Goal: Communication & Community: Answer question/provide support

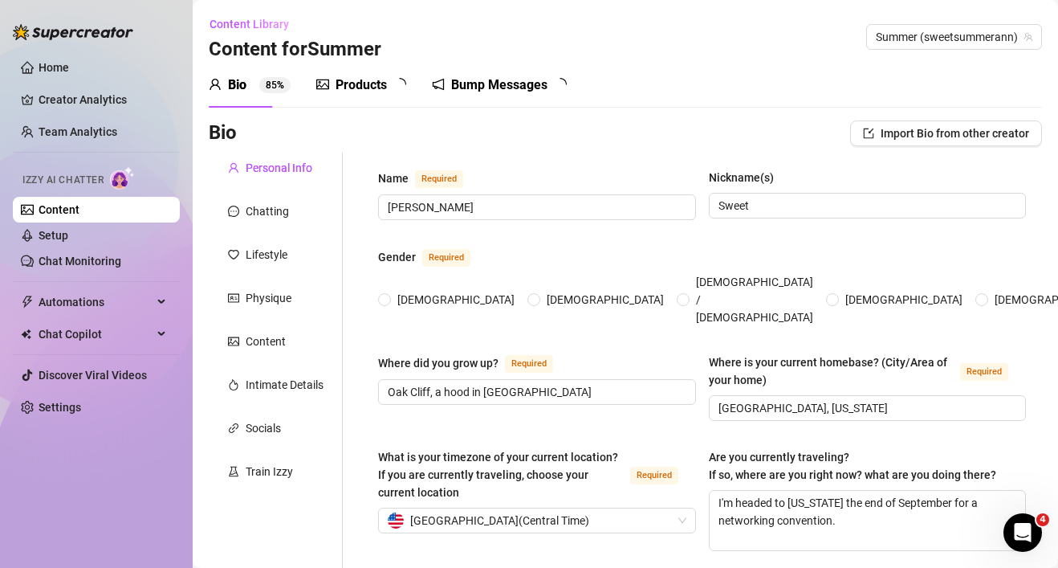
radio input "true"
type input "[DATE]"
click at [273, 344] on div "Content" at bounding box center [266, 341] width 40 height 18
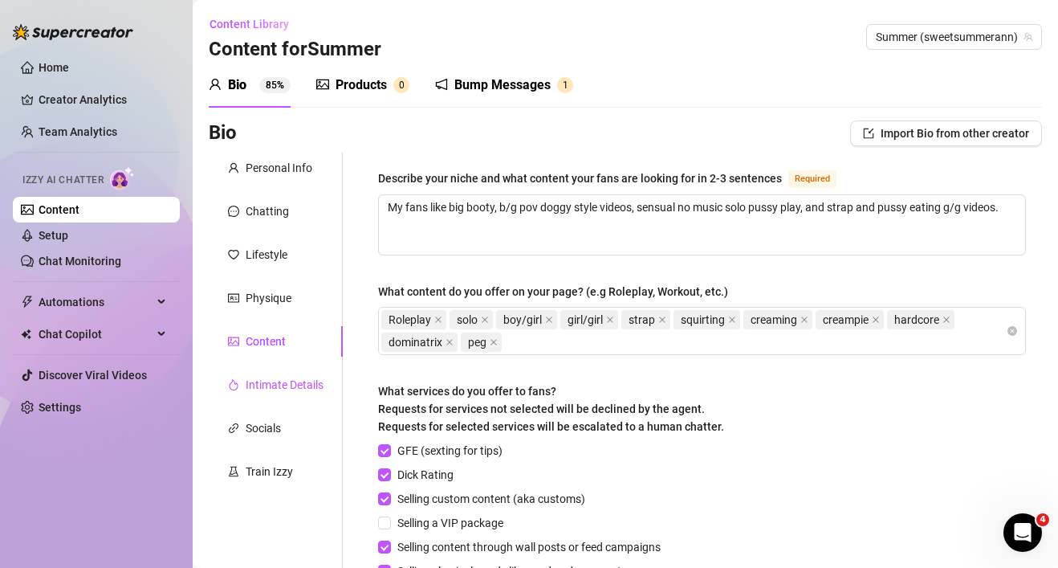
click at [267, 389] on div "Intimate Details" at bounding box center [285, 385] width 78 height 18
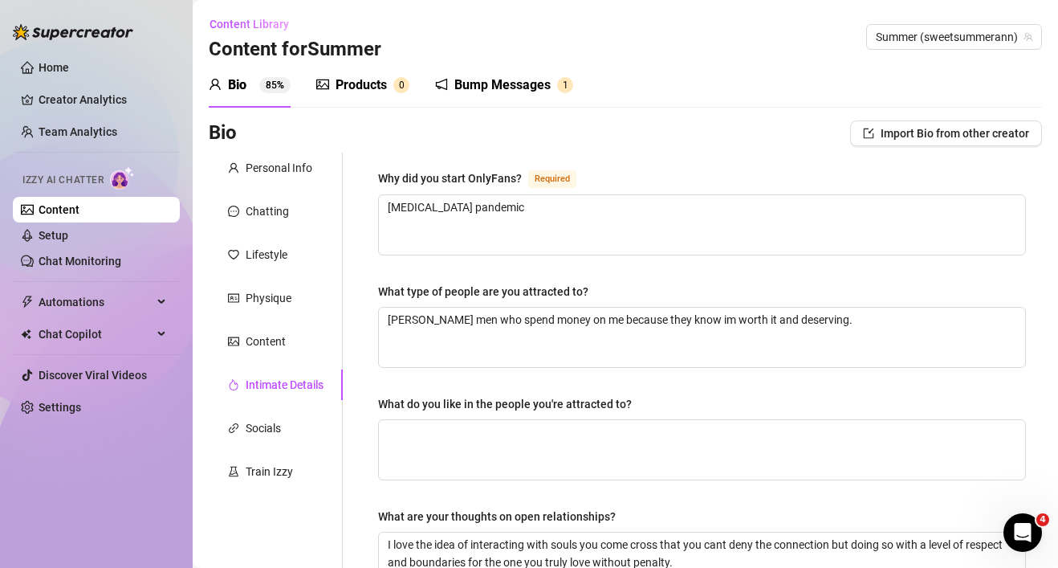
click at [360, 370] on div "Why did you start OnlyFans? Required [MEDICAL_DATA] pandemic What type of peopl…" at bounding box center [692, 557] width 699 height 808
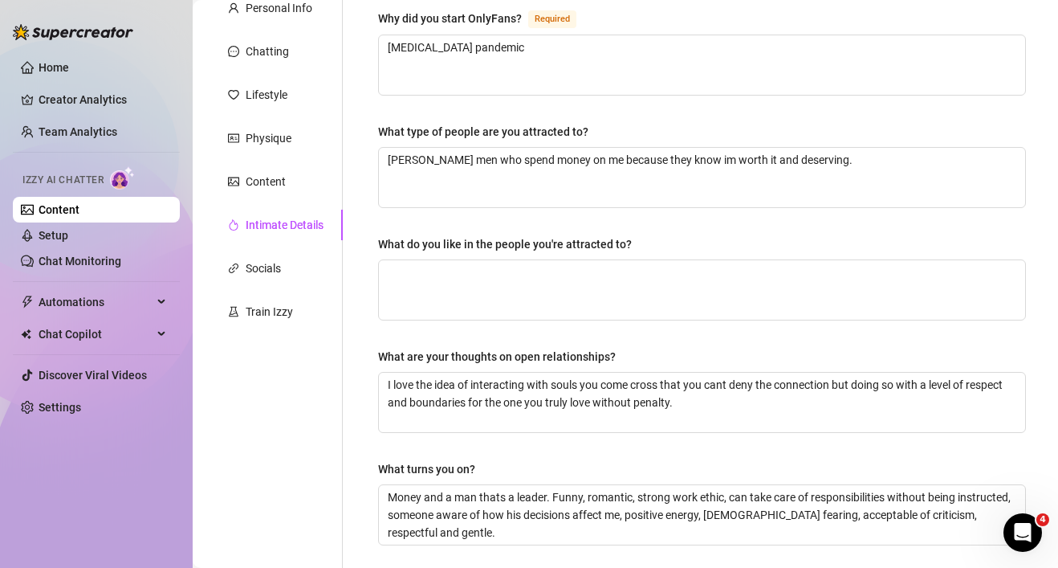
scroll to position [115, 0]
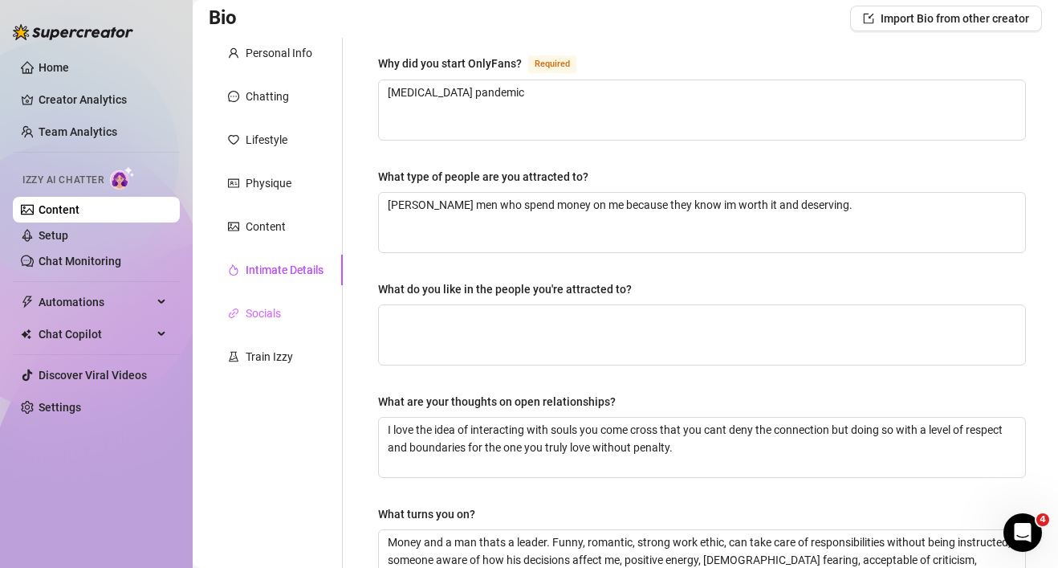
click at [284, 310] on div "Socials" at bounding box center [276, 313] width 134 height 31
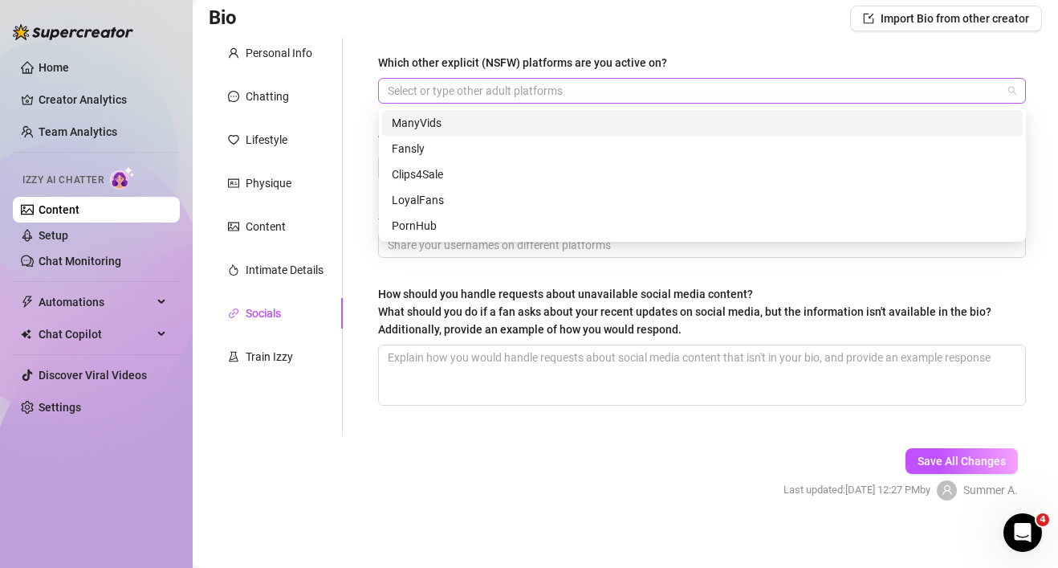
click at [577, 87] on div at bounding box center [693, 90] width 625 height 22
click at [354, 94] on div "Which other explicit (NSFW) platforms are you active on? Select or type other a…" at bounding box center [692, 237] width 699 height 398
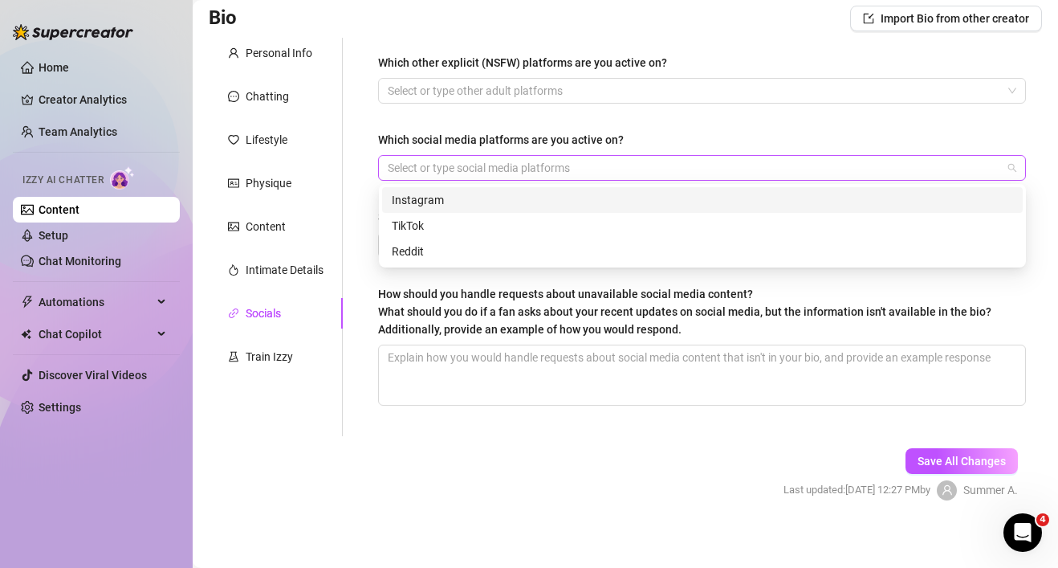
click at [423, 161] on div at bounding box center [693, 168] width 625 height 22
click at [401, 209] on div "Instagram" at bounding box center [702, 200] width 641 height 26
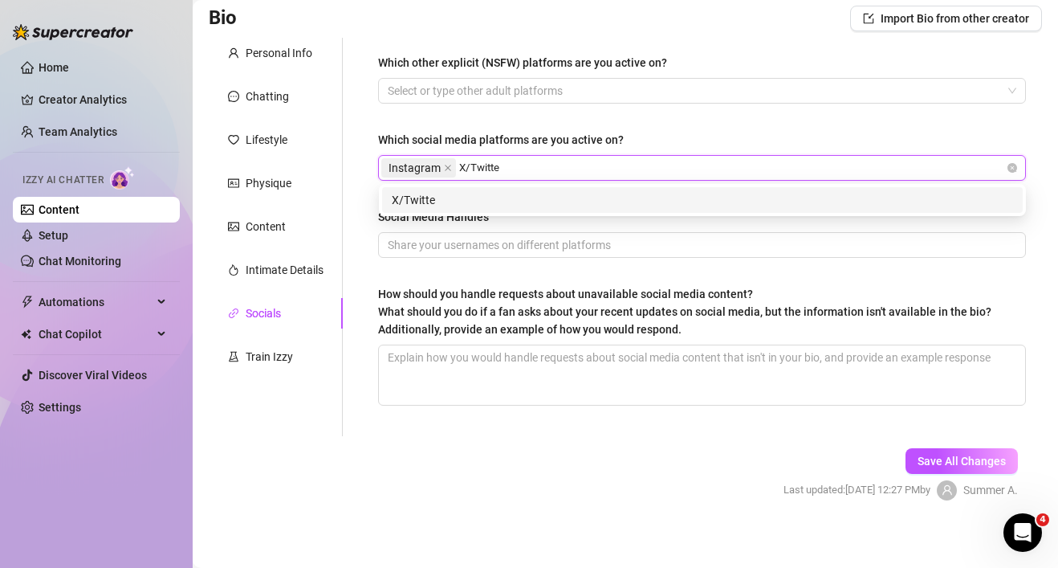
type input "X/Twitter"
click at [485, 199] on div "X/Twitter" at bounding box center [702, 200] width 621 height 18
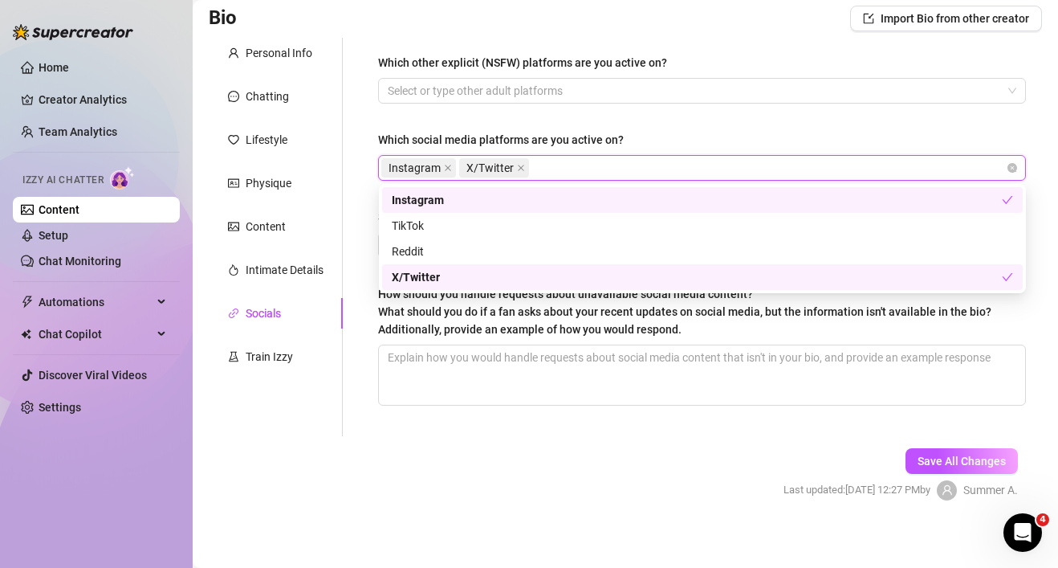
click at [363, 187] on div "Which other explicit (NSFW) platforms are you active on? Select or type other a…" at bounding box center [702, 237] width 680 height 398
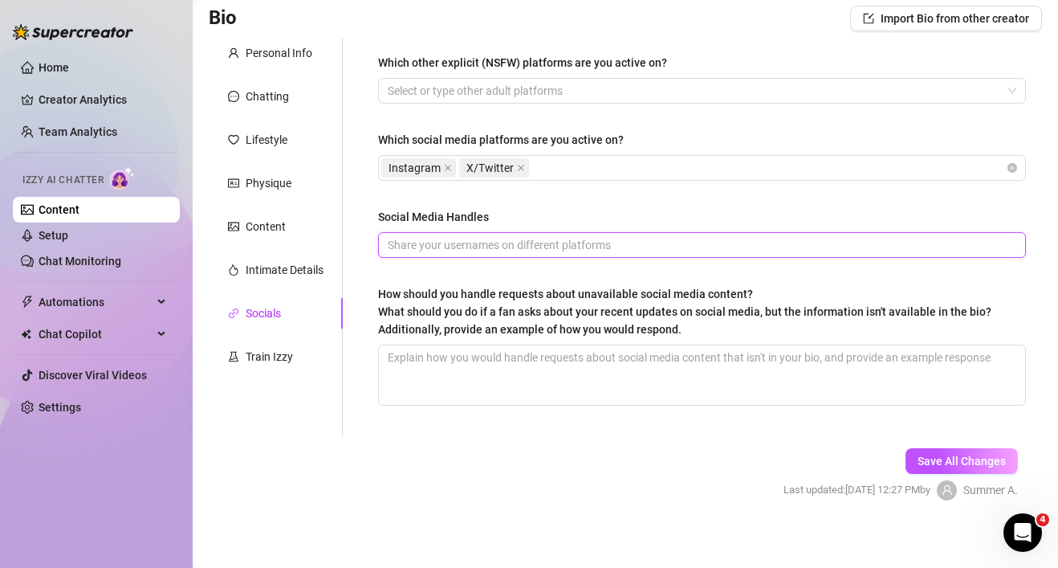
click at [430, 241] on input "Social Media Handles" at bounding box center [700, 245] width 625 height 18
drag, startPoint x: 496, startPoint y: 243, endPoint x: 455, endPoint y: 242, distance: 41.0
click at [455, 242] on input "instagram @sweets" at bounding box center [700, 245] width 625 height 18
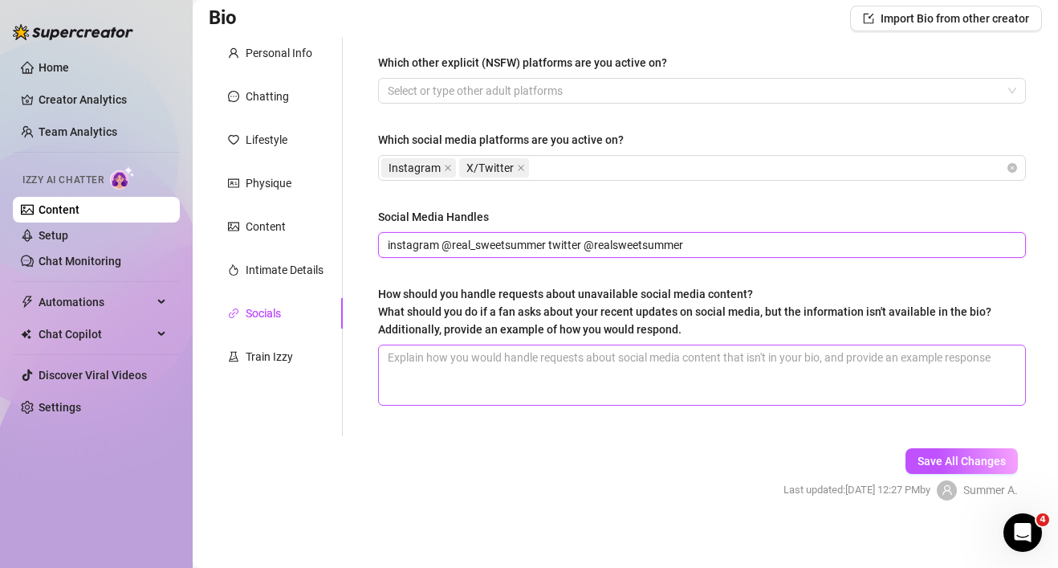
type input "instagram @real_sweetsummer twitter @realsweetsummer"
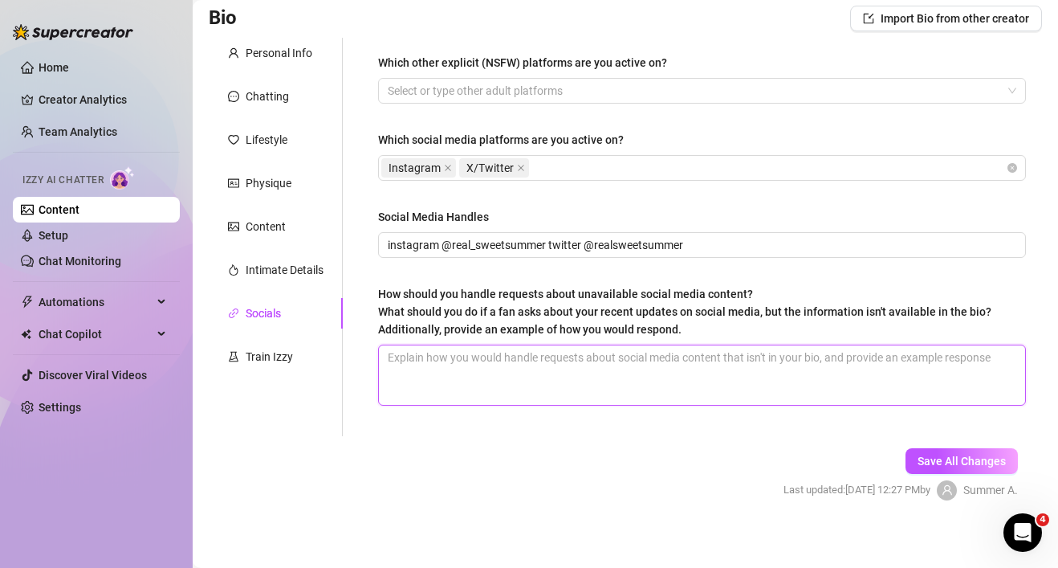
click at [510, 387] on textarea "How should you handle requests about unavailable social media content? What sho…" at bounding box center [702, 374] width 646 height 59
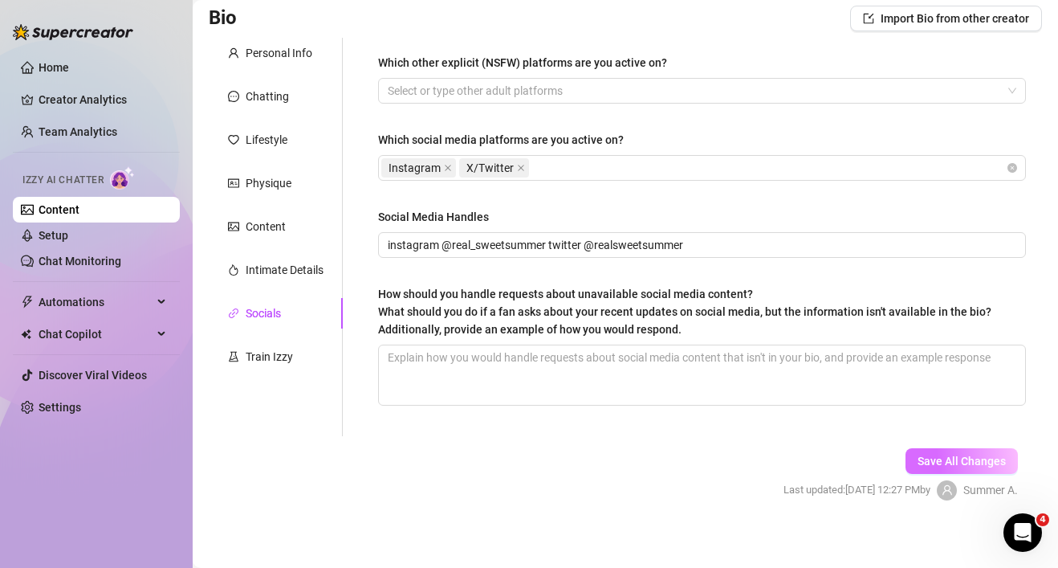
click at [981, 462] on span "Save All Changes" at bounding box center [962, 460] width 88 height 13
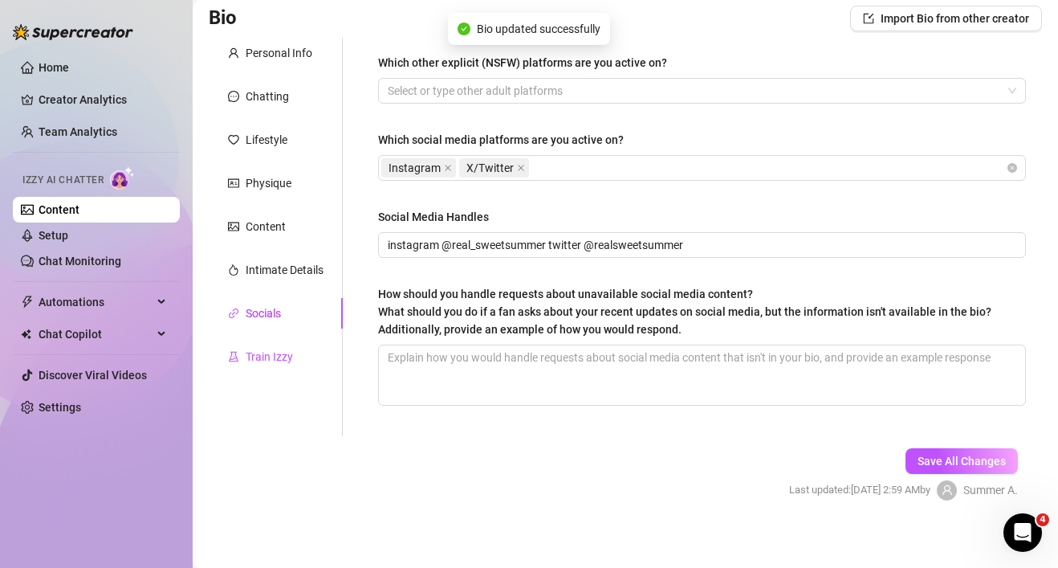
click at [273, 357] on div "Train Izzy" at bounding box center [269, 357] width 47 height 18
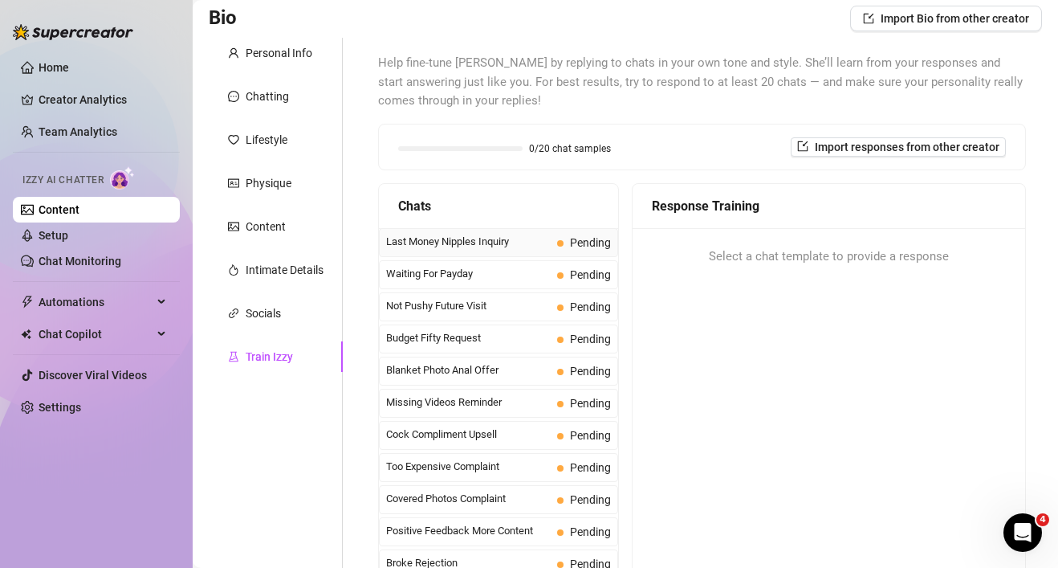
click at [536, 237] on span "Last Money Nipples Inquiry" at bounding box center [468, 242] width 165 height 16
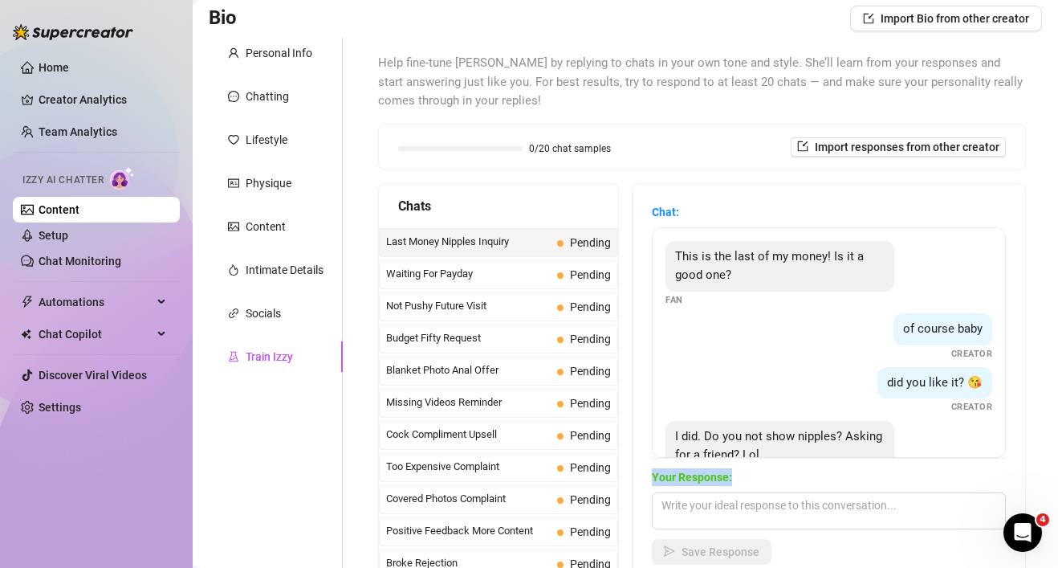
drag, startPoint x: 760, startPoint y: 447, endPoint x: 755, endPoint y: 480, distance: 33.4
click at [755, 482] on div "Chat: This is the last of my money! Is it a good one? Fan of course baby Creato…" at bounding box center [829, 383] width 354 height 361
drag, startPoint x: 760, startPoint y: 439, endPoint x: 766, endPoint y: 403, distance: 36.6
click at [766, 403] on div "This is the last of my money! Is it a good one? Fan of course baby Creator did …" at bounding box center [829, 342] width 354 height 230
click at [766, 403] on div "did you like it? 😘 Creator" at bounding box center [829, 390] width 327 height 47
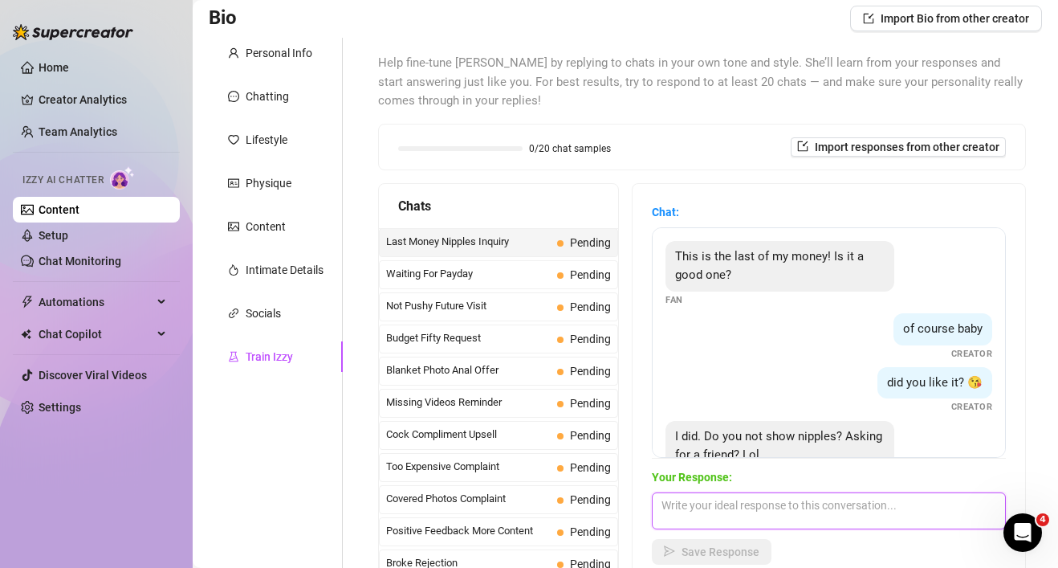
click at [850, 503] on textarea at bounding box center [829, 510] width 354 height 37
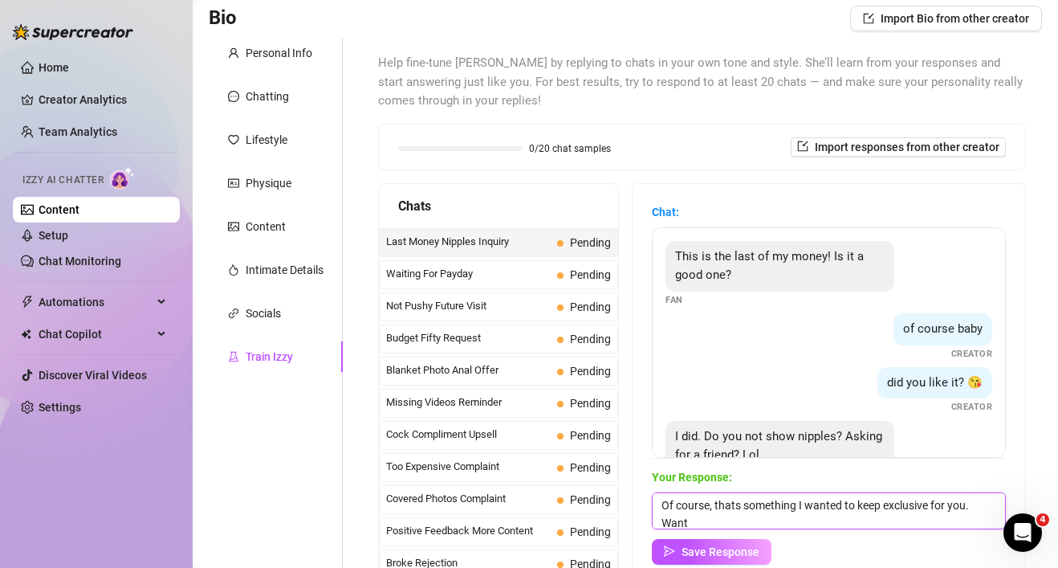
scroll to position [1, 0]
type textarea "Of course, thats something I wanted to keep exclusive for you. Want a peek? 😏"
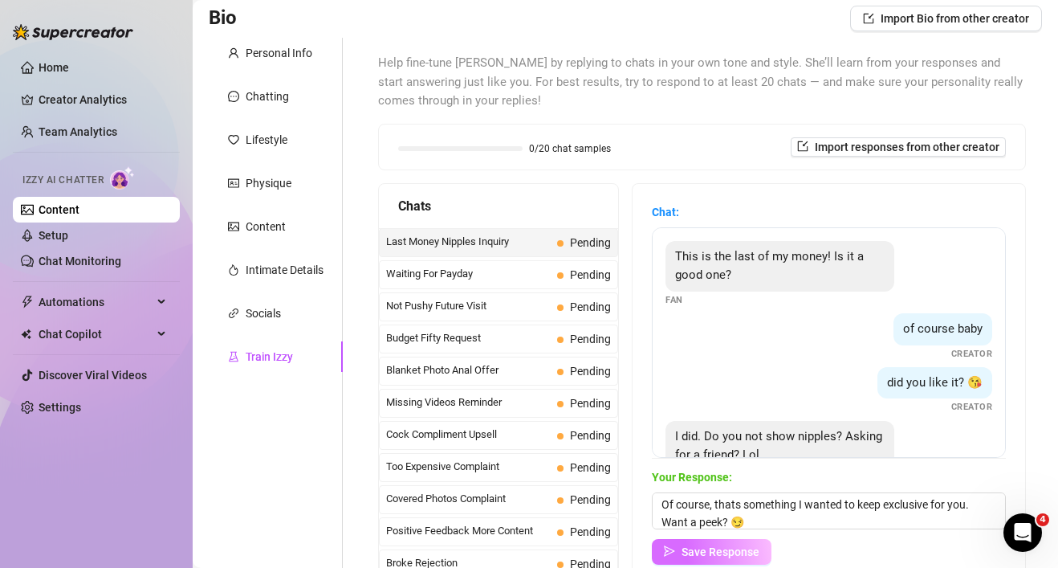
click at [708, 557] on span "Save Response" at bounding box center [721, 551] width 78 height 13
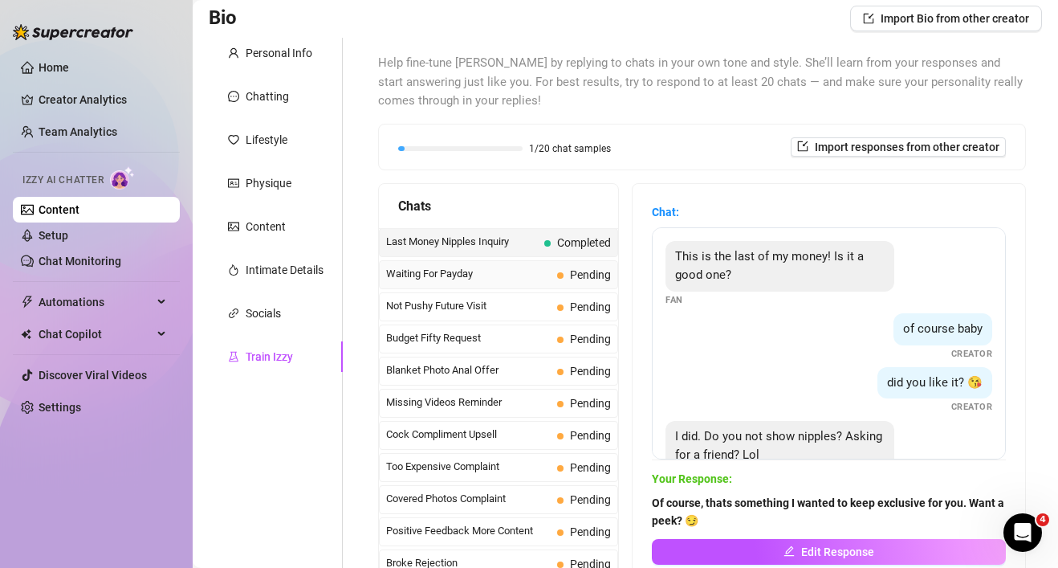
click at [561, 269] on span "Pending" at bounding box center [584, 275] width 54 height 18
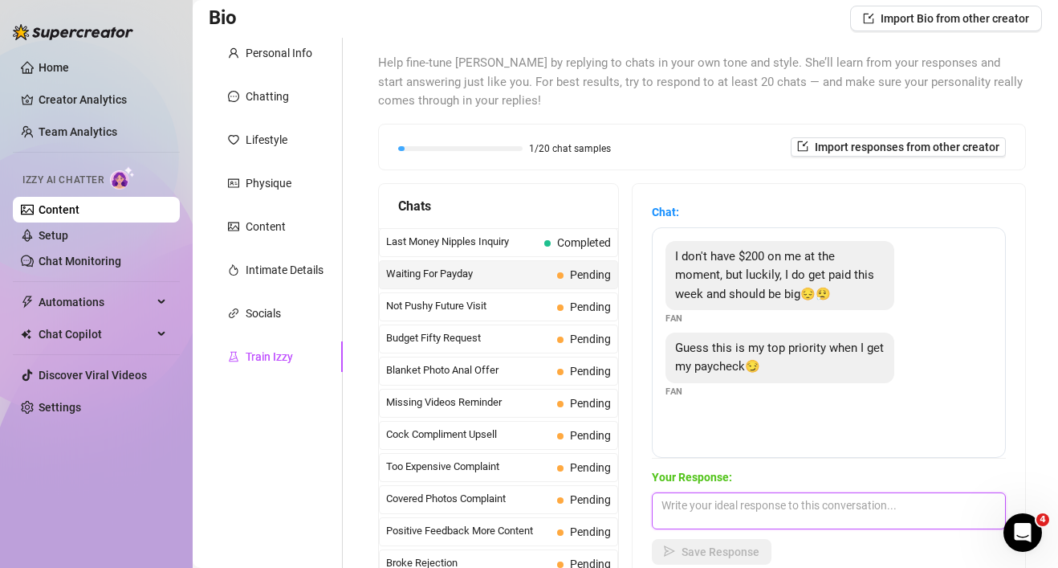
click at [802, 515] on textarea at bounding box center [829, 510] width 354 height 37
type textarea "D"
type textarea "I"
type textarea "M"
click at [859, 503] on textarea "Oooo i love a hard working man 💋 me ad this sweet" at bounding box center [829, 510] width 354 height 37
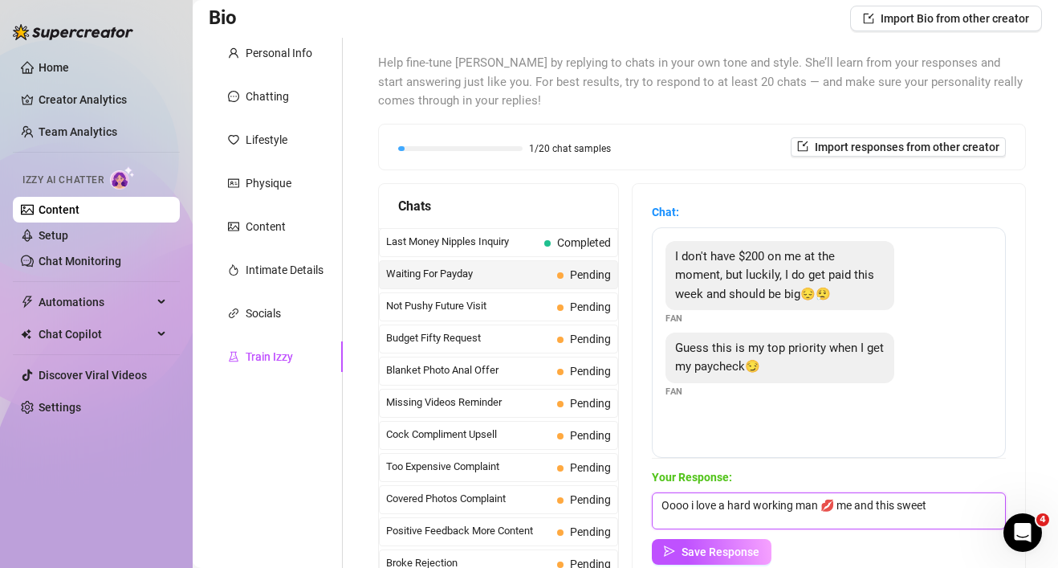
click at [932, 506] on textarea "Oooo i love a hard working man 💋 me and this sweet" at bounding box center [829, 510] width 354 height 37
drag, startPoint x: 839, startPoint y: 503, endPoint x: 966, endPoint y: 503, distance: 126.9
click at [967, 503] on textarea "Oooo i love a hard working man 💋 me and this sweet warm" at bounding box center [829, 510] width 354 height 37
click at [824, 505] on textarea "Oooo i love a hard working man 💋 i'll be waiting for you." at bounding box center [829, 510] width 354 height 37
click at [956, 507] on textarea "Oooo i love a hard working man 💋 i'll be waiting for you." at bounding box center [829, 510] width 354 height 37
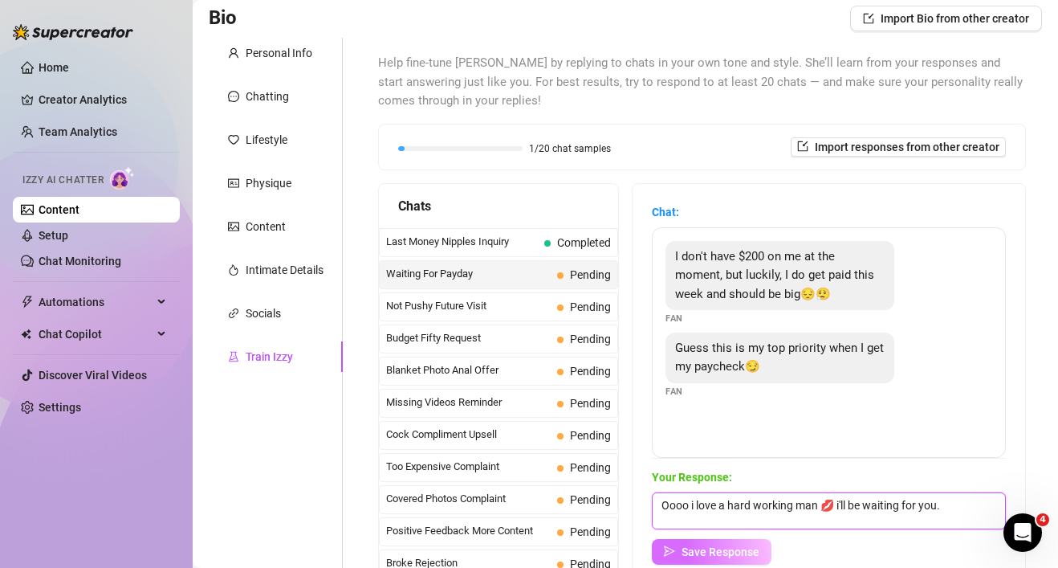
type textarea "Oooo i love a hard working man 💋 i'll be waiting for you."
click at [757, 548] on span "Save Response" at bounding box center [721, 551] width 78 height 13
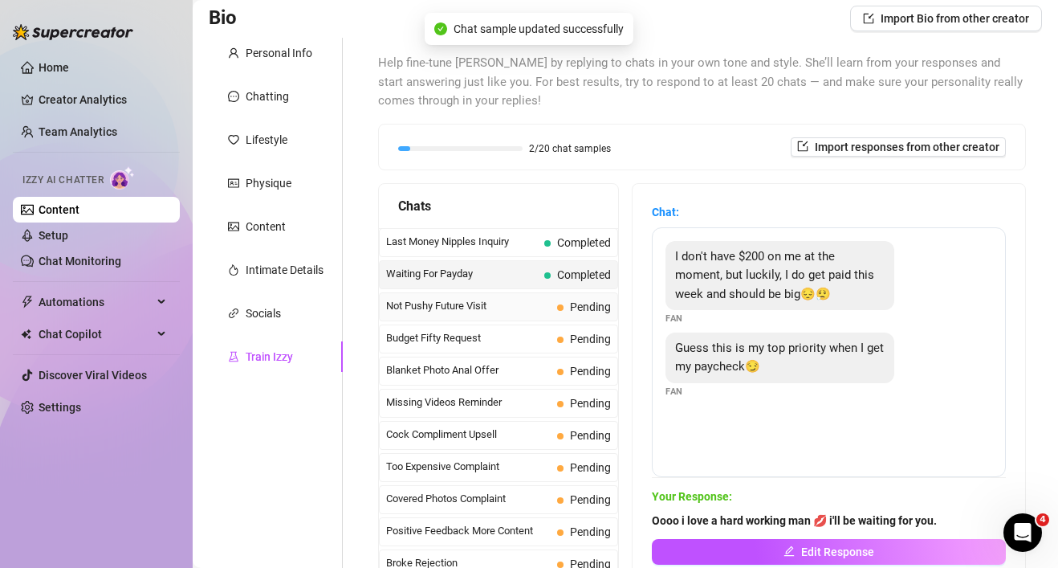
click at [558, 303] on span "Pending" at bounding box center [584, 307] width 54 height 18
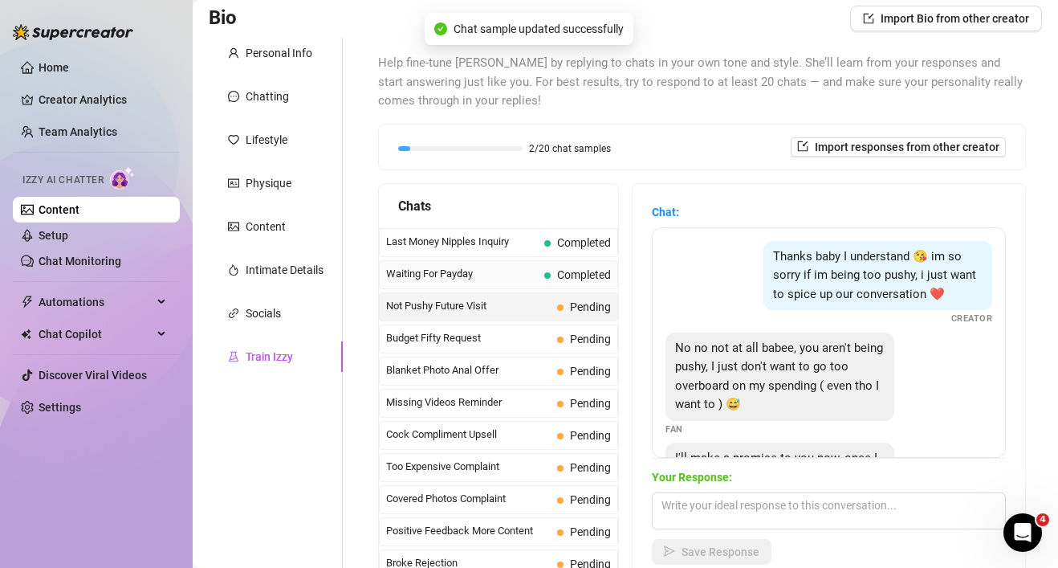
click at [549, 275] on span at bounding box center [547, 275] width 6 height 6
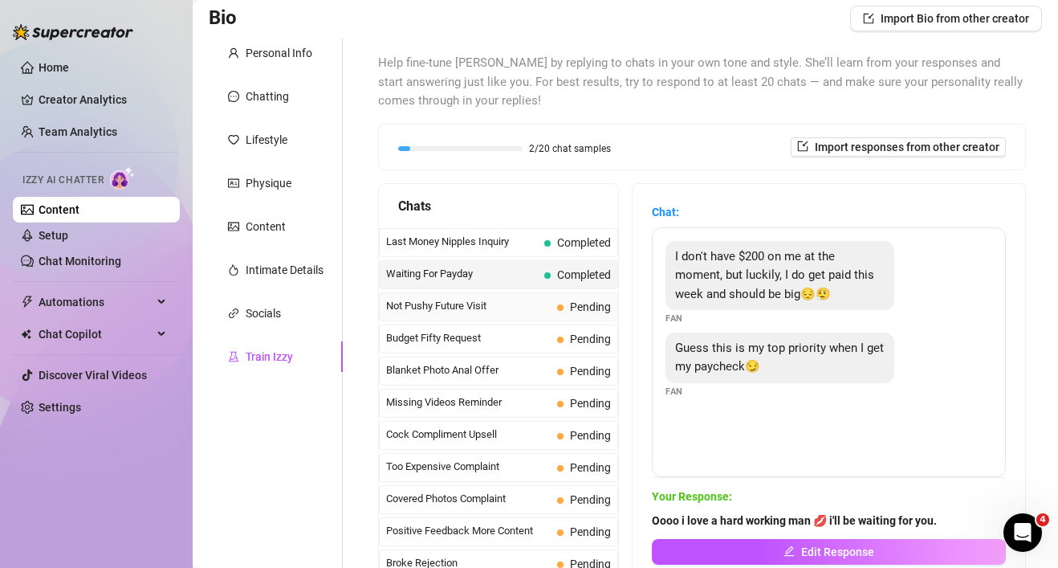
click at [542, 297] on div "Not Pushy Future Visit Pending" at bounding box center [498, 306] width 239 height 29
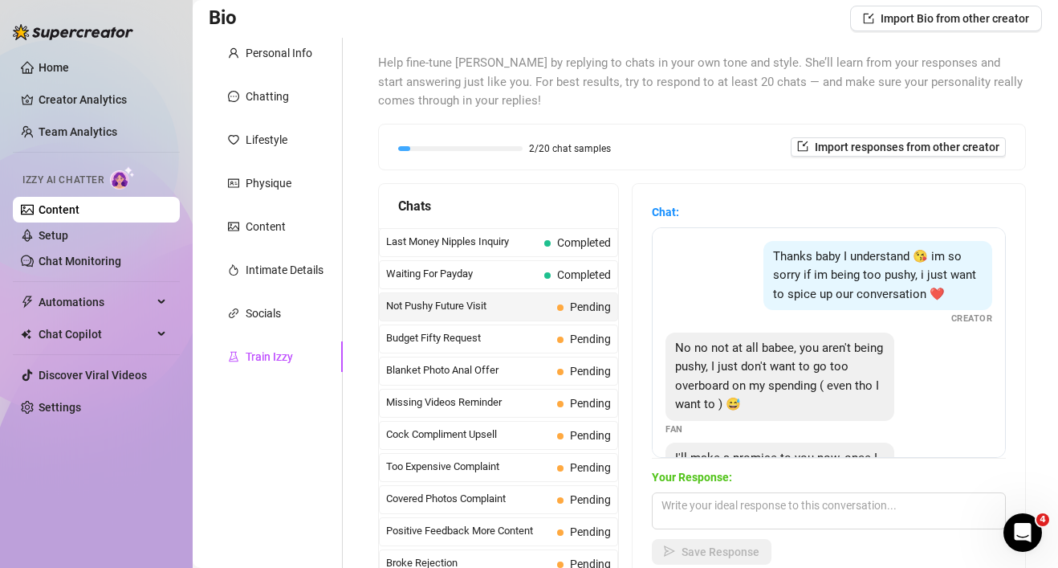
click at [764, 430] on div "No no not at all babee, you aren't being pushy, I just don't want to go too ove…" at bounding box center [829, 384] width 327 height 104
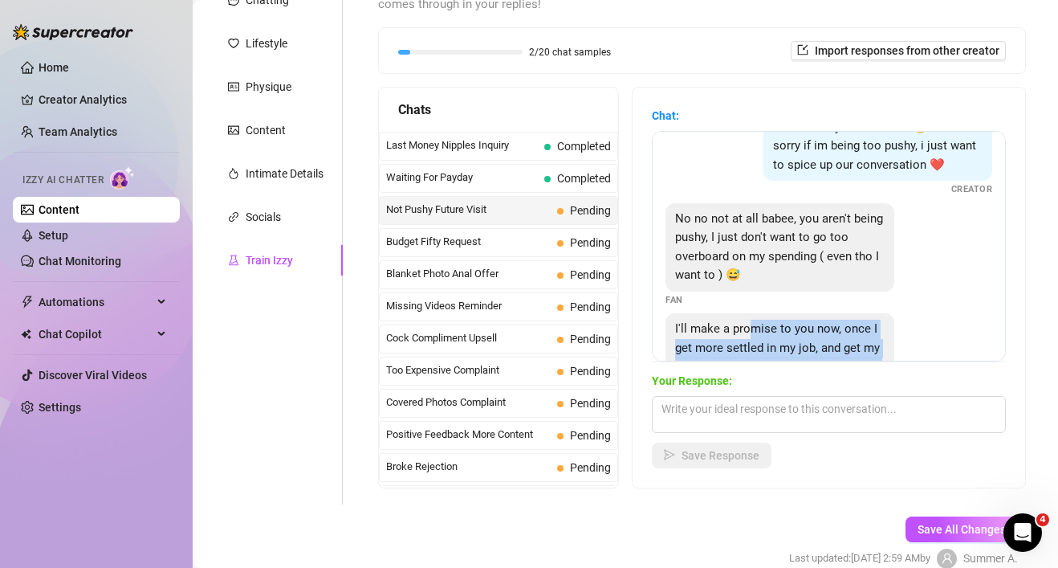
scroll to position [109, 0]
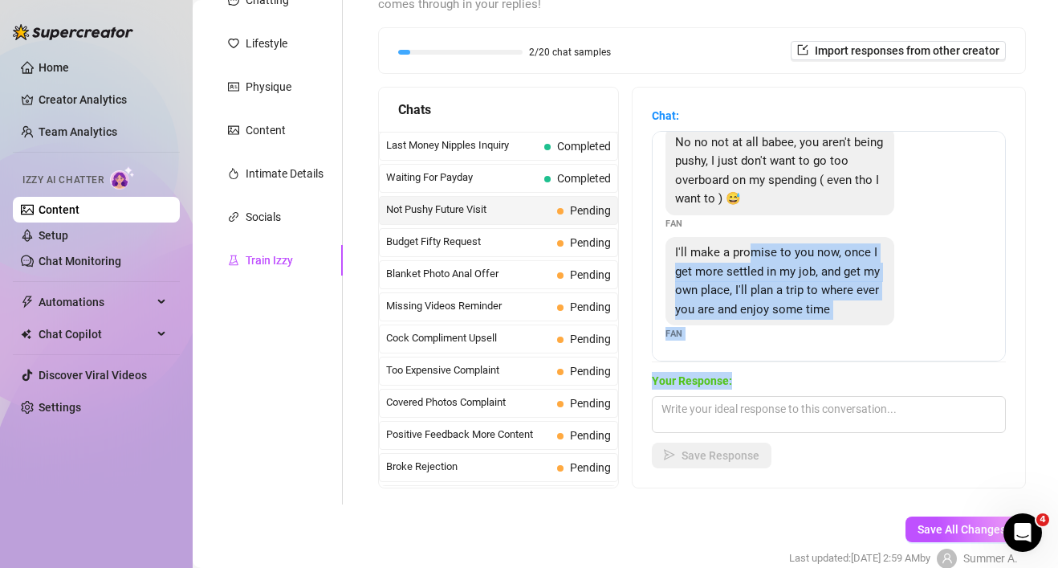
drag, startPoint x: 749, startPoint y: 358, endPoint x: 840, endPoint y: 377, distance: 92.8
click at [840, 377] on div "Chat: Thanks baby I understand 😘 im so sorry if im being too pushy, i just want…" at bounding box center [829, 287] width 354 height 361
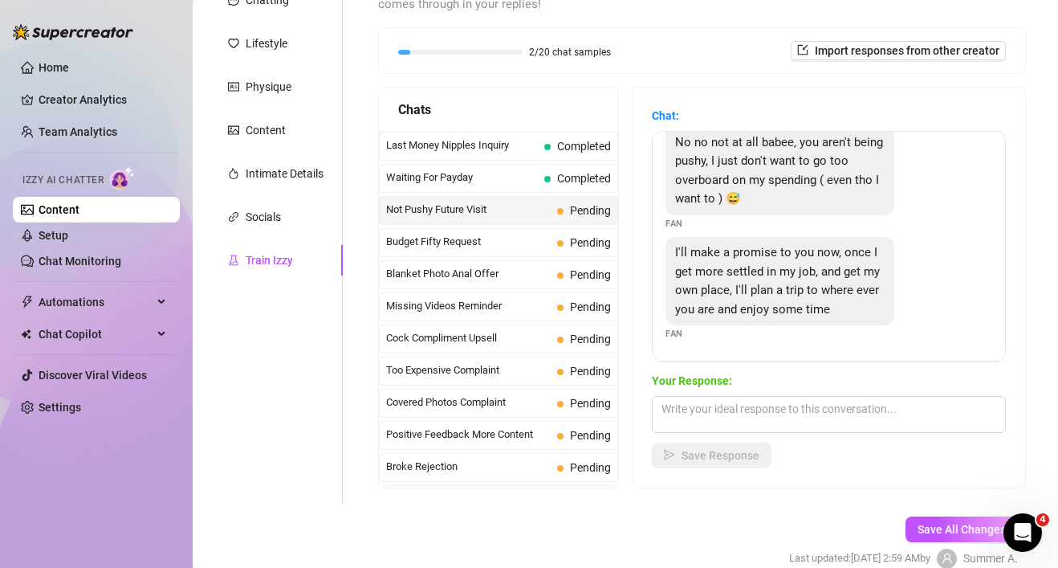
click at [957, 247] on div "I'll make a promise to you now, once I get more settled in my job, and get my o…" at bounding box center [829, 289] width 327 height 104
click at [752, 399] on textarea at bounding box center [829, 414] width 354 height 37
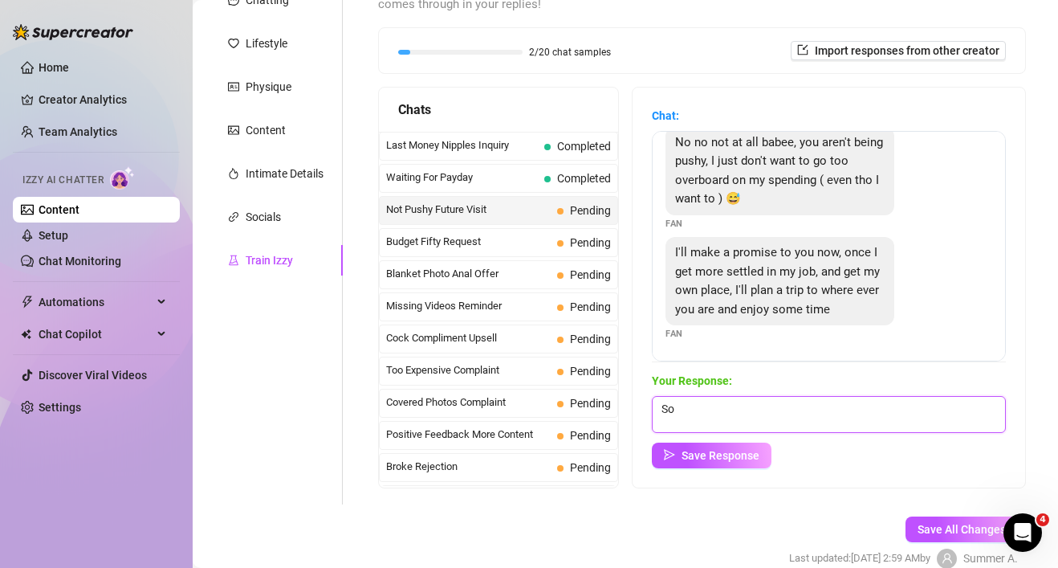
type textarea "S"
click at [679, 426] on textarea "Congrats on your new job baby, i completely understand! I'd love to [PERSON_NAM…" at bounding box center [829, 414] width 354 height 37
click at [729, 423] on textarea "Congrats on your new job baby, i completely understand! I'd love to keep contac…" at bounding box center [829, 414] width 354 height 37
click at [903, 423] on textarea "Congrats on your new job baby, i completely understand! I'd love to keep contac…" at bounding box center [829, 414] width 354 height 37
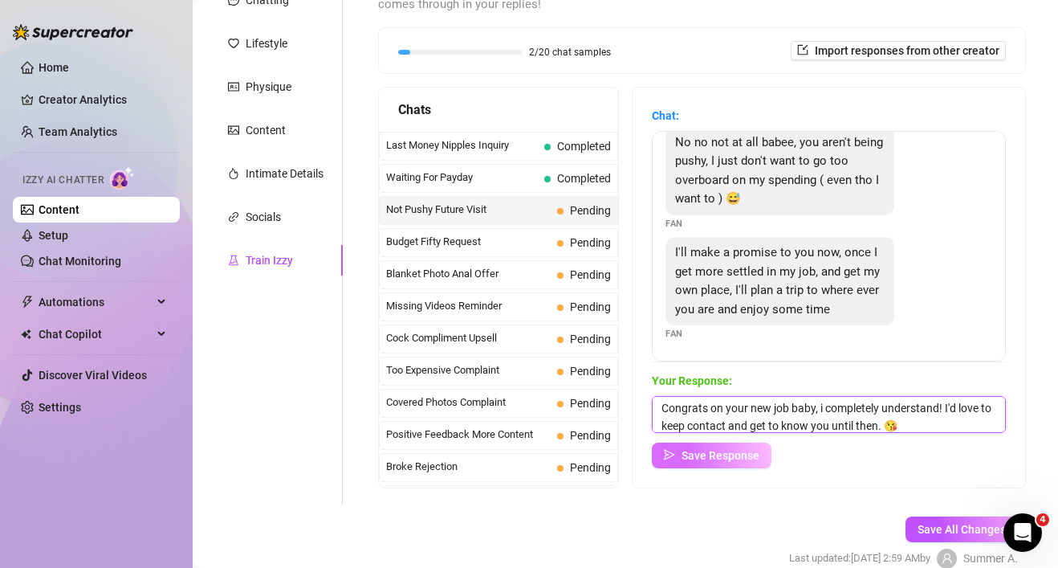
type textarea "Congrats on your new job baby, i completely understand! I'd love to keep contac…"
click at [678, 455] on button "Save Response" at bounding box center [712, 455] width 120 height 26
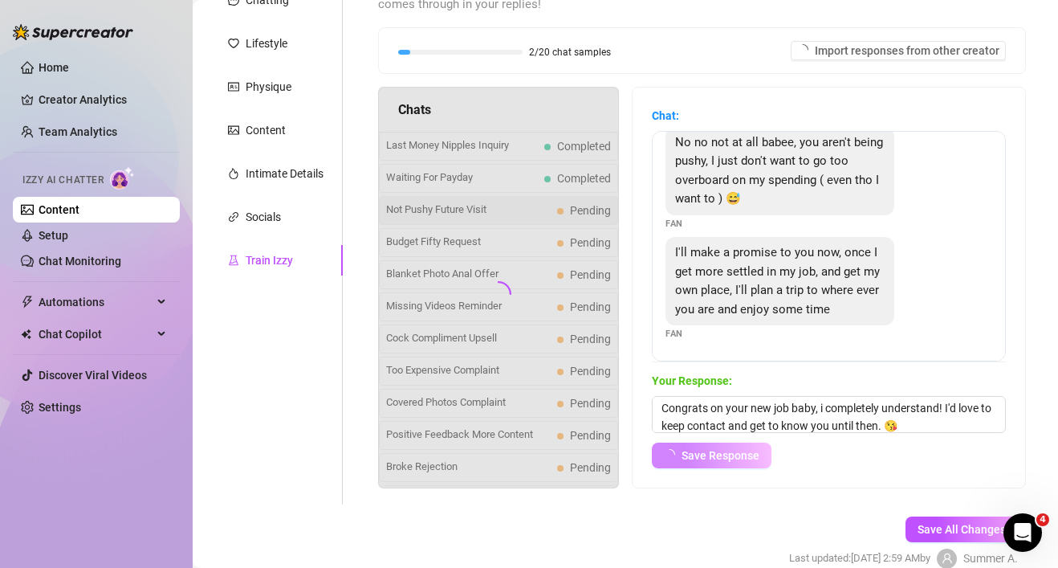
scroll to position [108, 0]
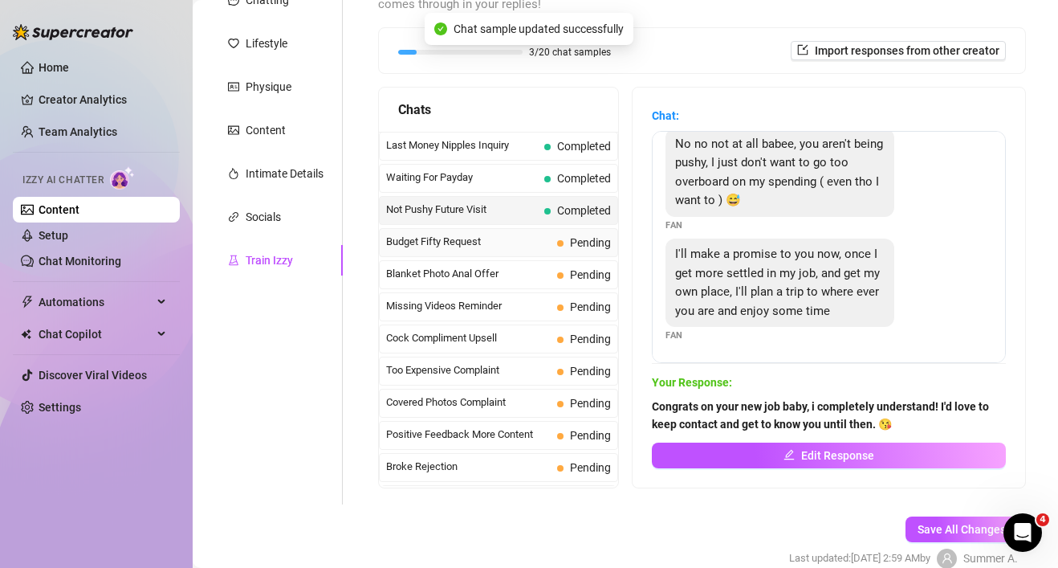
click at [543, 252] on div "Budget Fifty Request Pending" at bounding box center [498, 242] width 239 height 29
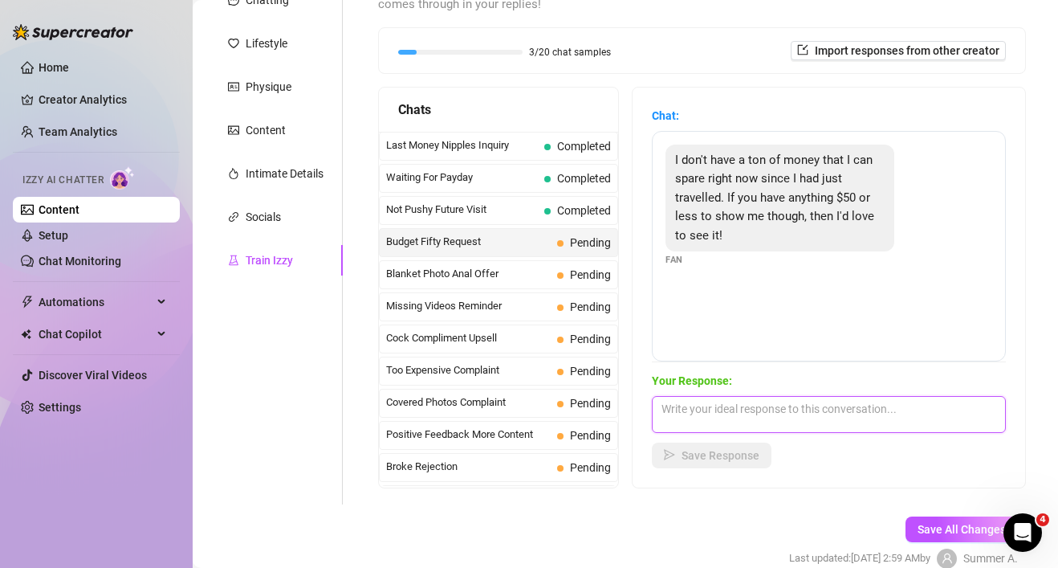
click at [677, 414] on textarea at bounding box center [829, 414] width 354 height 37
click at [756, 411] on textarea "Of course 💋 sendig now babe" at bounding box center [829, 414] width 354 height 37
click at [897, 404] on textarea "Of course 💋 sending now babe" at bounding box center [829, 414] width 354 height 37
type textarea "Of course 💋 sending now babe. Where did you just travel to?"
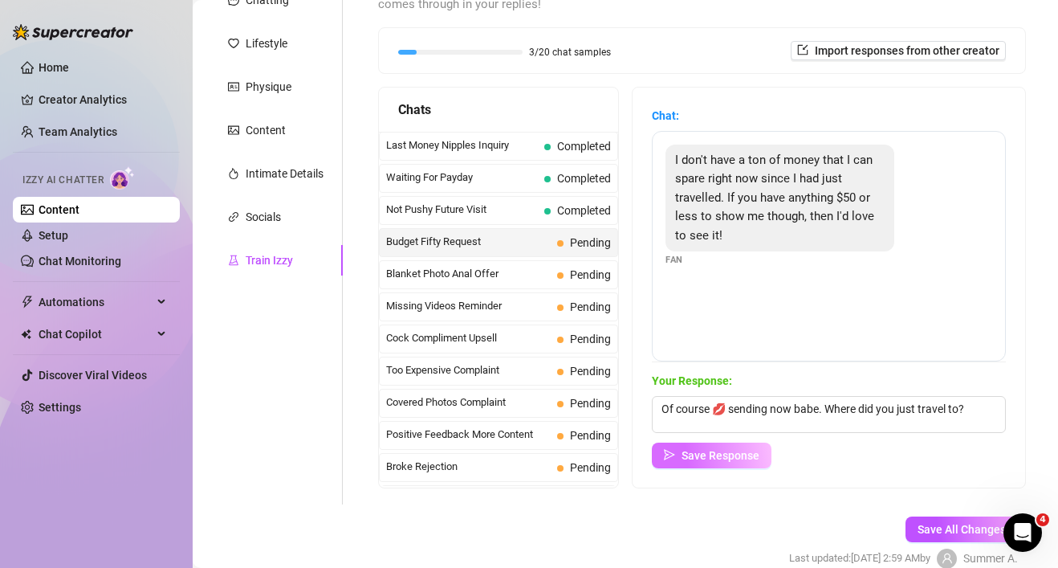
click at [736, 458] on span "Save Response" at bounding box center [721, 455] width 78 height 13
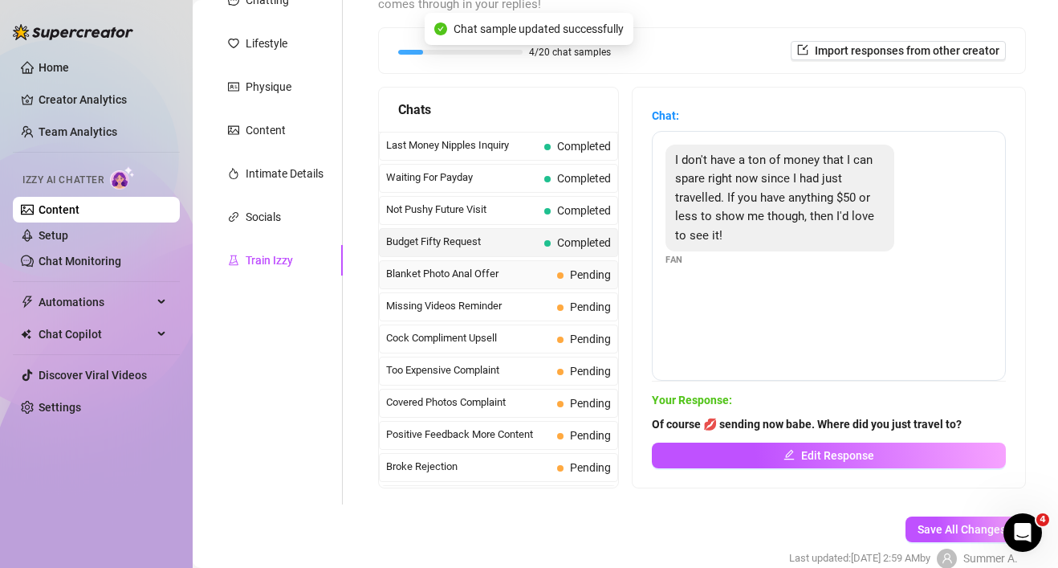
click at [532, 277] on span "Blanket Photo Anal Offer" at bounding box center [468, 274] width 165 height 16
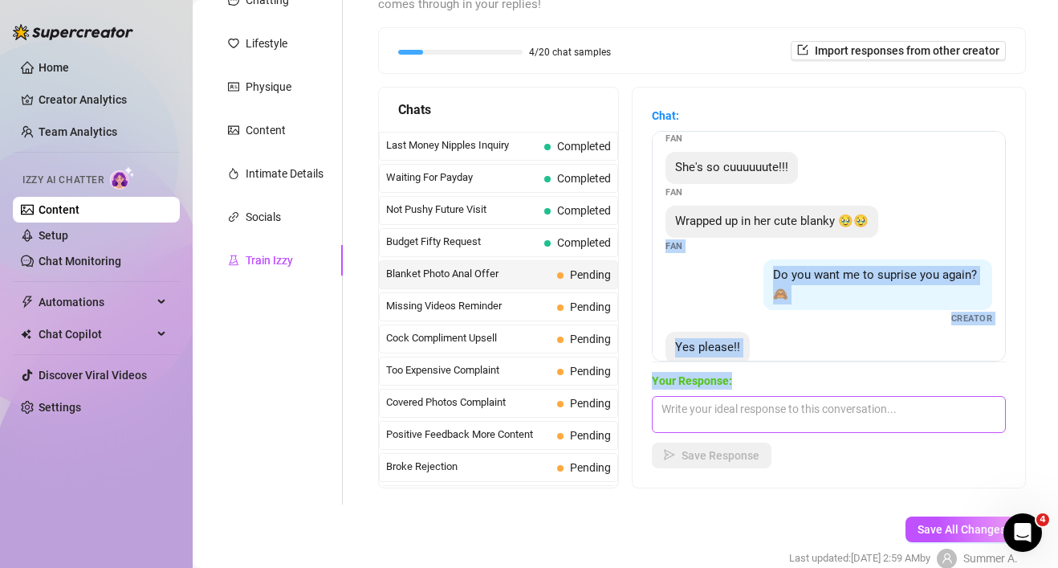
scroll to position [264, 0]
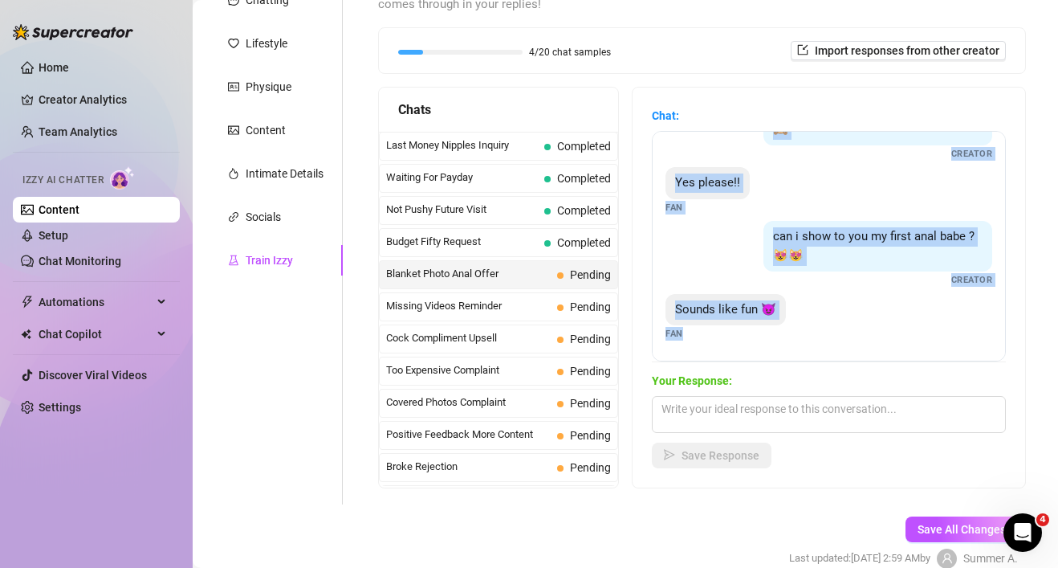
drag, startPoint x: 935, startPoint y: 320, endPoint x: 935, endPoint y: 389, distance: 68.3
click at [936, 389] on div "Chat: Do you like it babe ?😻😻😻 Creator I love it!! 😍😍😍🥰🥰🥰 Fan She's so cuuuuuut…" at bounding box center [829, 287] width 354 height 361
drag, startPoint x: 965, startPoint y: 324, endPoint x: 961, endPoint y: 163, distance: 160.6
click at [961, 163] on div "Do you like it babe ?😻😻😻 Creator I love it!! 😍😍😍🥰🥰🥰 Fan She's so cuuuuuute!!! F…" at bounding box center [829, 246] width 354 height 230
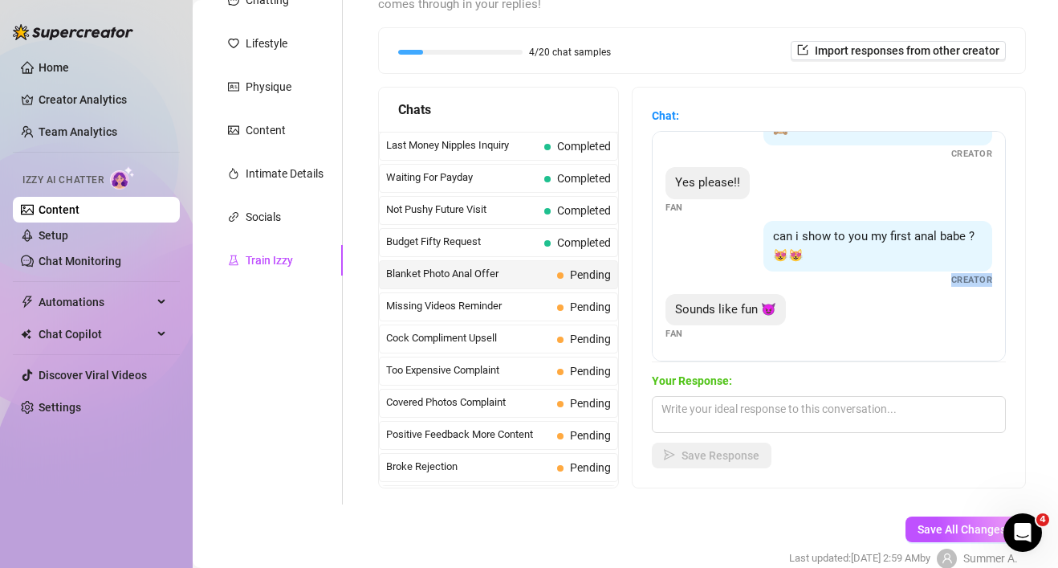
click at [870, 288] on div "Do you like it babe ?😻😻😻 Creator I love it!! 😍😍😍🥰🥰🥰 Fan She's so cuuuuuute!!! F…" at bounding box center [829, 246] width 354 height 230
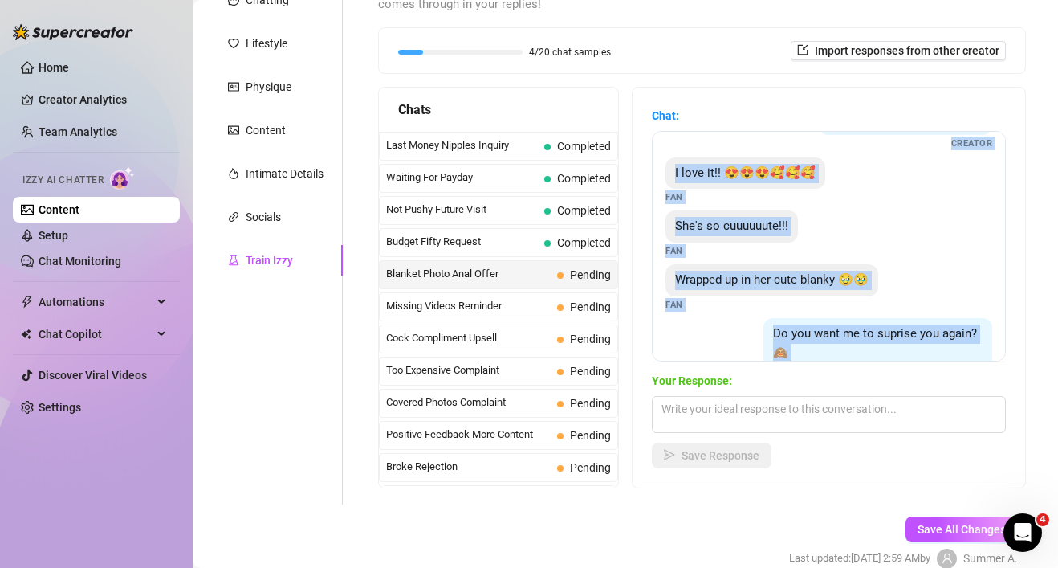
scroll to position [0, 0]
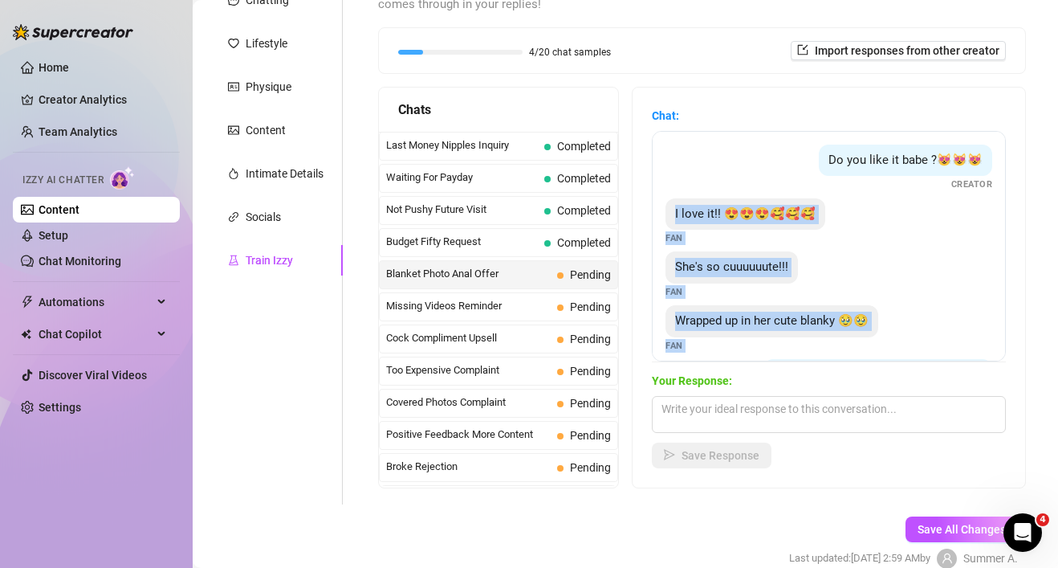
drag, startPoint x: 906, startPoint y: 168, endPoint x: 914, endPoint y: 202, distance: 35.4
click at [914, 203] on div "Do you like it babe ?😻😻😻 Creator I love it!! 😍😍😍🥰🥰🥰 Fan She's so cuuuuuute!!! F…" at bounding box center [829, 246] width 354 height 230
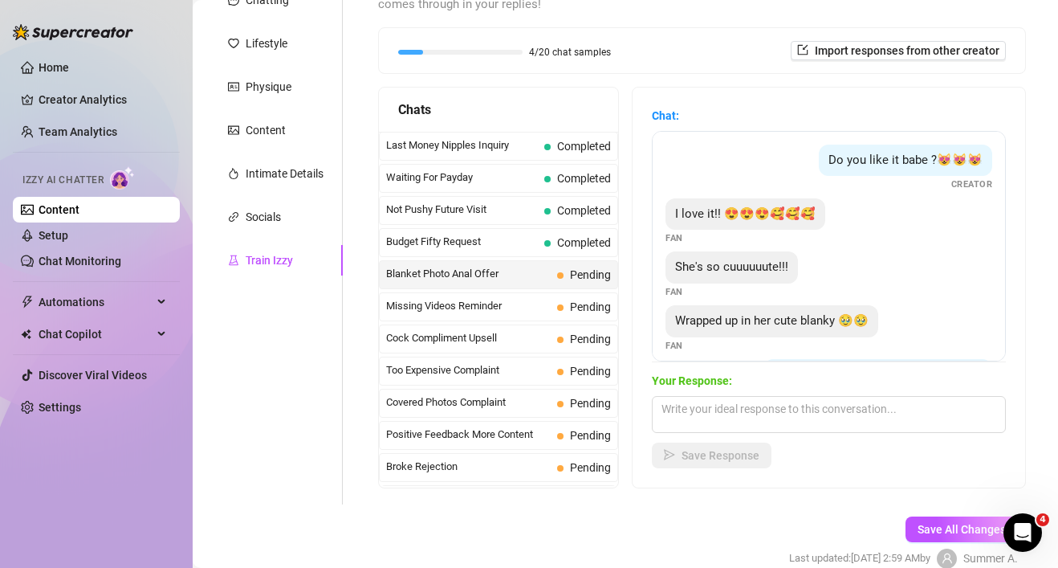
click at [1004, 191] on div "Do you like it babe ?😻😻😻 Creator I love it!! 😍😍😍🥰🥰🥰 Fan She's so cuuuuuute!!! F…" at bounding box center [829, 246] width 354 height 230
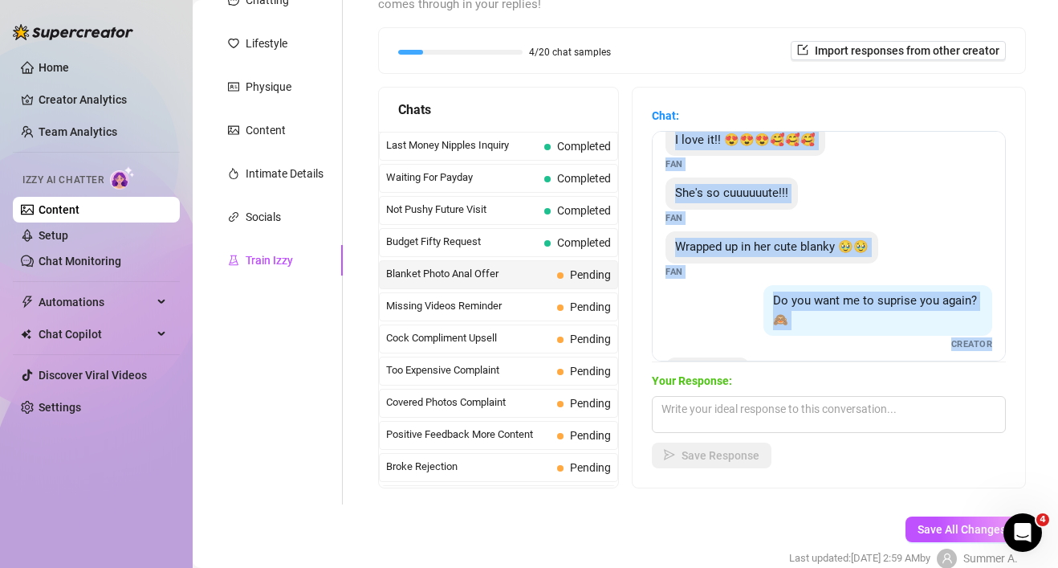
scroll to position [106, 0]
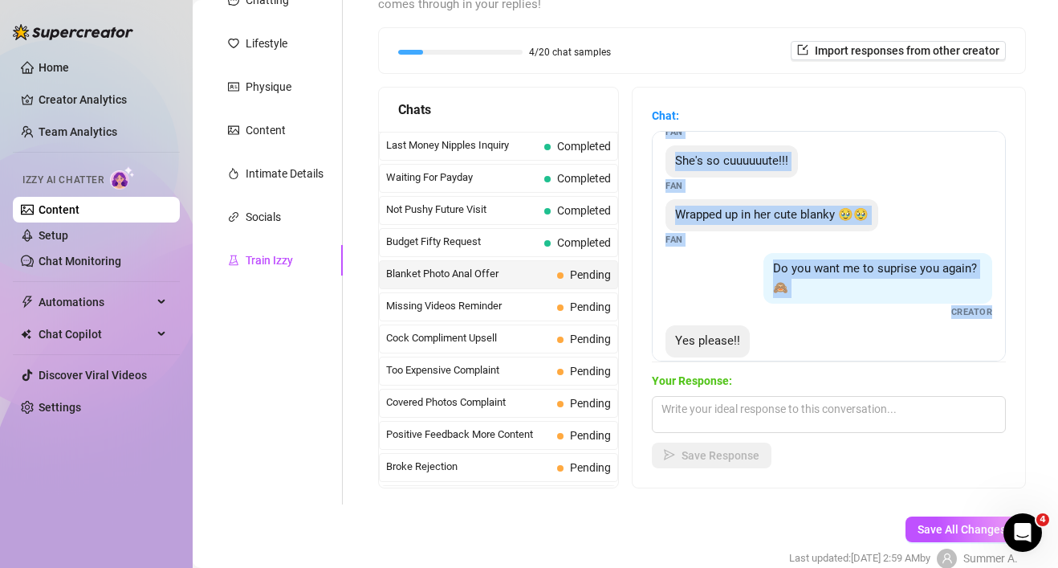
drag, startPoint x: 994, startPoint y: 193, endPoint x: 975, endPoint y: 323, distance: 131.5
click at [976, 324] on div "Do you like it babe ?😻😻😻 Creator I love it!! 😍😍😍🥰🥰🥰 Fan She's so cuuuuuute!!! F…" at bounding box center [829, 246] width 354 height 230
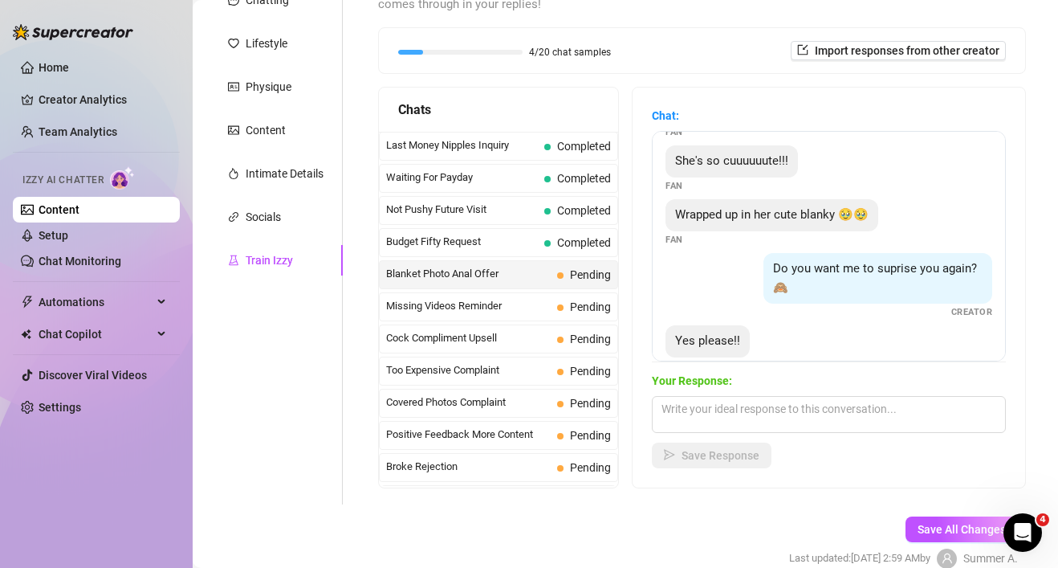
click at [974, 226] on div "Wrapped up in her cute blanky 🥹🥹 Fan" at bounding box center [829, 222] width 327 height 47
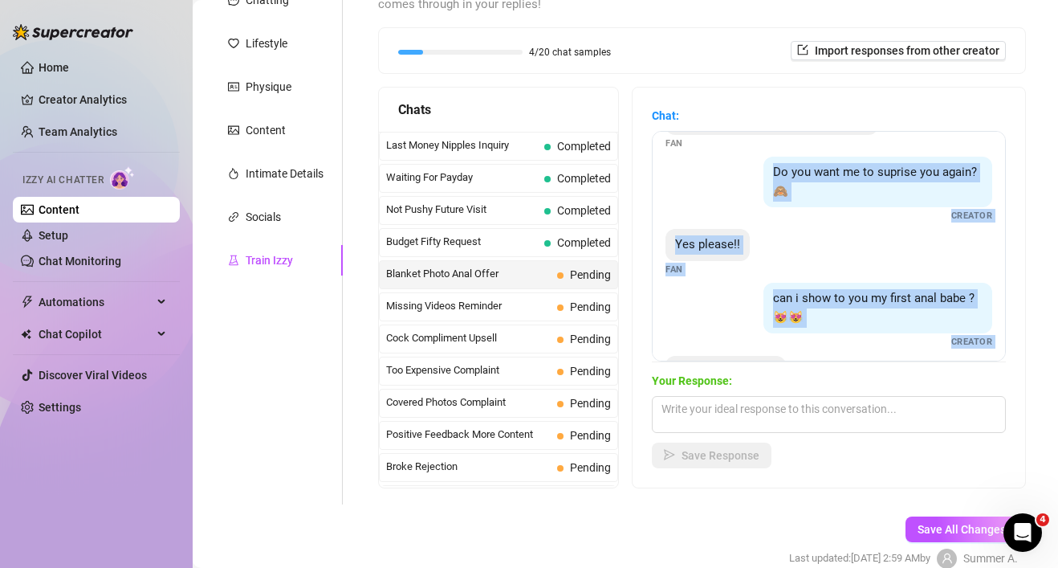
scroll to position [264, 0]
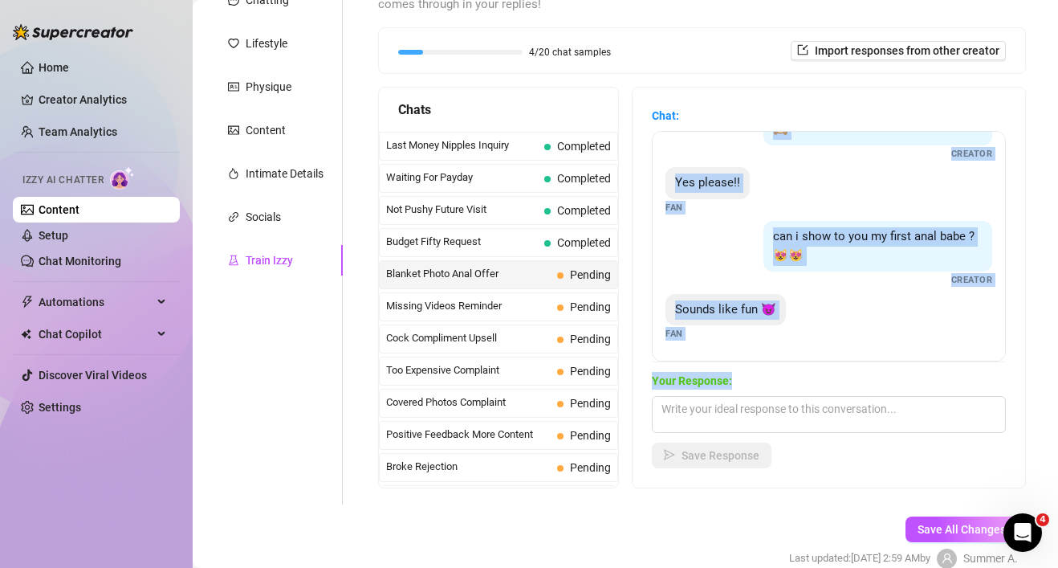
drag, startPoint x: 945, startPoint y: 250, endPoint x: 935, endPoint y: 390, distance: 140.8
click at [935, 390] on div "Chat: Do you like it babe ?😻😻😻 Creator I love it!! 😍😍😍🥰🥰🥰 Fan She's so cuuuuuut…" at bounding box center [829, 287] width 354 height 361
click at [916, 328] on div "Sounds like fun 😈 Fan" at bounding box center [829, 317] width 327 height 47
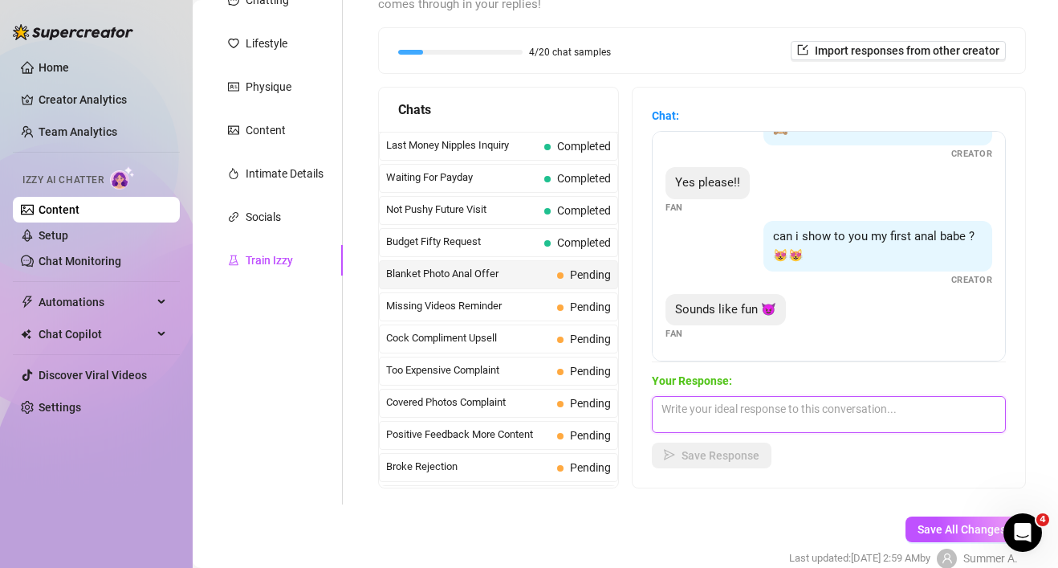
click at [744, 406] on textarea at bounding box center [829, 414] width 354 height 37
click at [849, 410] on textarea "Tell me how you would stretch me" at bounding box center [829, 414] width 354 height 37
drag, startPoint x: 669, startPoint y: 407, endPoint x: 725, endPoint y: 404, distance: 56.3
click at [725, 404] on textarea "Tell me how you would stretch me" at bounding box center [829, 414] width 354 height 37
click at [855, 407] on textarea "Think you would stretch me" at bounding box center [829, 414] width 354 height 37
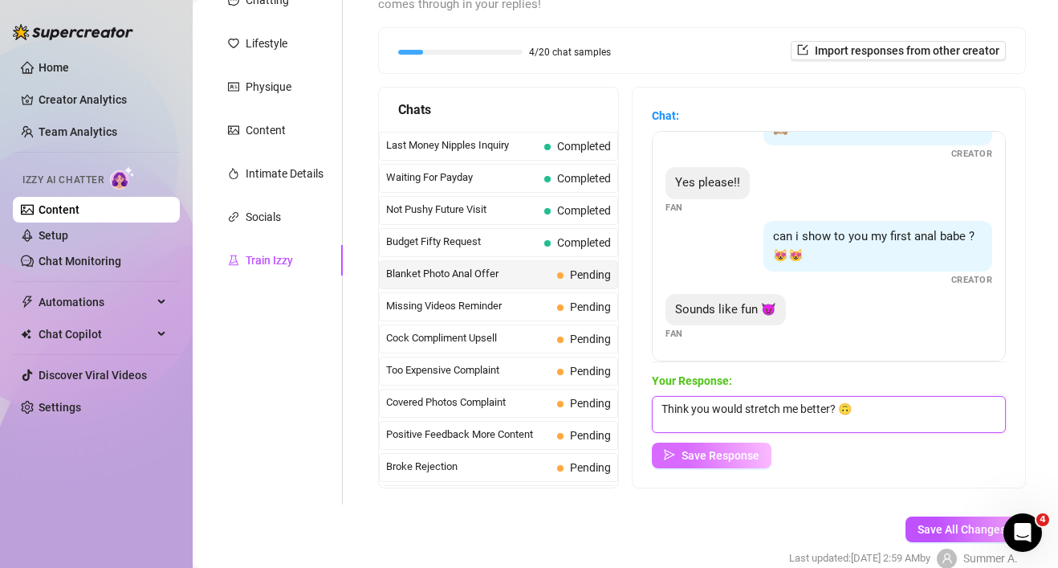
type textarea "Think you would stretch me better? 🙃"
click at [726, 457] on span "Save Response" at bounding box center [721, 455] width 78 height 13
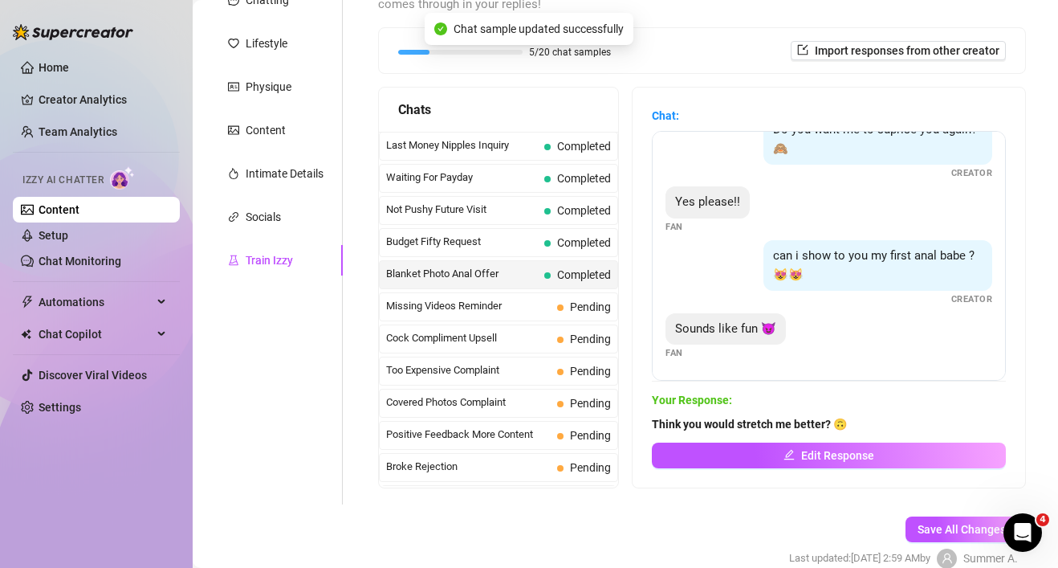
scroll to position [245, 0]
click at [540, 314] on span "Missing Videos Reminder" at bounding box center [468, 306] width 165 height 16
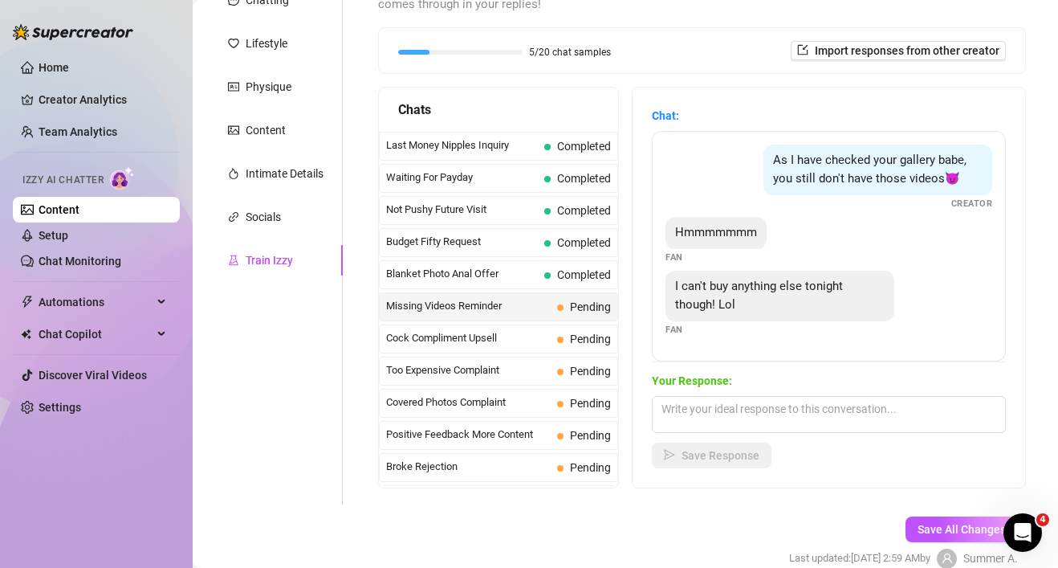
click at [960, 170] on div "As I have checked your gallery babe, you still don't have those videos😈" at bounding box center [878, 170] width 229 height 51
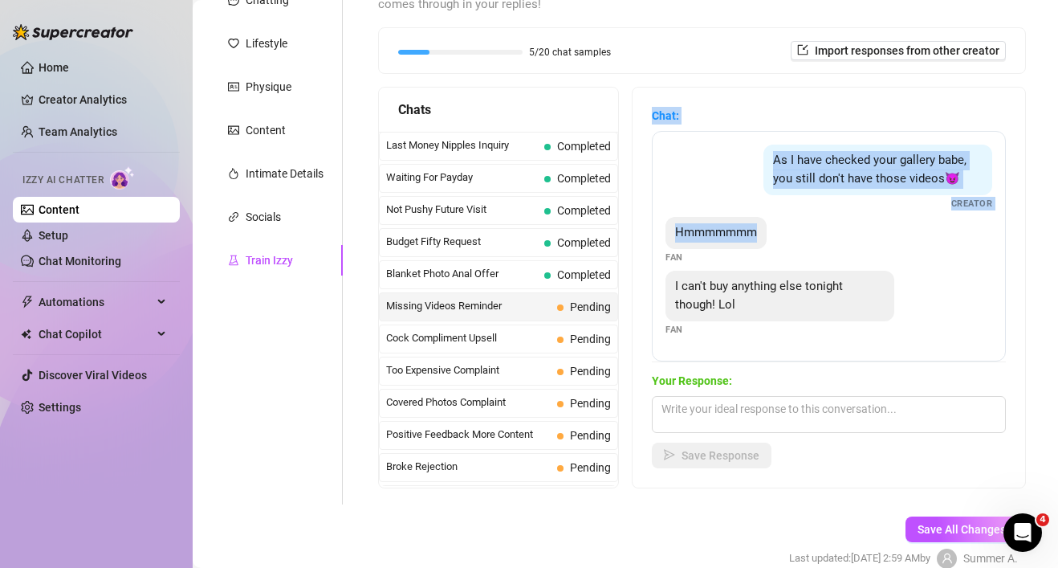
drag, startPoint x: 964, startPoint y: 238, endPoint x: 959, endPoint y: 104, distance: 134.2
click at [959, 104] on div "Chat: As I have checked your gallery babe, you still don't have those videos😈 C…" at bounding box center [829, 288] width 393 height 400
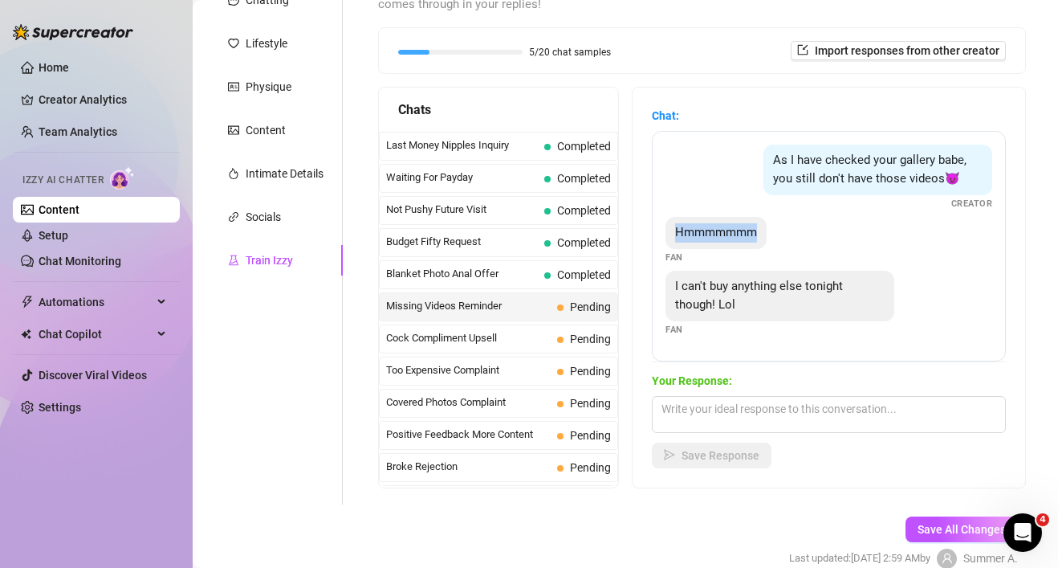
drag, startPoint x: 951, startPoint y: 237, endPoint x: 915, endPoint y: 215, distance: 42.1
click at [915, 215] on div "As I have checked your gallery babe, you still don't have those videos😈 Creator…" at bounding box center [829, 246] width 354 height 230
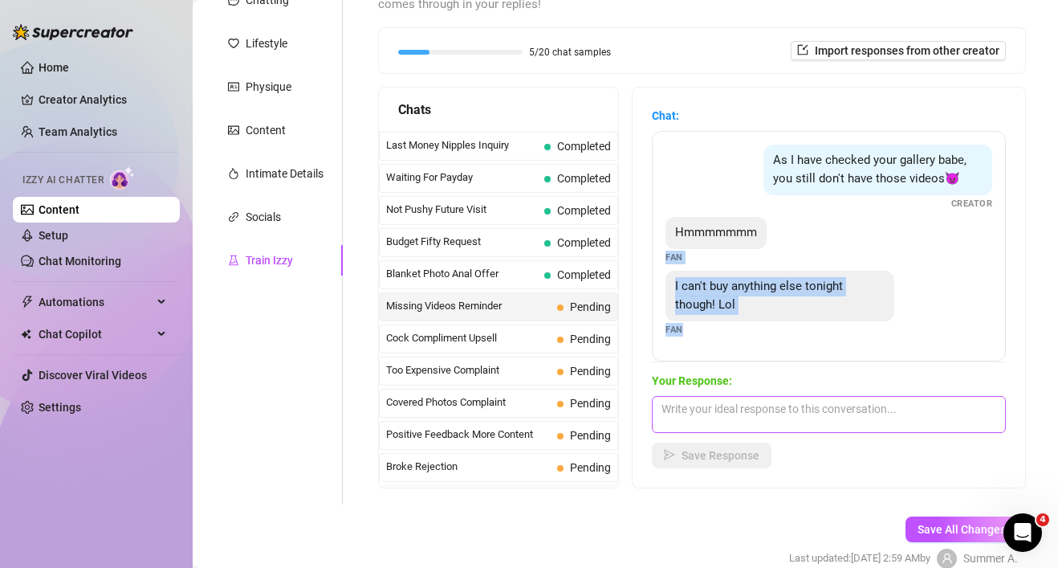
drag, startPoint x: 923, startPoint y: 260, endPoint x: 882, endPoint y: 420, distance: 164.8
click at [882, 425] on div "Chat: As I have checked your gallery babe, you still don't have those videos😈 C…" at bounding box center [829, 287] width 354 height 361
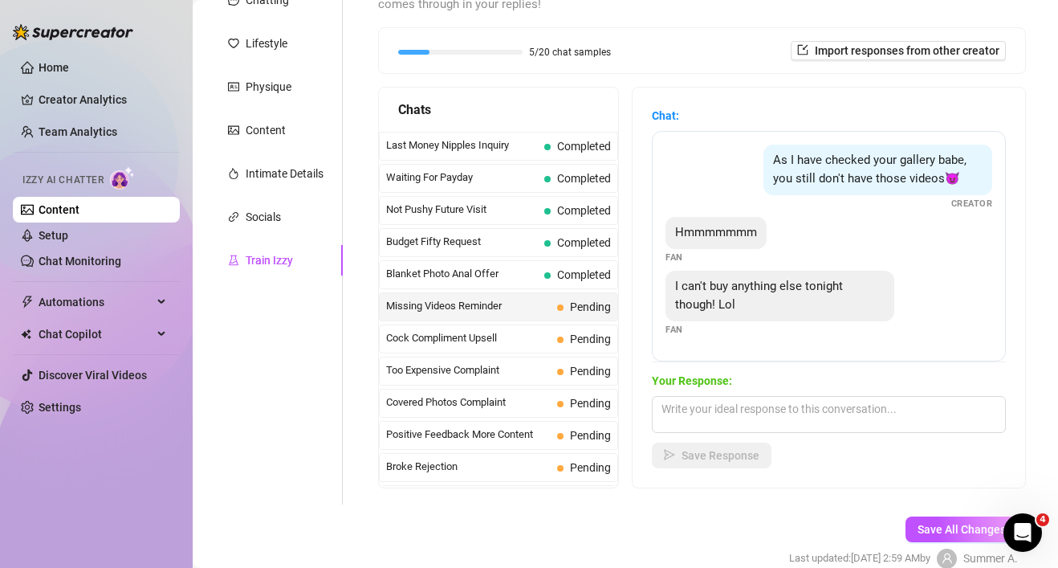
click at [912, 336] on div "As I have checked your gallery babe, you still don't have those videos😈 Creator…" at bounding box center [829, 246] width 354 height 230
drag, startPoint x: 912, startPoint y: 336, endPoint x: 911, endPoint y: 453, distance: 116.4
click at [911, 454] on div "Chat: As I have checked your gallery babe, you still don't have those videos😈 C…" at bounding box center [829, 287] width 354 height 361
click at [883, 280] on div "I can't buy anything else tonight though! Lol" at bounding box center [780, 296] width 229 height 51
click at [780, 401] on textarea at bounding box center [829, 414] width 354 height 37
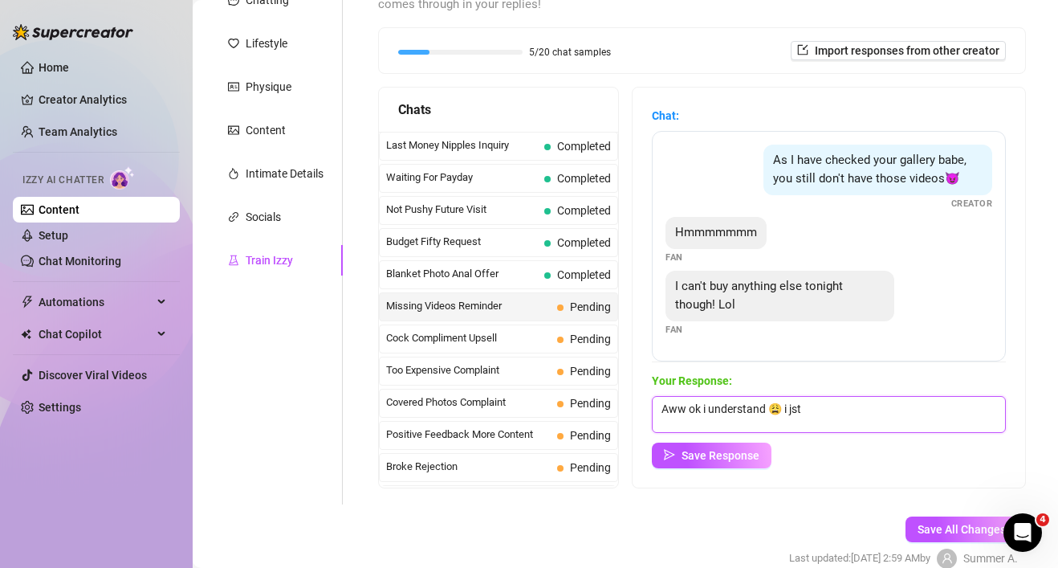
drag, startPoint x: 808, startPoint y: 410, endPoint x: 772, endPoint y: 412, distance: 36.2
click at [772, 412] on textarea "Aww ok i understand 😩 i jst" at bounding box center [829, 414] width 354 height 37
drag, startPoint x: 766, startPoint y: 408, endPoint x: 655, endPoint y: 409, distance: 110.8
click at [655, 409] on textarea "Aww ok i understand 🙄" at bounding box center [829, 414] width 354 height 37
click at [773, 407] on textarea "ugh fine 🙄" at bounding box center [829, 414] width 354 height 37
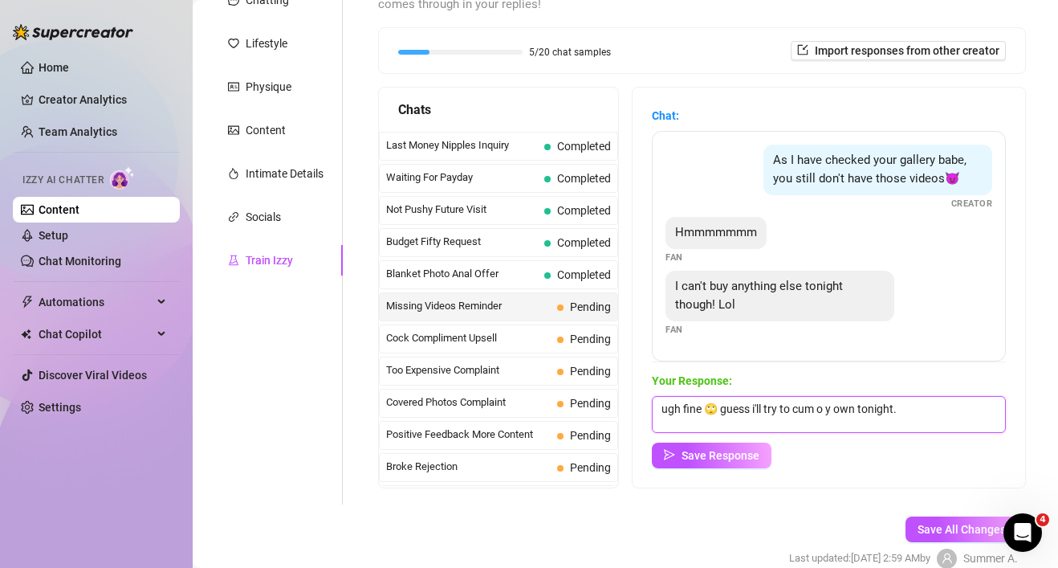
click at [828, 411] on textarea "ugh fine 🙄 guess i'll try to cum o y own tonight." at bounding box center [829, 414] width 354 height 37
click at [930, 409] on textarea "ugh fine 🙄 guess i'll try to cum on my own tonight." at bounding box center [829, 414] width 354 height 37
type textarea "ugh fine 🙄 guess i'll try to cum on my own tonight. Goodnight babe 💋"
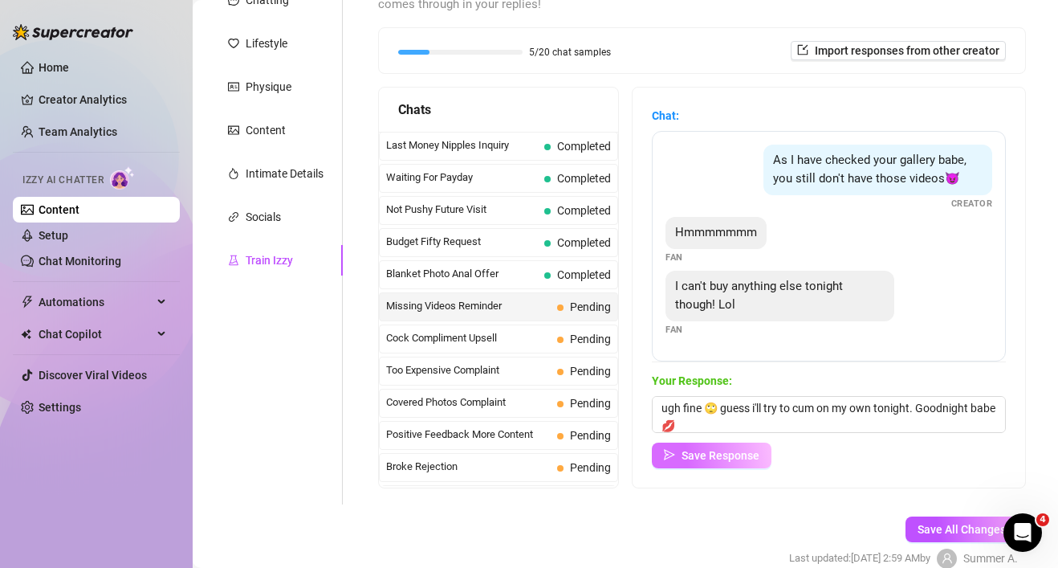
click at [716, 453] on span "Save Response" at bounding box center [721, 455] width 78 height 13
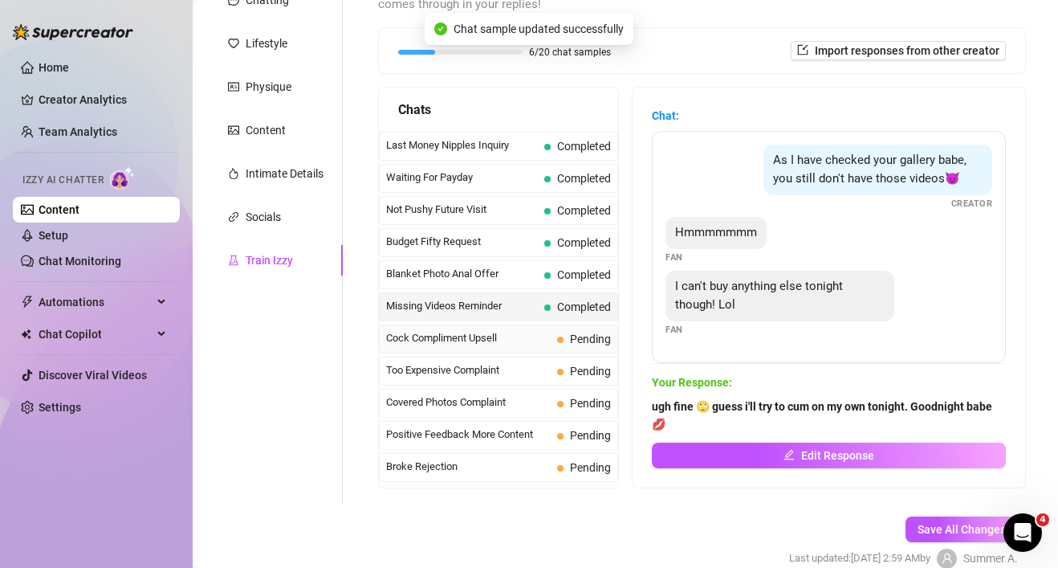
click at [542, 332] on span "Cock Compliment Upsell" at bounding box center [468, 338] width 165 height 16
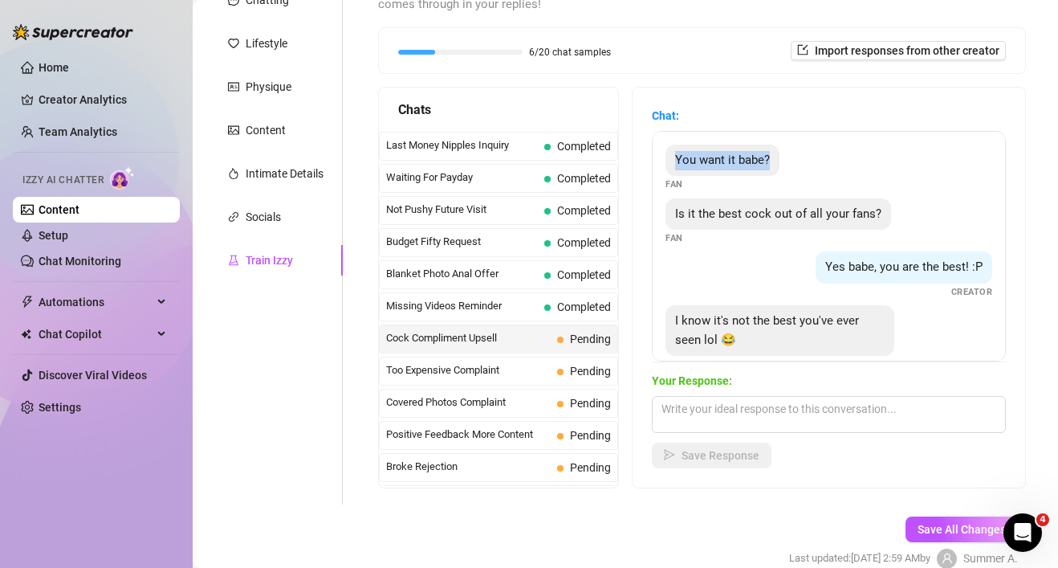
drag, startPoint x: 867, startPoint y: 175, endPoint x: 868, endPoint y: 115, distance: 60.2
click at [868, 115] on div "Chat: You want it babe? Fan Is it the best cock out of all your fans? Fan Yes b…" at bounding box center [829, 234] width 354 height 255
click at [866, 162] on div "You want it babe? Fan" at bounding box center [829, 168] width 327 height 47
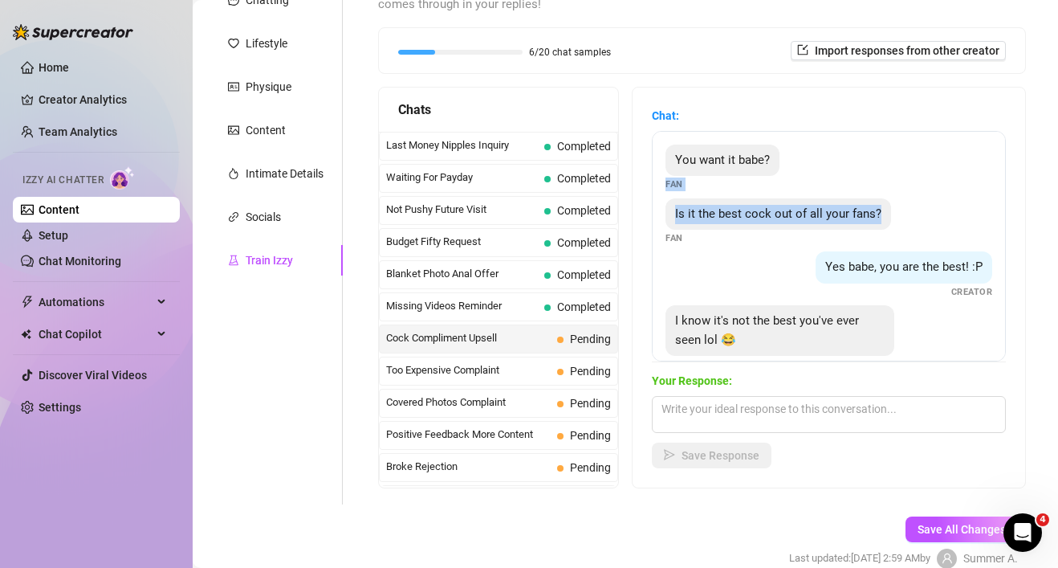
drag, startPoint x: 916, startPoint y: 161, endPoint x: 898, endPoint y: 208, distance: 50.1
click at [898, 209] on div "You want it babe? Fan Is it the best cock out of all your fans? Fan Yes babe, y…" at bounding box center [829, 246] width 354 height 230
click at [925, 201] on div "Is it the best cock out of all your fans? Fan" at bounding box center [829, 221] width 327 height 47
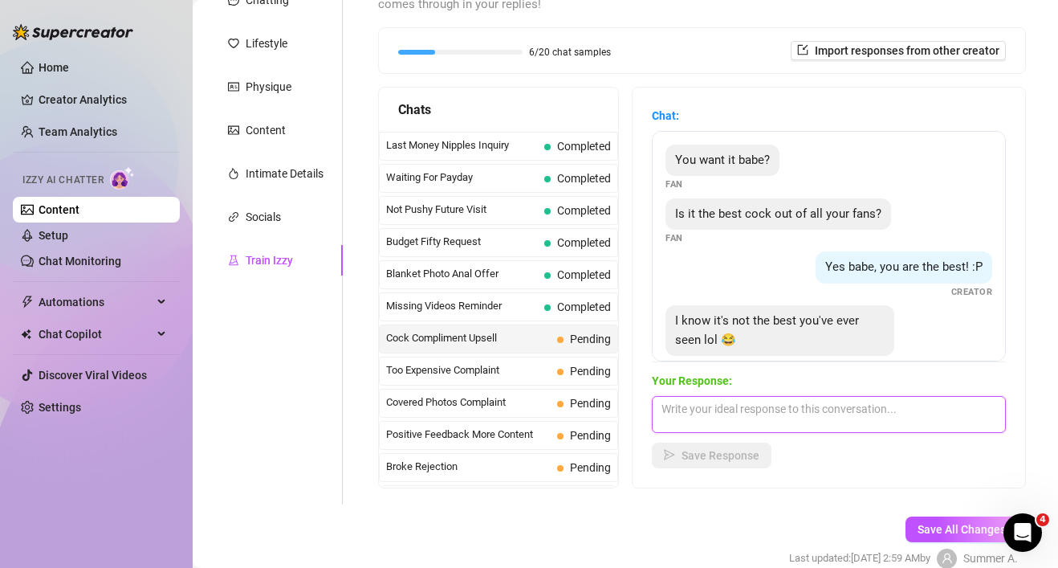
click at [813, 410] on textarea at bounding box center [829, 414] width 354 height 37
click at [904, 409] on textarea "Actually it is one of the" at bounding box center [829, 414] width 354 height 37
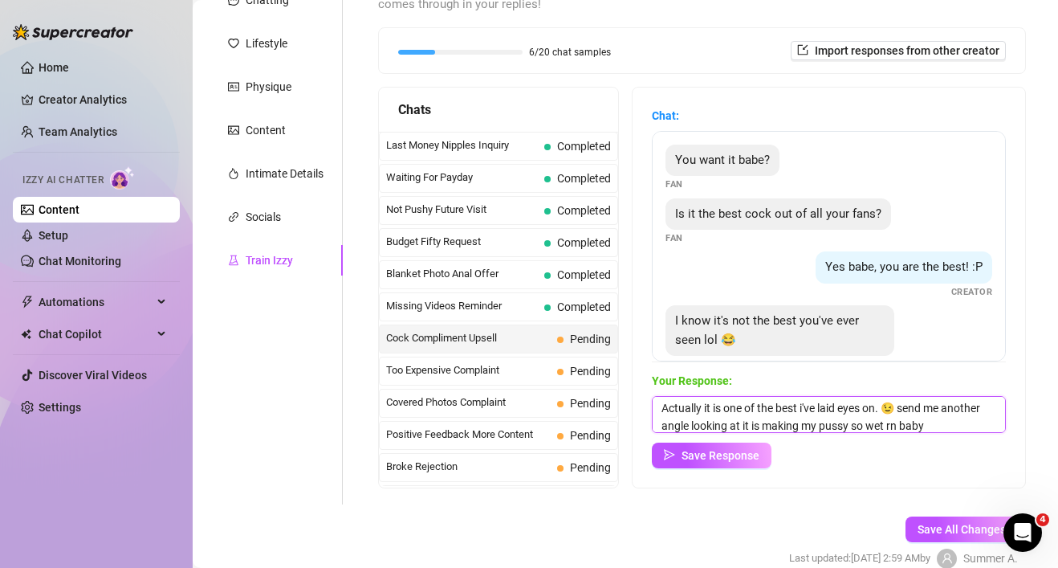
click at [691, 426] on textarea "Actually it is one of the best i've laid eyes on. 😉 send me another angle looki…" at bounding box center [829, 414] width 354 height 37
click at [950, 426] on textarea "Actually it is one of the best i've laid eyes on. 😉 send me another angle. look…" at bounding box center [829, 414] width 354 height 37
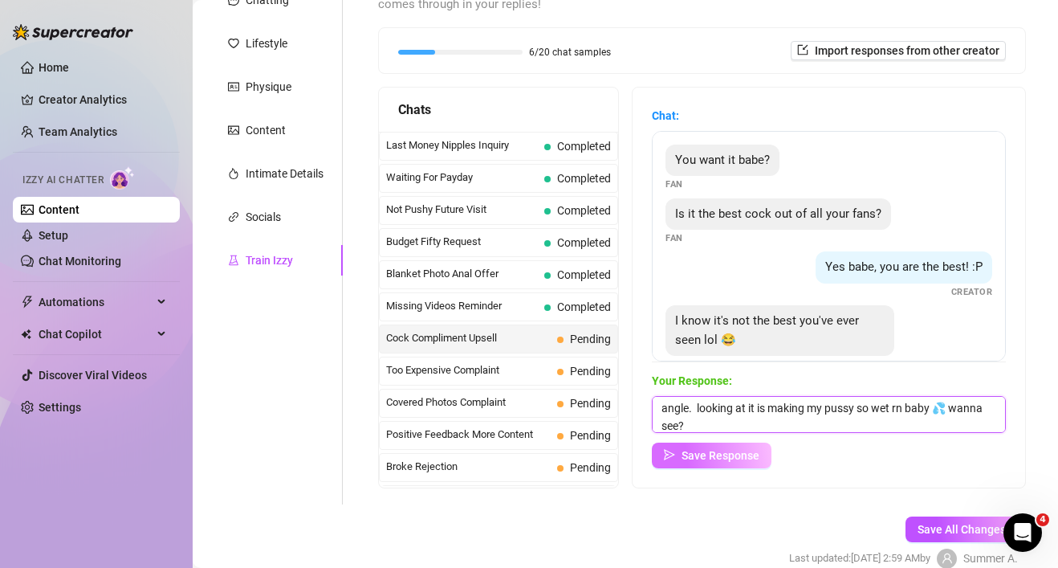
type textarea "Actually it is one of the best i've laid eyes on. 😉 send me another angle. look…"
click at [740, 454] on span "Save Response" at bounding box center [721, 455] width 78 height 13
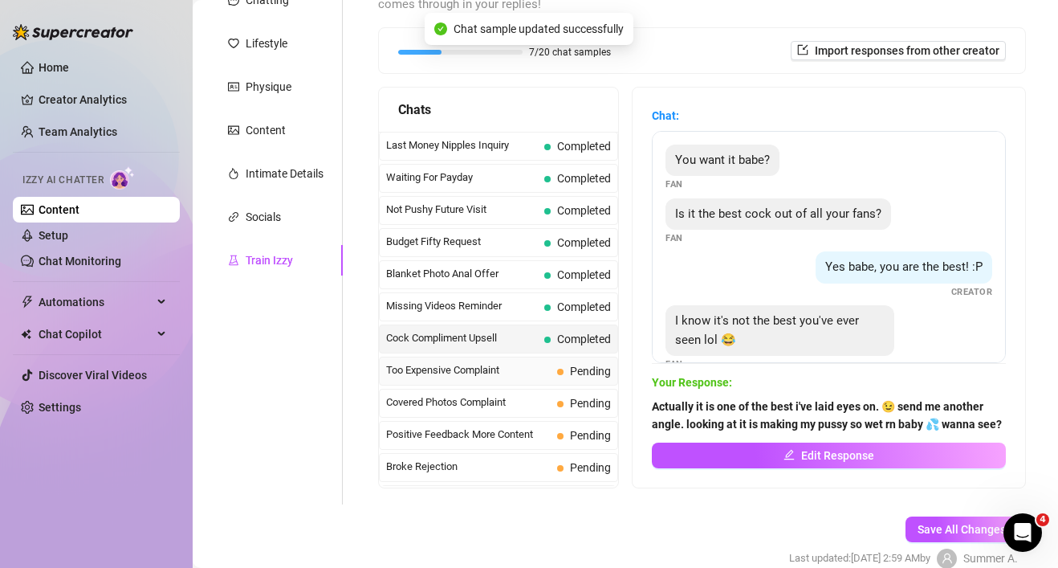
click at [529, 379] on div "Too Expensive Complaint Pending" at bounding box center [498, 371] width 239 height 29
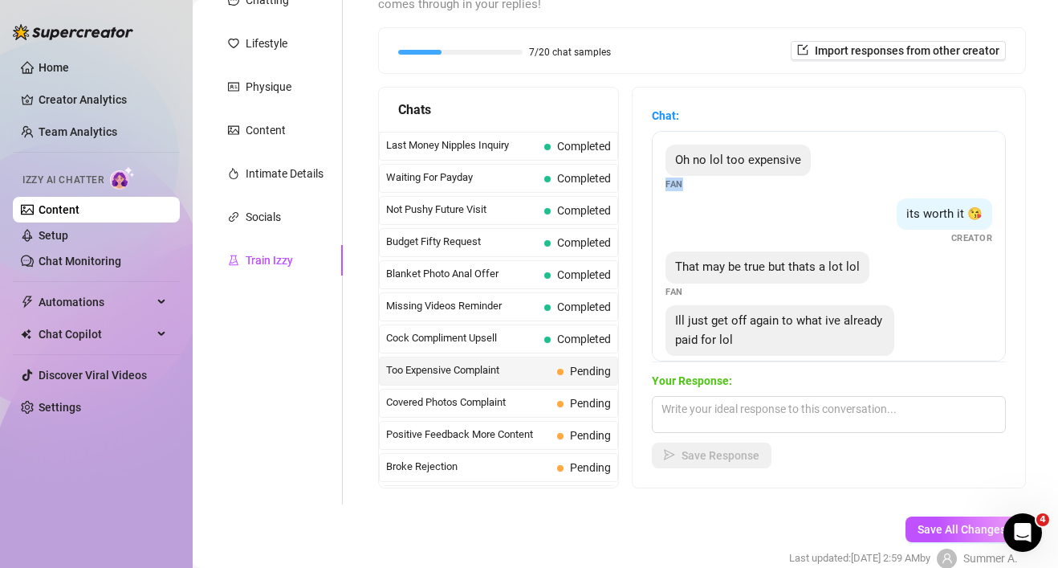
drag, startPoint x: 873, startPoint y: 162, endPoint x: 866, endPoint y: 191, distance: 29.6
click at [867, 191] on div "Oh no lol too expensive Fan" at bounding box center [829, 168] width 327 height 47
click at [866, 191] on div "Oh no lol too expensive Fan" at bounding box center [829, 168] width 327 height 47
click at [778, 408] on textarea at bounding box center [829, 414] width 354 height 37
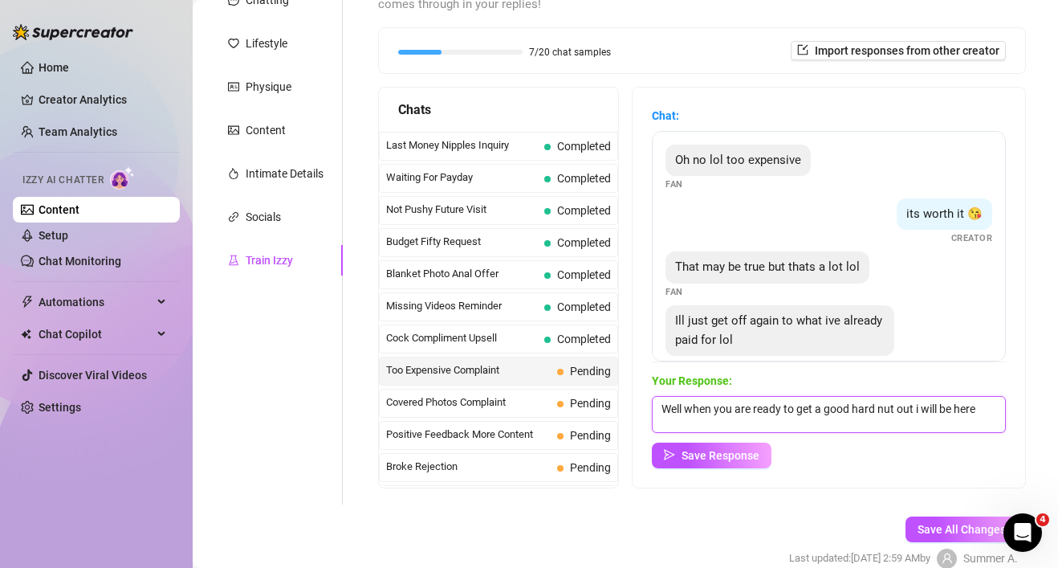
click at [992, 418] on textarea "Well when you are ready to get a good hard nut out i will be here" at bounding box center [829, 414] width 354 height 37
click at [836, 416] on textarea "Well when you are ready to get a good hard nut out i will be here, dont make me…" at bounding box center [829, 414] width 354 height 37
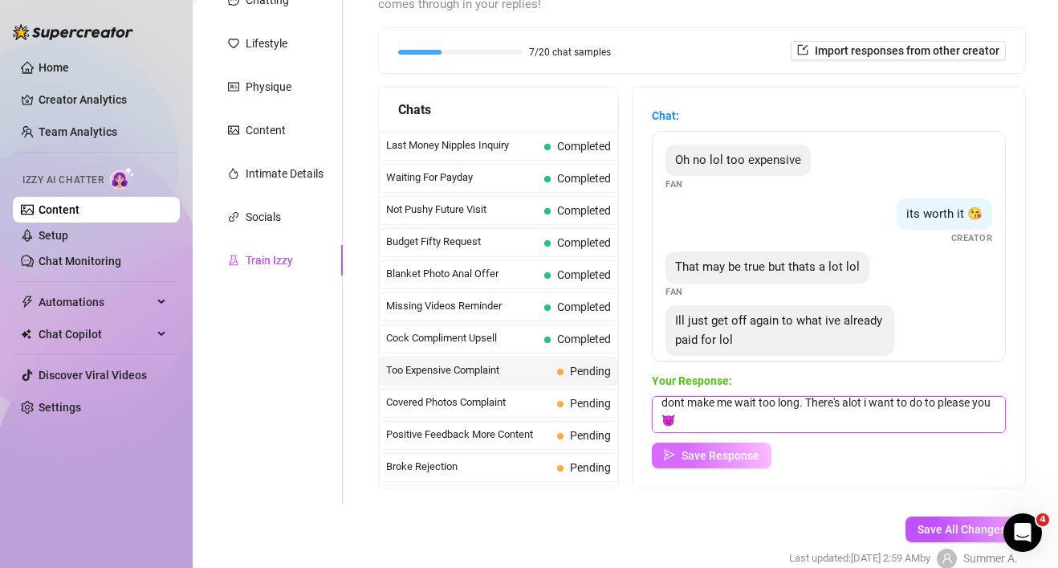
type textarea "Well when you are ready to get a good hard nut out i will be here, dont make me…"
click at [758, 449] on span "Save Response" at bounding box center [721, 455] width 78 height 13
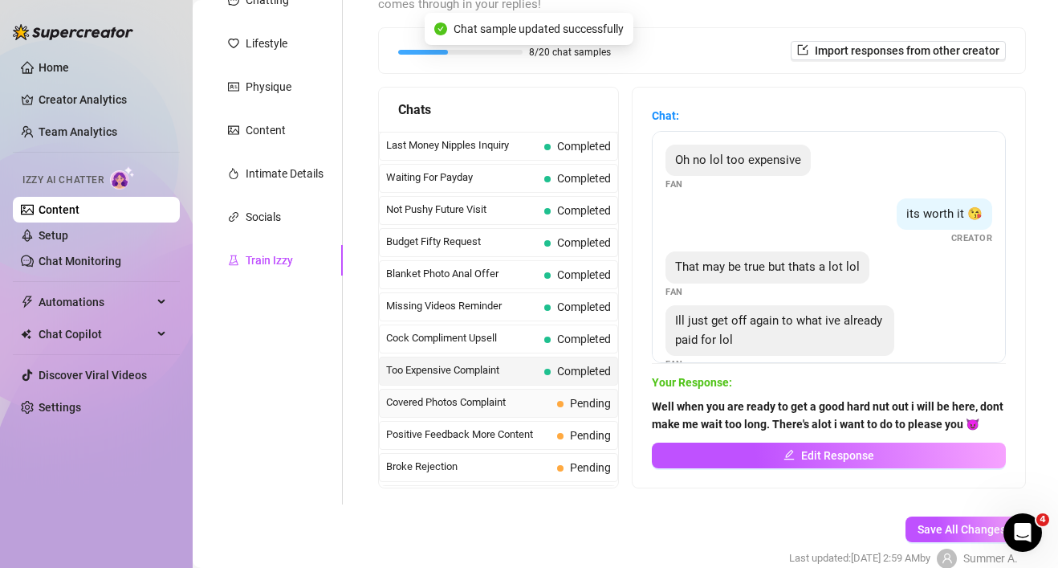
click at [532, 405] on span "Covered Photos Complaint" at bounding box center [468, 402] width 165 height 16
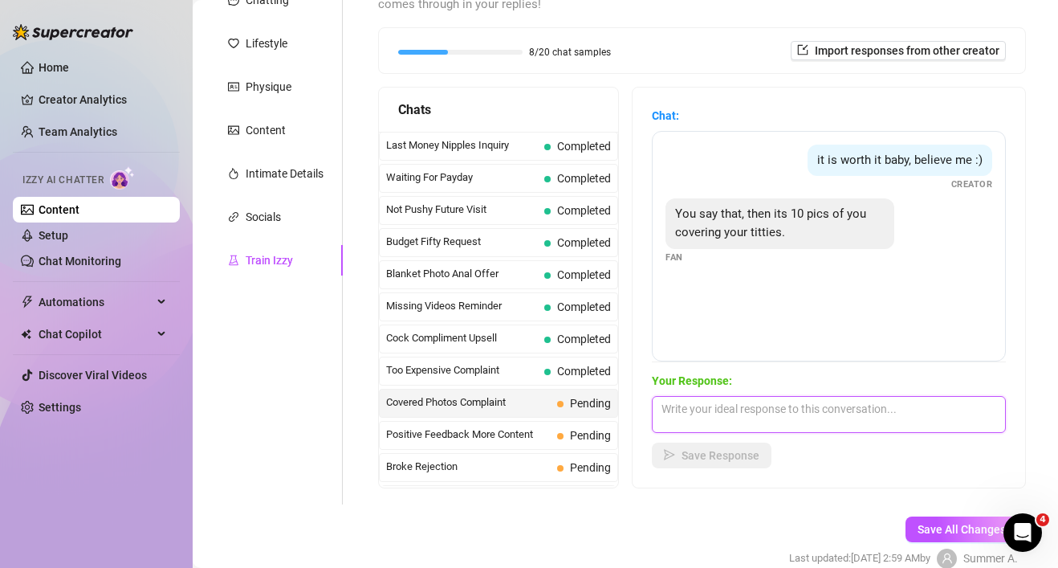
click at [718, 412] on textarea at bounding box center [829, 414] width 354 height 37
type textarea "e"
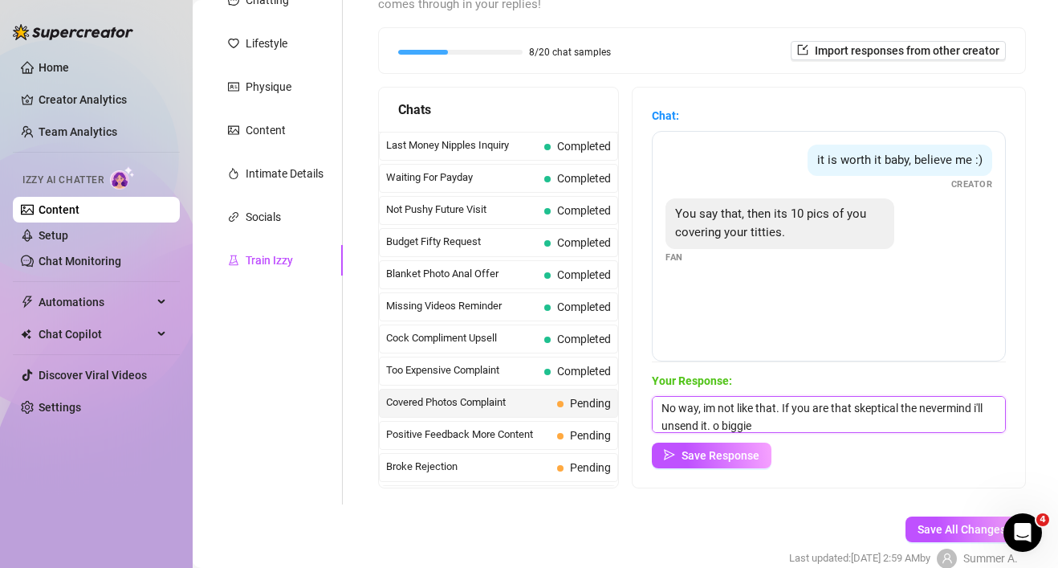
click at [713, 426] on textarea "No way, im not like that. If you are that skeptical the nevermind i'll unsend i…" at bounding box center [829, 414] width 354 height 37
drag, startPoint x: 774, startPoint y: 426, endPoint x: 716, endPoint y: 426, distance: 57.8
click at [716, 426] on textarea "No way, im not like that. If you are that skeptical the nevermind i'll unsend i…" at bounding box center [829, 414] width 354 height 37
click at [917, 400] on textarea "No way, im not like that. If you are that skeptical the nevermind i'll unsend i…" at bounding box center [829, 414] width 354 height 37
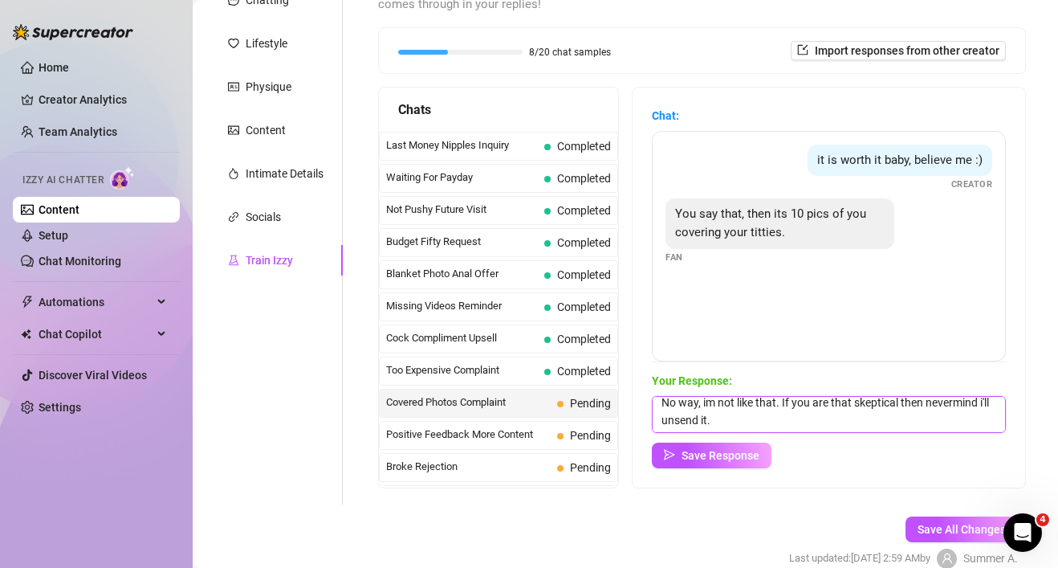
scroll to position [5, 0]
click at [921, 422] on textarea "No way, im not like that. If you are that skeptical then nevermind i'll unsend …" at bounding box center [829, 414] width 354 height 37
type textarea "No way, im not like that. If you are that skeptical then nevermind i'll unsend …"
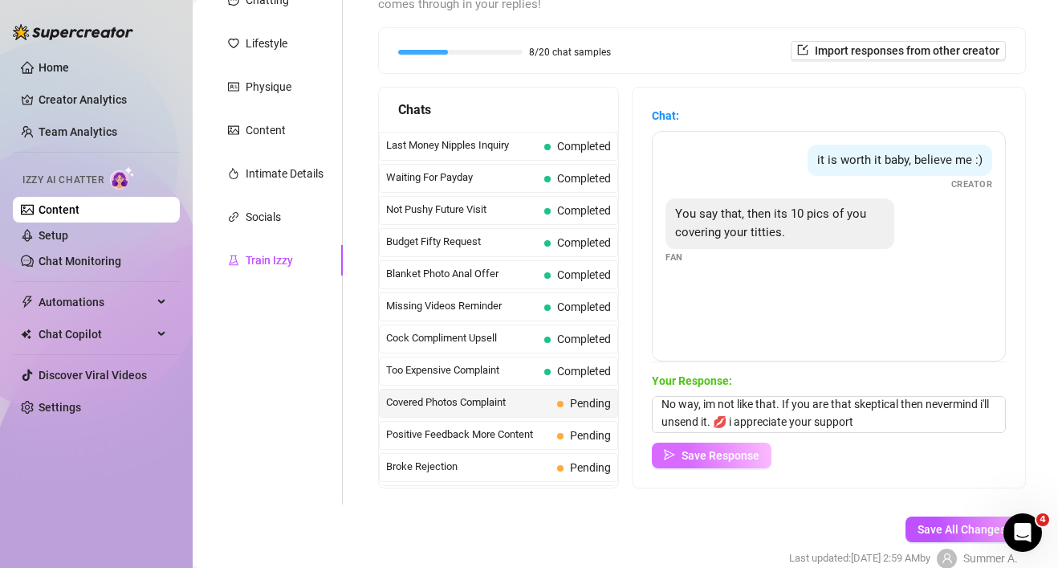
click at [684, 460] on span "Save Response" at bounding box center [721, 455] width 78 height 13
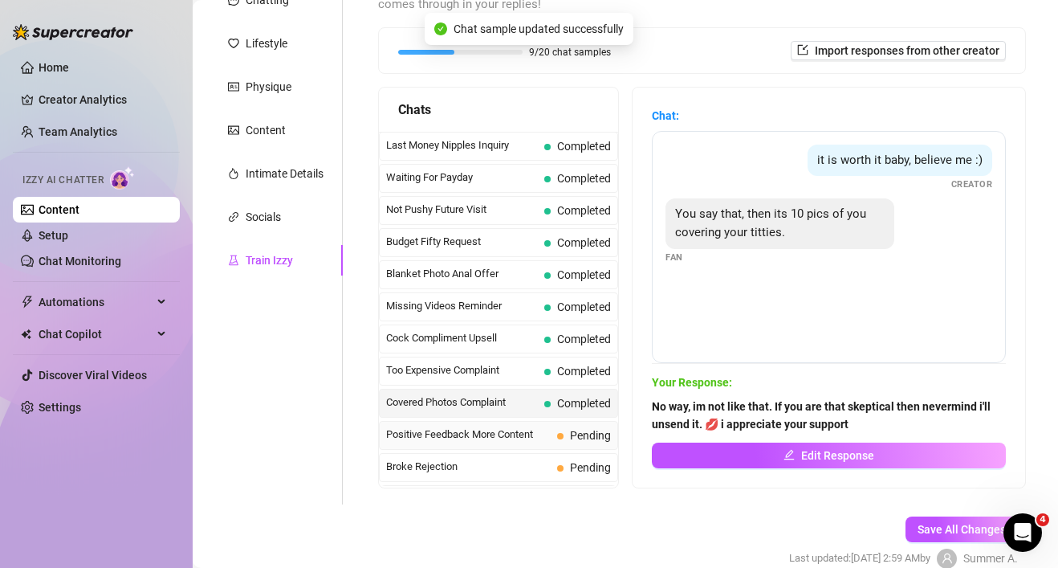
click at [507, 442] on span "Positive Feedback More Content" at bounding box center [468, 434] width 165 height 16
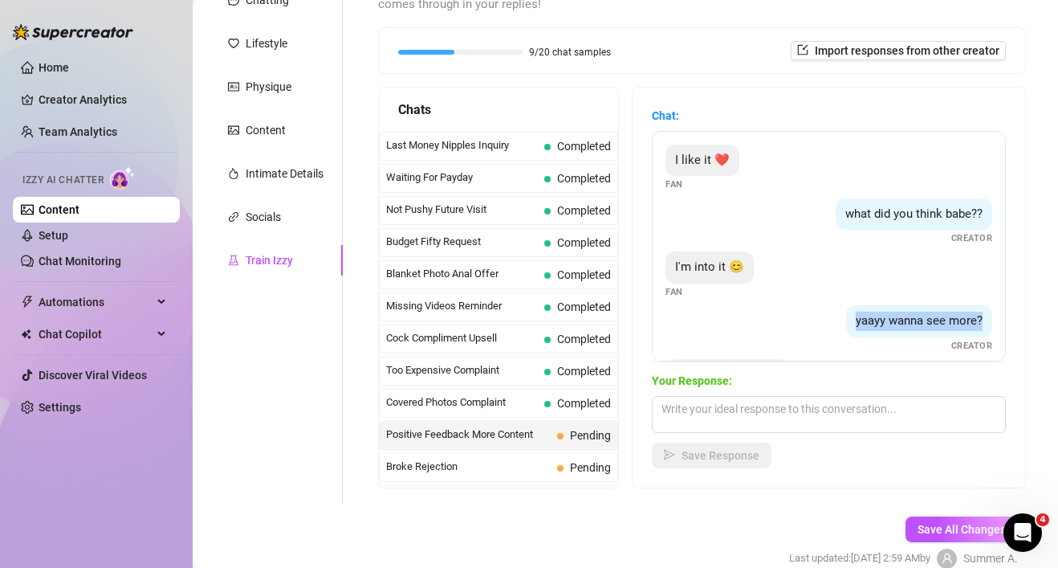
scroll to position [65, 0]
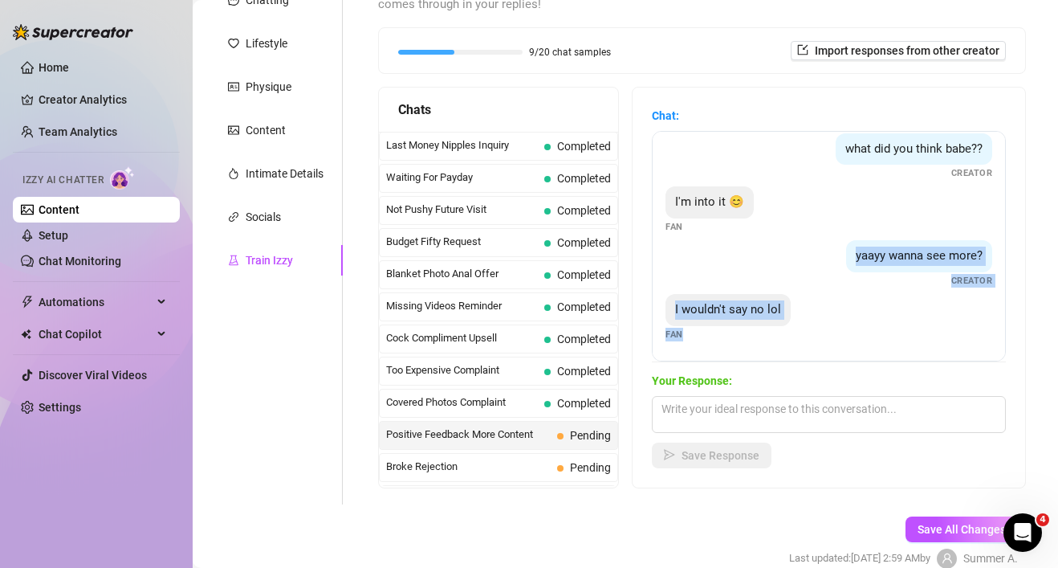
drag, startPoint x: 819, startPoint y: 319, endPoint x: 817, endPoint y: 368, distance: 49.0
click at [817, 368] on div "Chat: I like it ❤️ Fan what did you think babe?? Creator I'm into it 😊 Fan yaay…" at bounding box center [829, 287] width 354 height 361
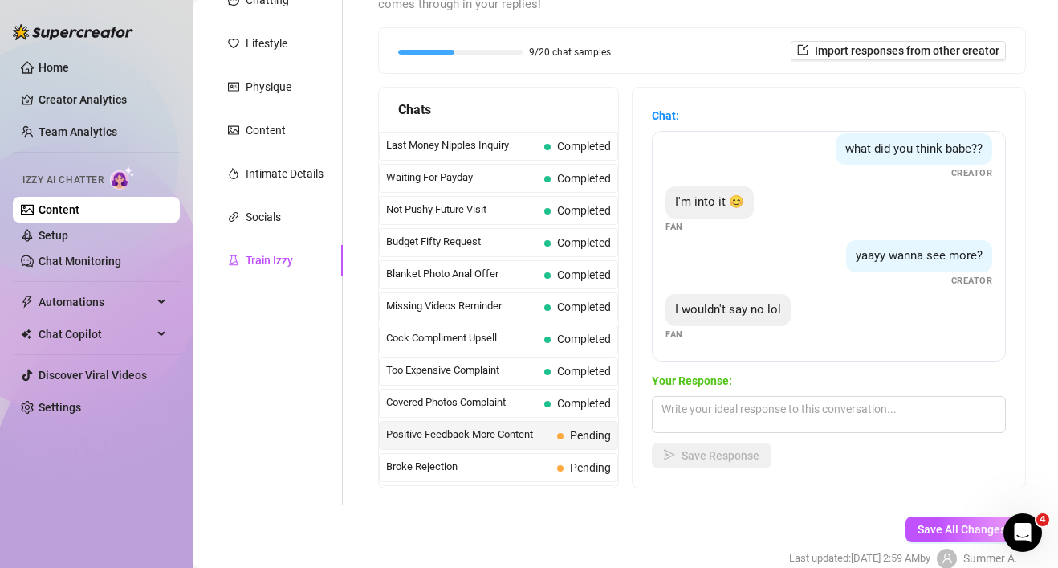
click at [953, 331] on div "I wouldn't say no lol Fan" at bounding box center [829, 317] width 327 height 47
drag, startPoint x: 953, startPoint y: 331, endPoint x: 939, endPoint y: 383, distance: 54.2
click at [938, 385] on div "Chat: I like it ❤️ Fan what did you think babe?? Creator I'm into it 😊 Fan yaay…" at bounding box center [829, 287] width 354 height 361
click at [766, 410] on textarea at bounding box center [829, 414] width 354 height 37
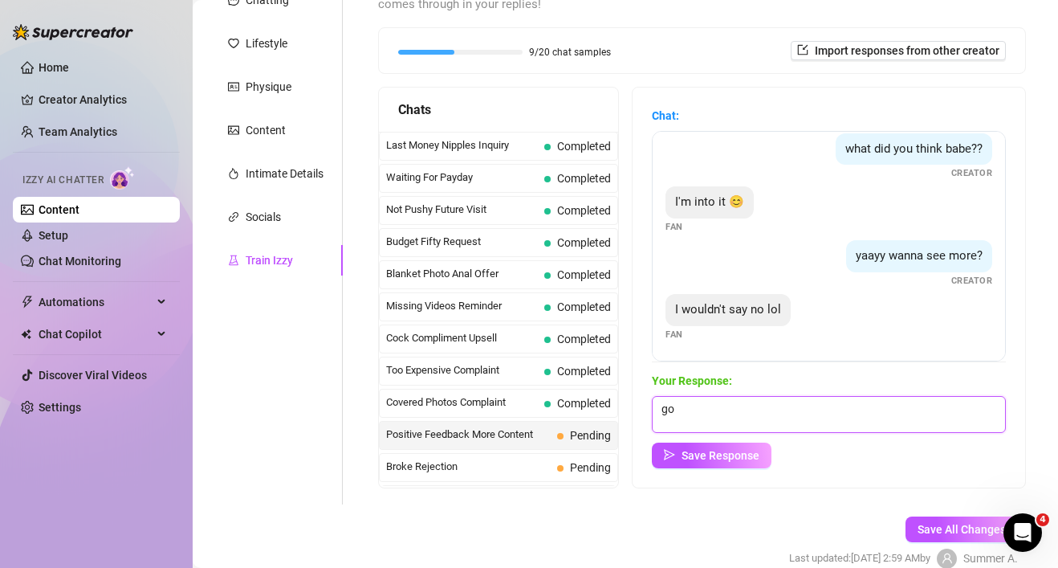
type textarea "g"
click at [698, 401] on textarea "Good 😊" at bounding box center [829, 414] width 354 height 37
click at [692, 405] on textarea "Good 😊" at bounding box center [829, 414] width 354 height 37
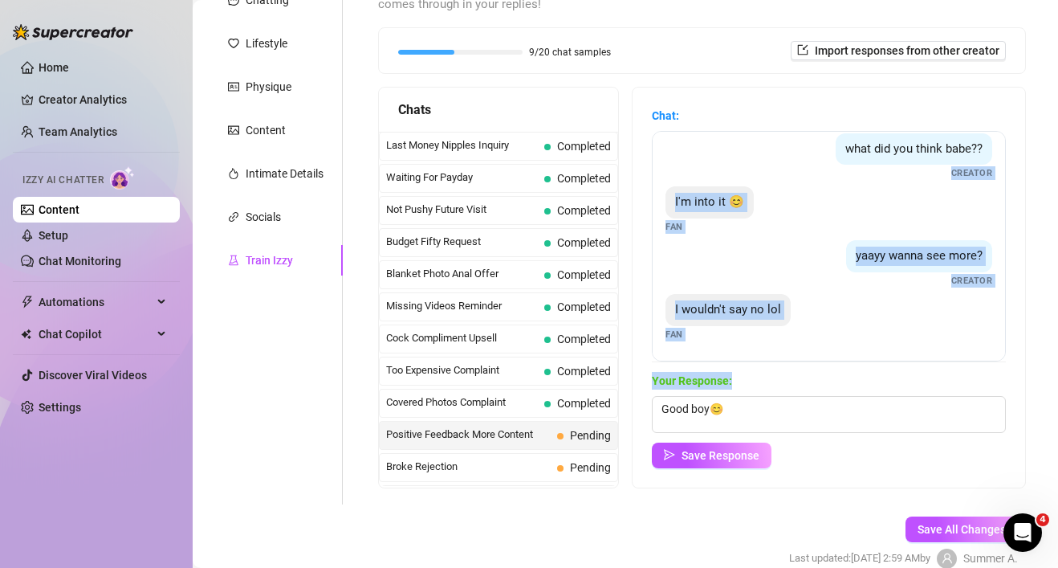
drag, startPoint x: 793, startPoint y: 176, endPoint x: 755, endPoint y: 376, distance: 203.5
click at [755, 376] on div "Chat: I like it ❤️ Fan what did you think babe?? Creator I'm into it 😊 Fan yaay…" at bounding box center [829, 287] width 354 height 361
click at [821, 312] on div "I wouldn't say no lol Fan" at bounding box center [829, 317] width 327 height 47
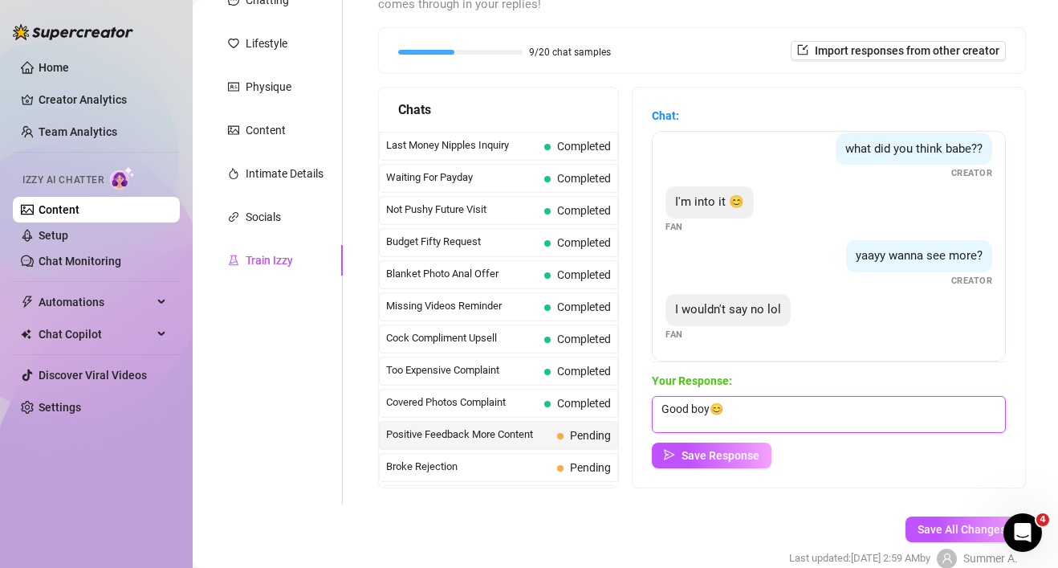
drag, startPoint x: 732, startPoint y: 407, endPoint x: 695, endPoint y: 406, distance: 37.7
click at [695, 406] on textarea "Good boy😊" at bounding box center [829, 414] width 354 height 37
type textarea "Good 😏"
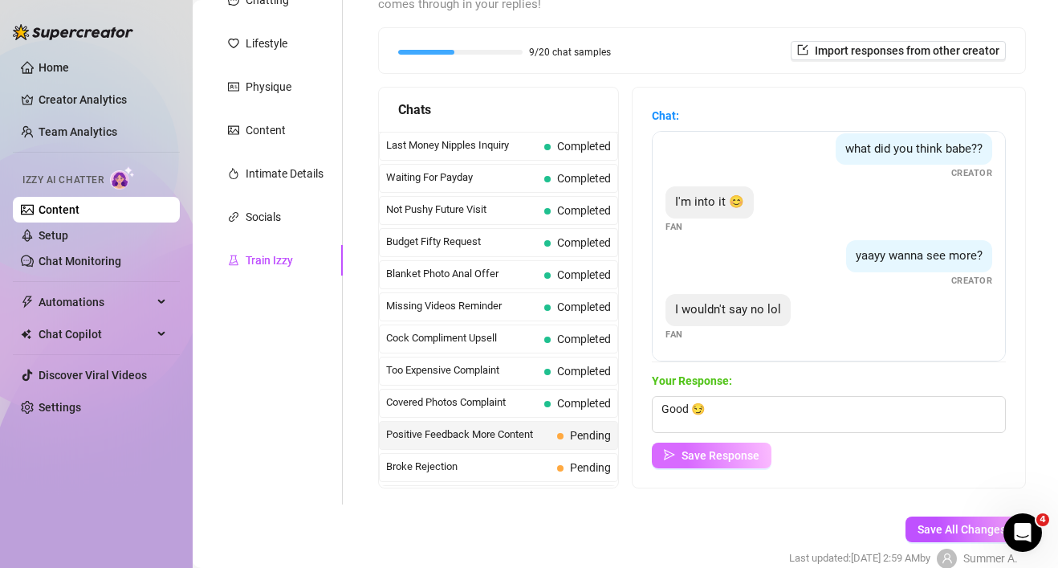
click at [709, 467] on button "Save Response" at bounding box center [712, 455] width 120 height 26
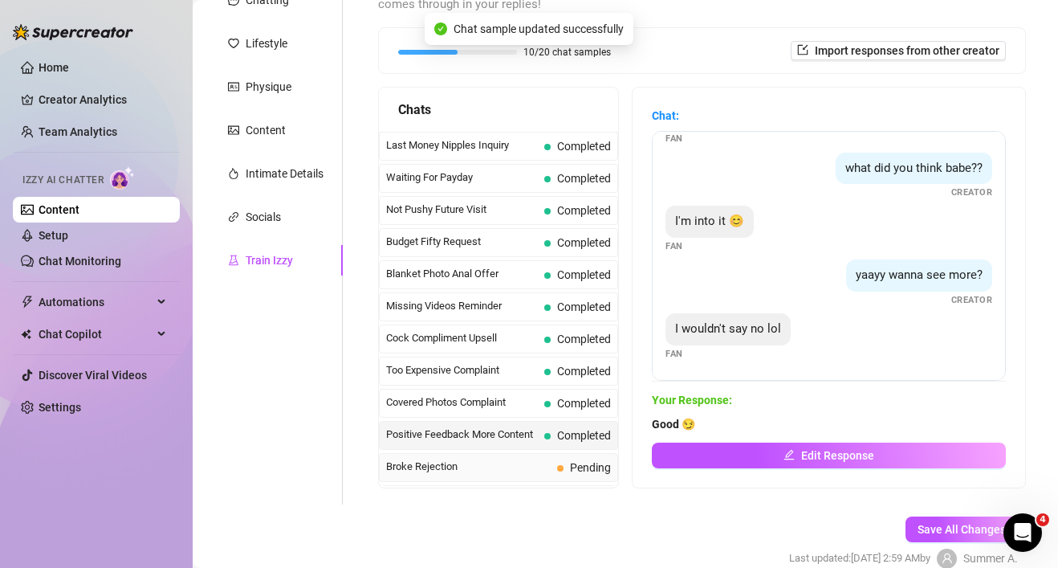
scroll to position [46, 0]
click at [521, 477] on div "Broke Rejection Pending" at bounding box center [498, 467] width 239 height 29
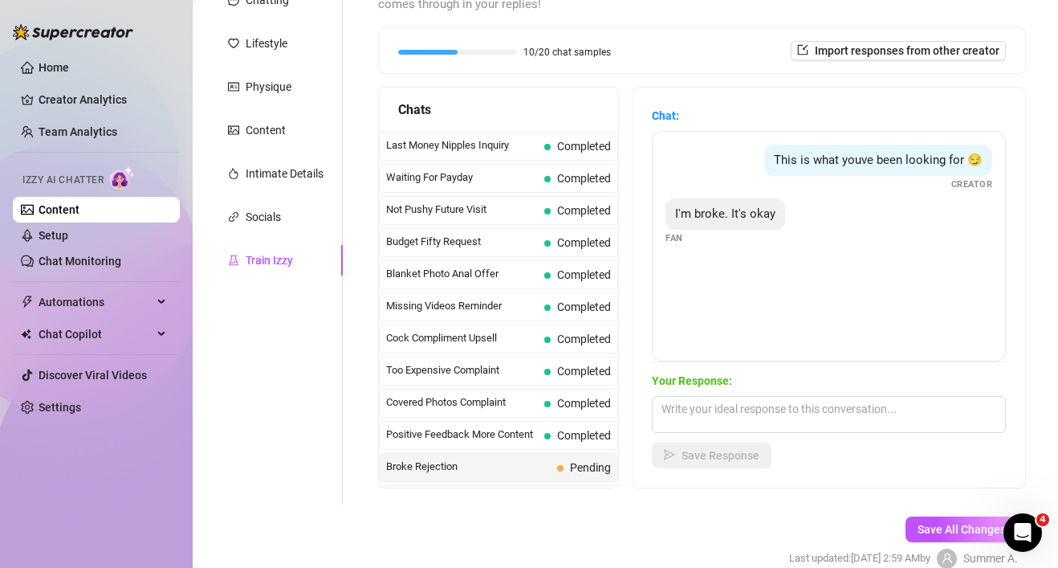
click at [516, 464] on span "Broke Rejection" at bounding box center [468, 466] width 165 height 16
drag, startPoint x: 754, startPoint y: 177, endPoint x: 756, endPoint y: 88, distance: 88.3
click at [756, 88] on div "Chat: This is what youve been looking for 😏 Creator I'm broke. It's okay Fan Yo…" at bounding box center [829, 288] width 393 height 400
click at [847, 177] on div "This is what youve been looking for 😏 Creator" at bounding box center [829, 168] width 327 height 47
click at [741, 396] on textarea at bounding box center [829, 414] width 354 height 37
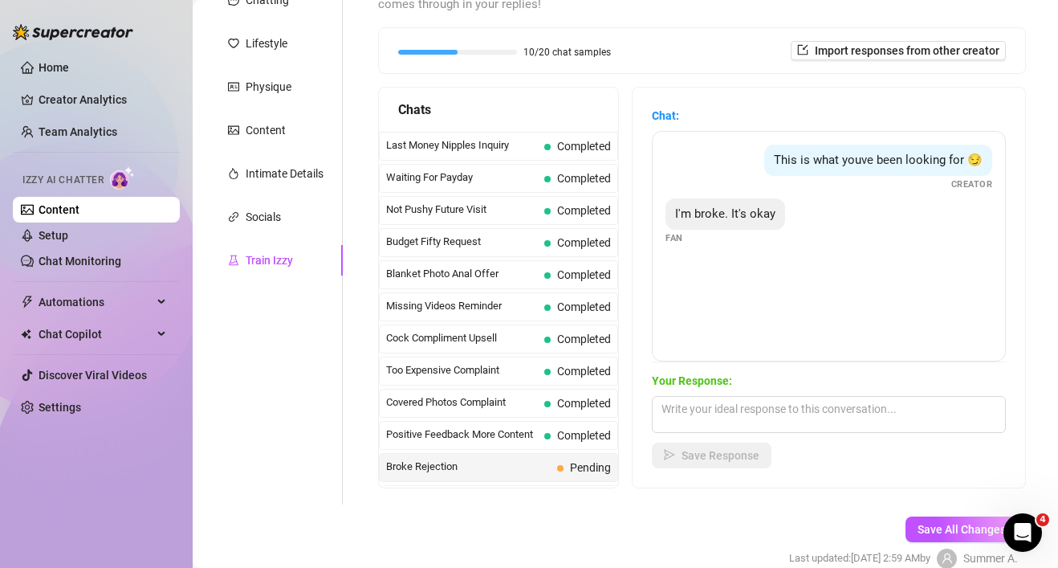
click at [577, 116] on div "Chats" at bounding box center [498, 110] width 201 height 20
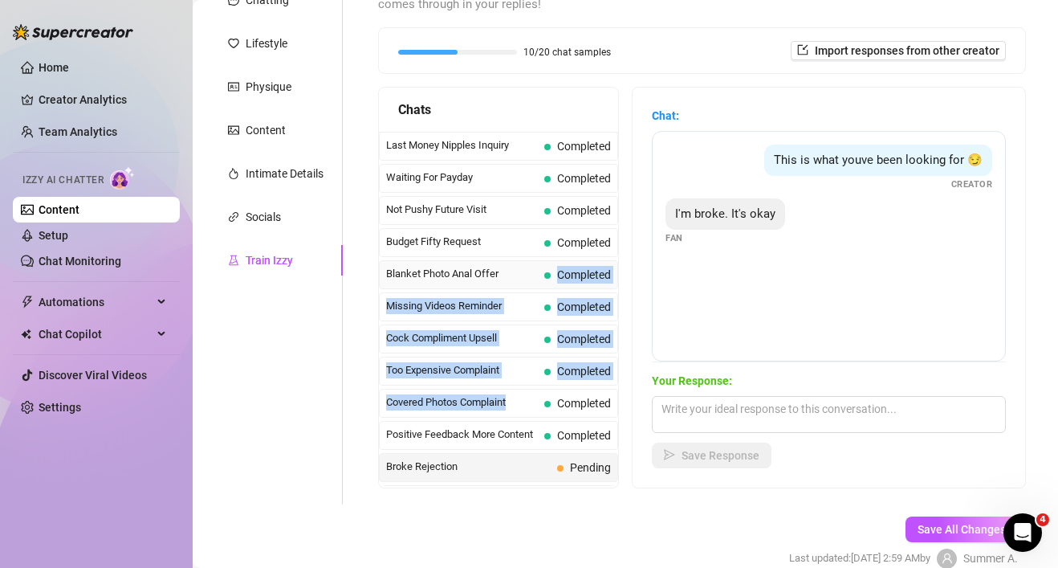
drag, startPoint x: 536, startPoint y: 395, endPoint x: 535, endPoint y: 272, distance: 122.9
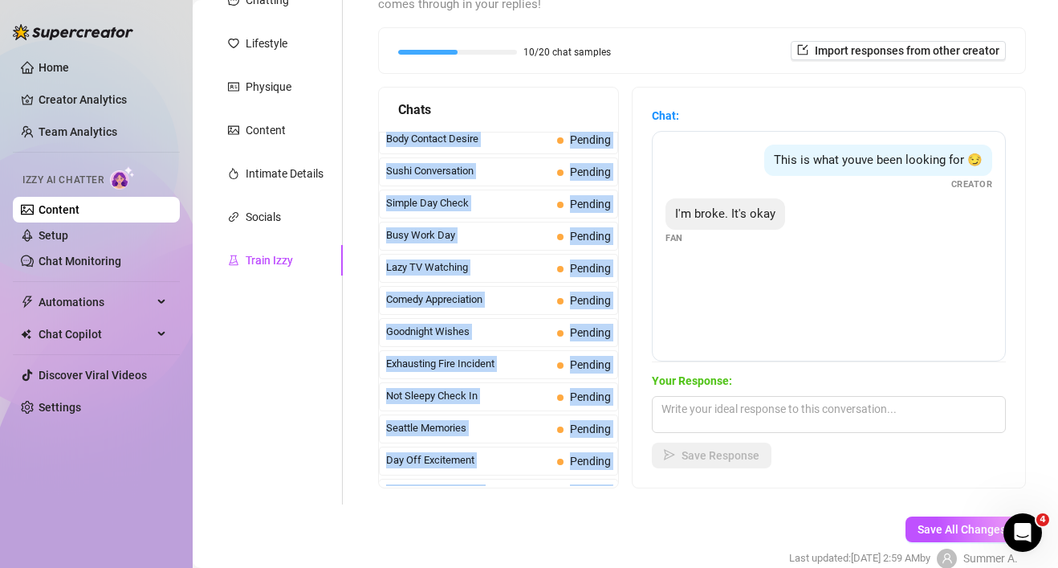
scroll to position [1134, 0]
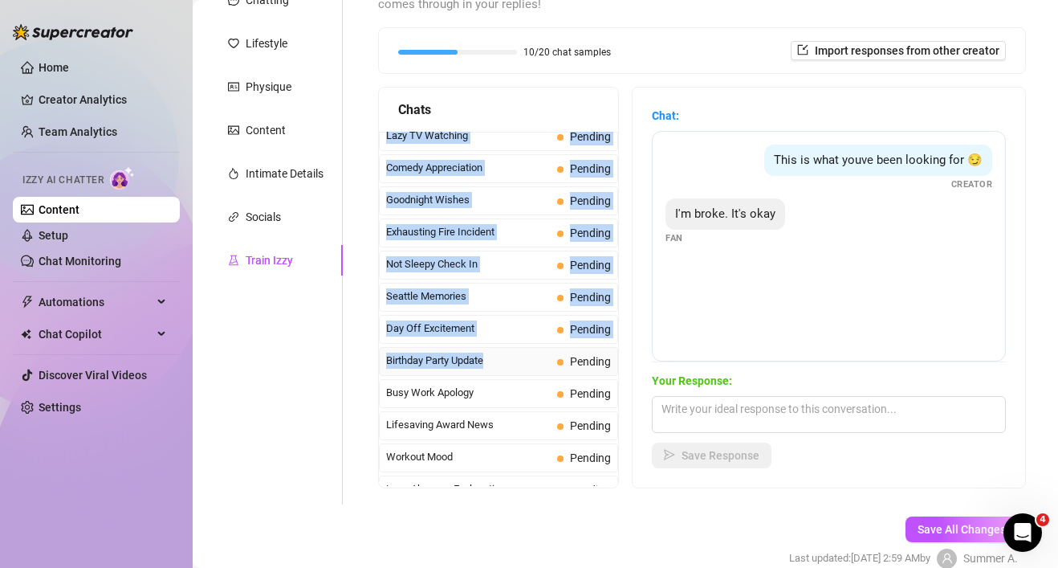
drag, startPoint x: 491, startPoint y: 418, endPoint x: 515, endPoint y: 353, distance: 68.6
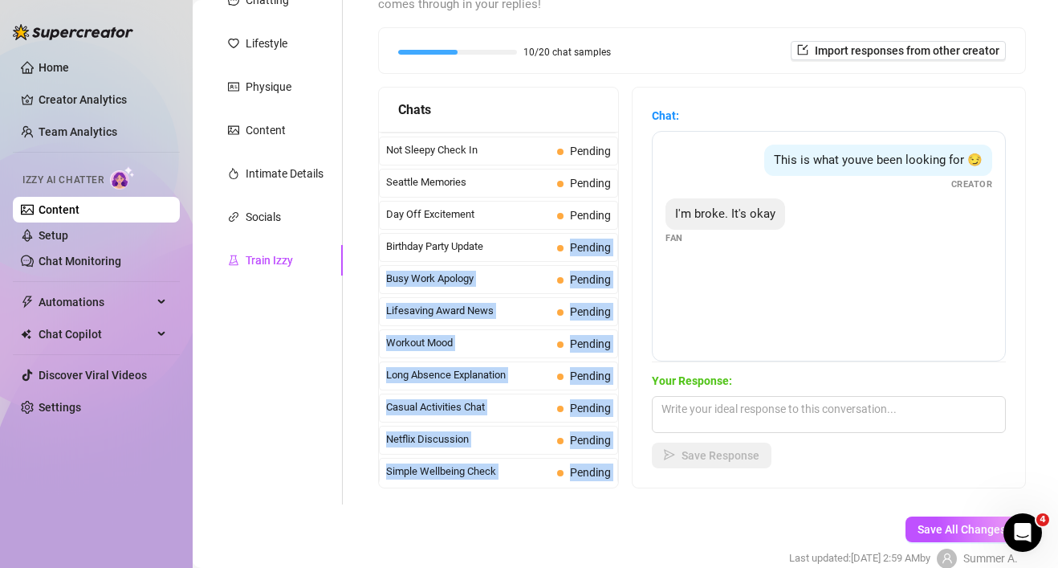
scroll to position [1441, 0]
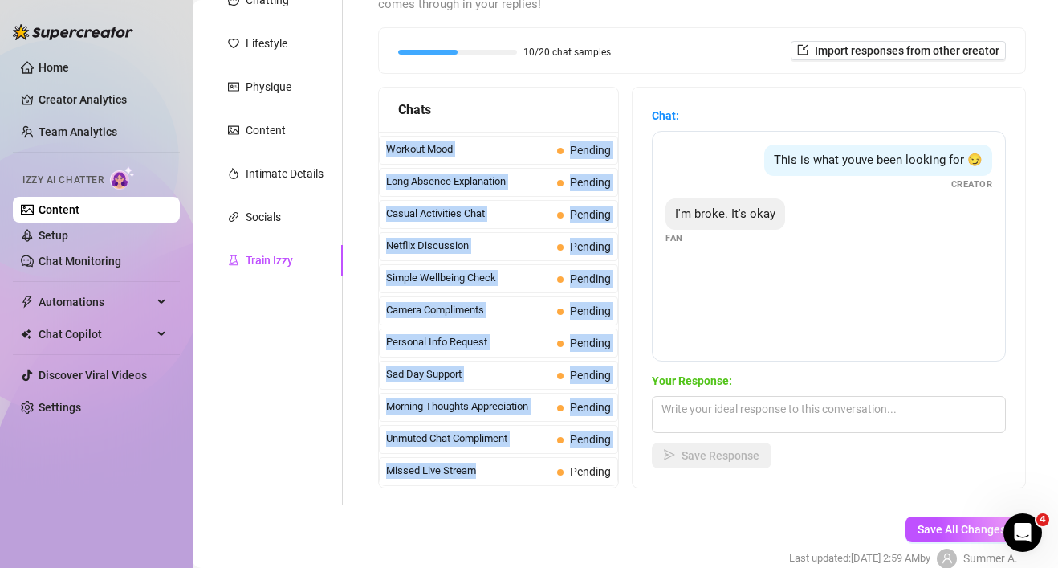
drag, startPoint x: 524, startPoint y: 369, endPoint x: 507, endPoint y: 512, distance: 143.9
click at [508, 513] on form "Personal Info Chatting Lifestyle Physique Content Intimate Details Socials Trai…" at bounding box center [625, 268] width 833 height 655
click at [500, 471] on span "Missed Live Stream" at bounding box center [468, 470] width 165 height 16
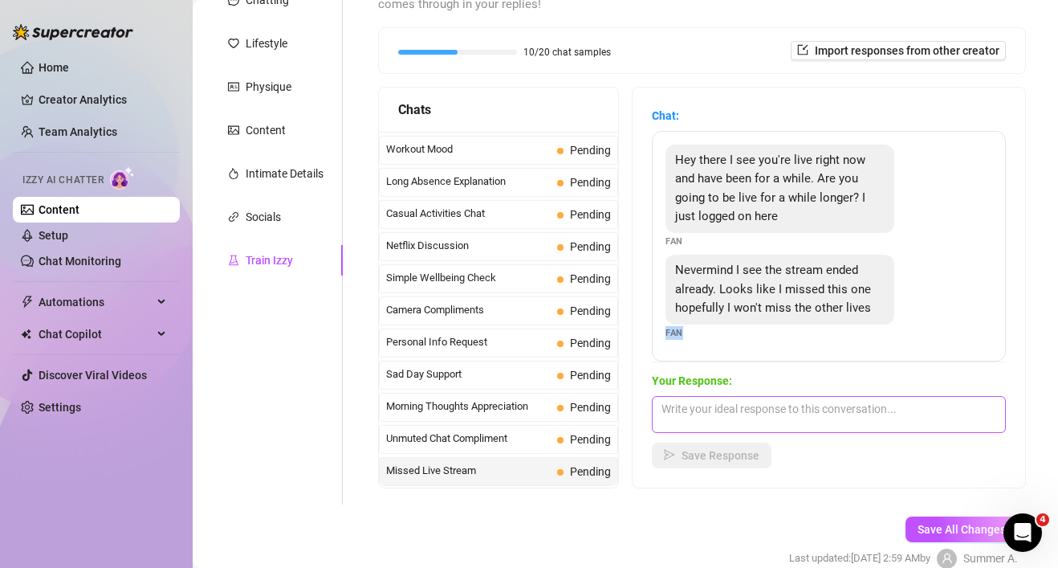
drag, startPoint x: 809, startPoint y: 336, endPoint x: 805, endPoint y: 410, distance: 74.0
click at [805, 410] on div "Chat: Hey there I see you're live right now and have been for a while. Are you …" at bounding box center [829, 287] width 354 height 361
drag, startPoint x: 968, startPoint y: 308, endPoint x: 957, endPoint y: 311, distance: 11.5
click at [957, 311] on div "Nevermind I see the stream ended already. Looks like I missed this one hopefull…" at bounding box center [829, 297] width 327 height 85
click at [825, 405] on textarea at bounding box center [829, 414] width 354 height 37
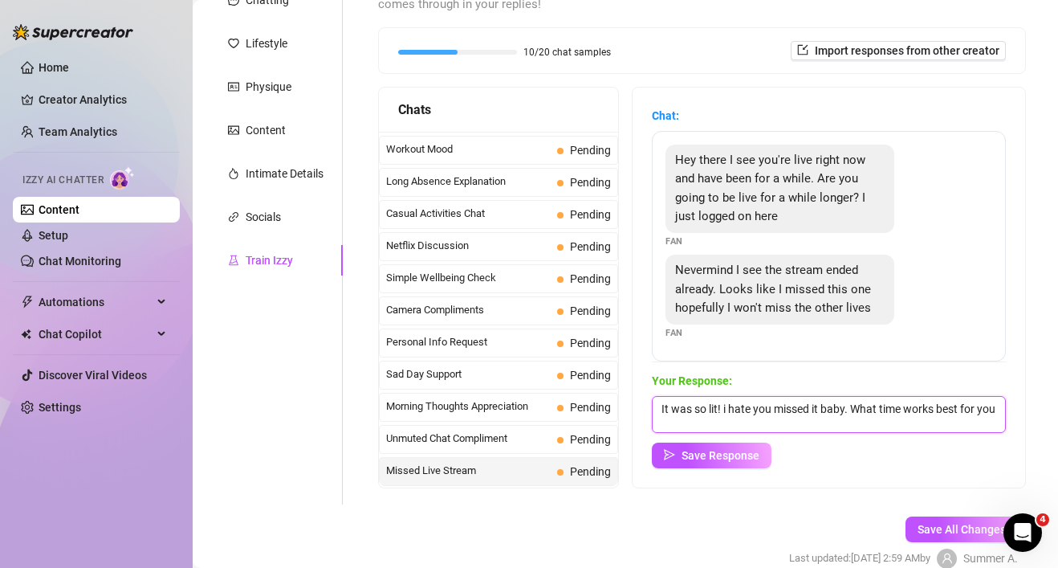
scroll to position [1, 0]
click at [707, 430] on textarea "It was so lit! i hate you missed it baby. What time works best for you movig fo…" at bounding box center [829, 414] width 354 height 37
click at [766, 424] on textarea "It was so lit! i hate you missed it baby. What time works best for you moving f…" at bounding box center [829, 414] width 354 height 37
type textarea "It was so lit! i hate you missed it baby. What time works best for you moving f…"
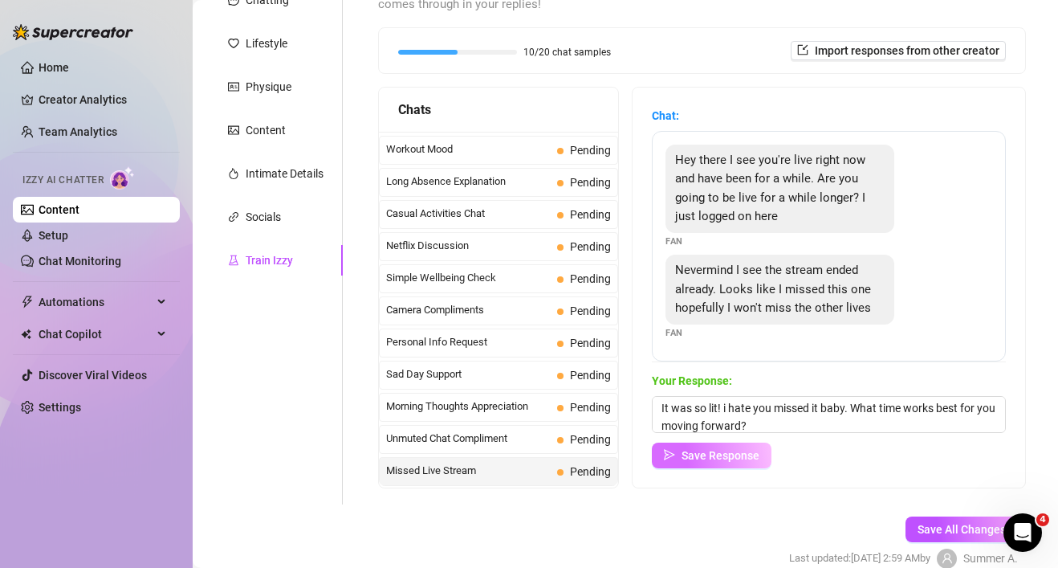
click at [746, 450] on span "Save Response" at bounding box center [721, 455] width 78 height 13
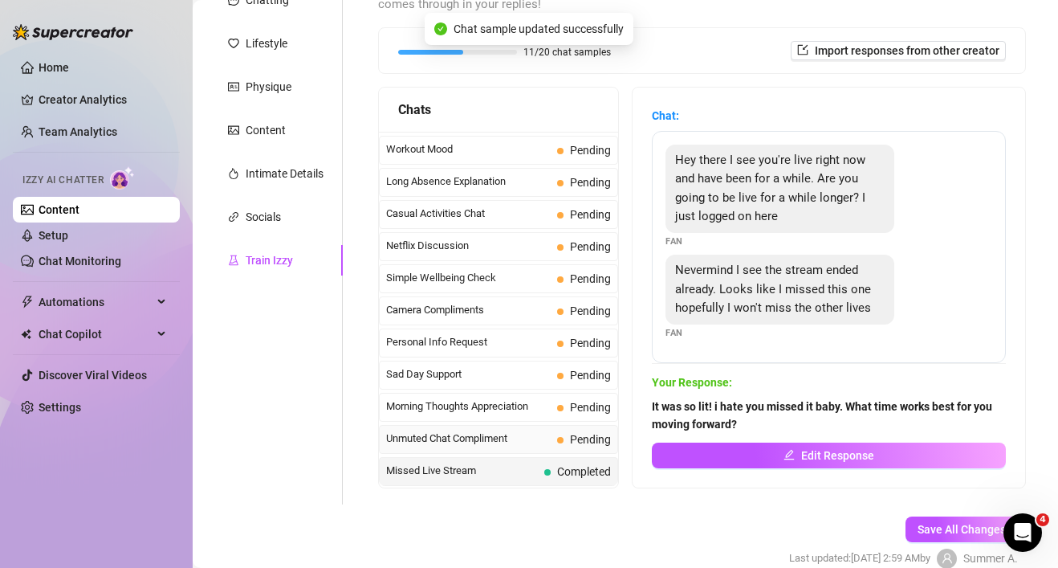
click at [552, 444] on div "Unmuted Chat Compliment Pending" at bounding box center [498, 439] width 239 height 29
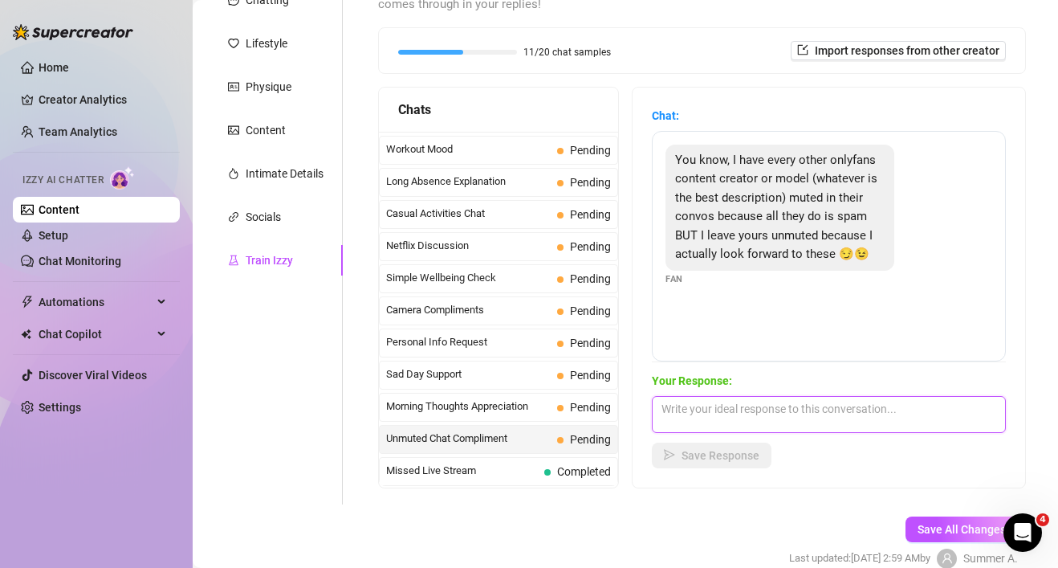
click at [744, 411] on textarea at bounding box center [829, 414] width 354 height 37
click at [944, 408] on textarea "awww yay! ☺️ you sure do know how to make a girl feel secial" at bounding box center [829, 414] width 354 height 37
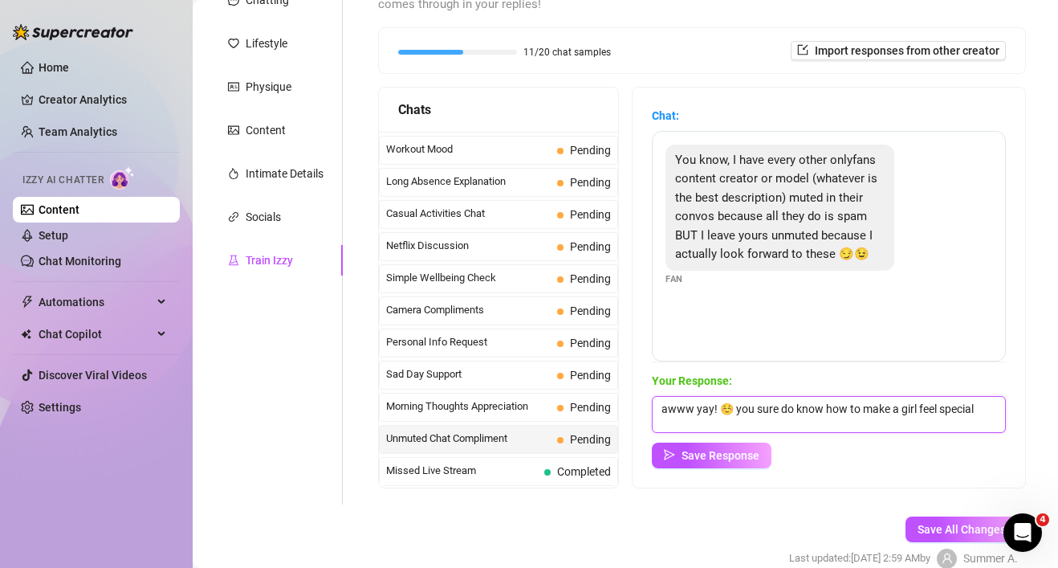
click at [984, 413] on textarea "awww yay! ☺️ you sure do know how to make a girl feel special" at bounding box center [829, 414] width 354 height 37
type textarea "awww yay! ☺️ you sure do know how to make a girl feel special."
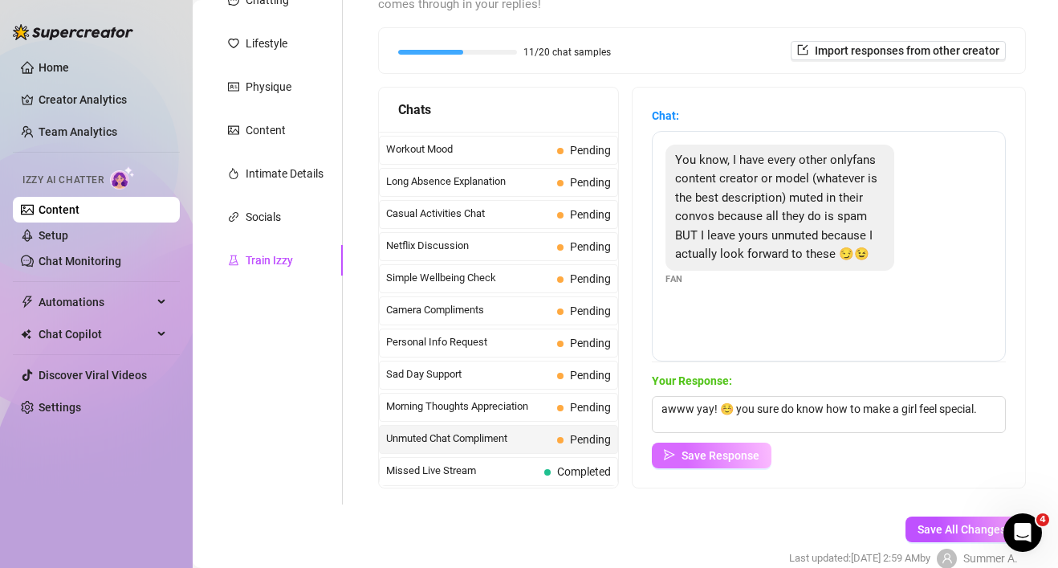
click at [763, 450] on button "Save Response" at bounding box center [712, 455] width 120 height 26
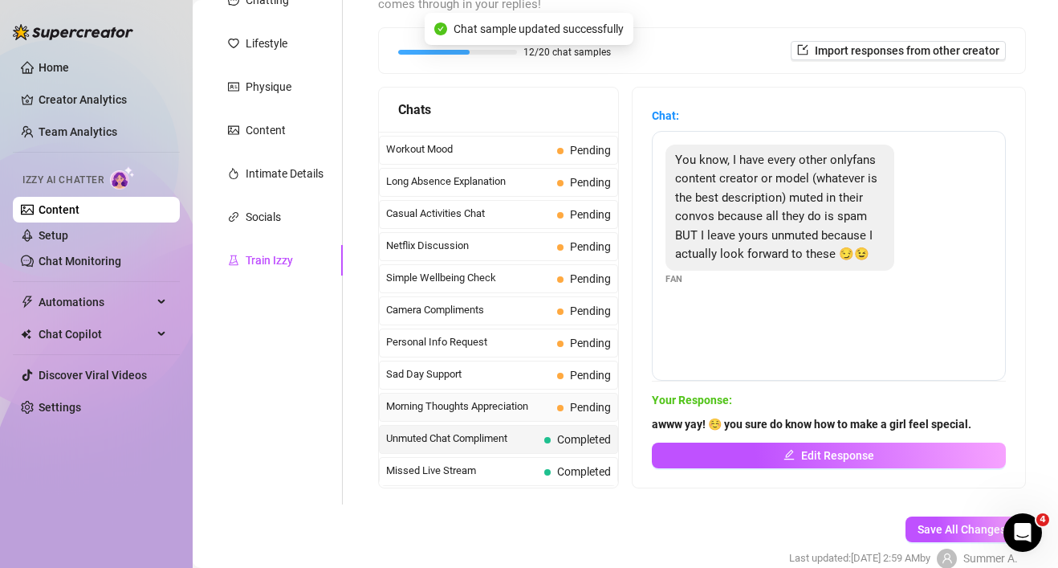
click at [525, 411] on span "Morning Thoughts Appreciation" at bounding box center [468, 406] width 165 height 16
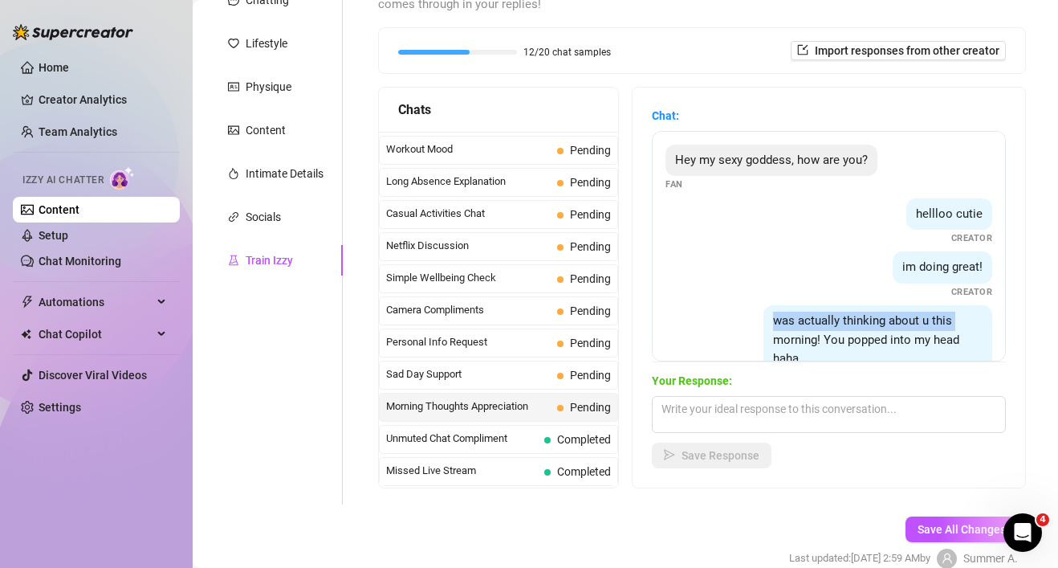
scroll to position [157, 0]
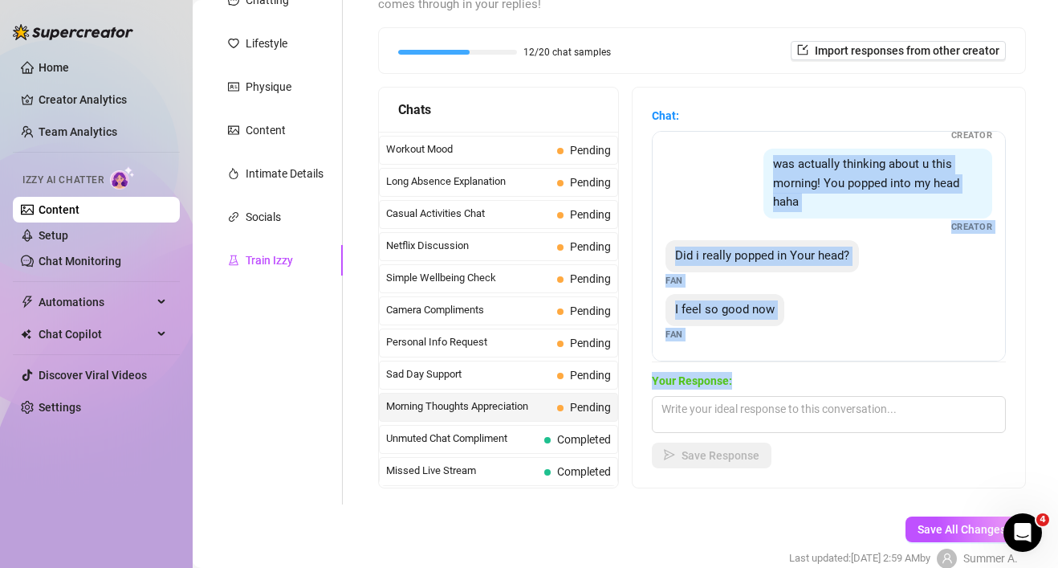
drag, startPoint x: 737, startPoint y: 326, endPoint x: 731, endPoint y: 382, distance: 56.6
click at [731, 383] on div "Chat: Hey my sexy goddess, how are you? Fan hellloo cutie Creator im doing grea…" at bounding box center [829, 287] width 354 height 361
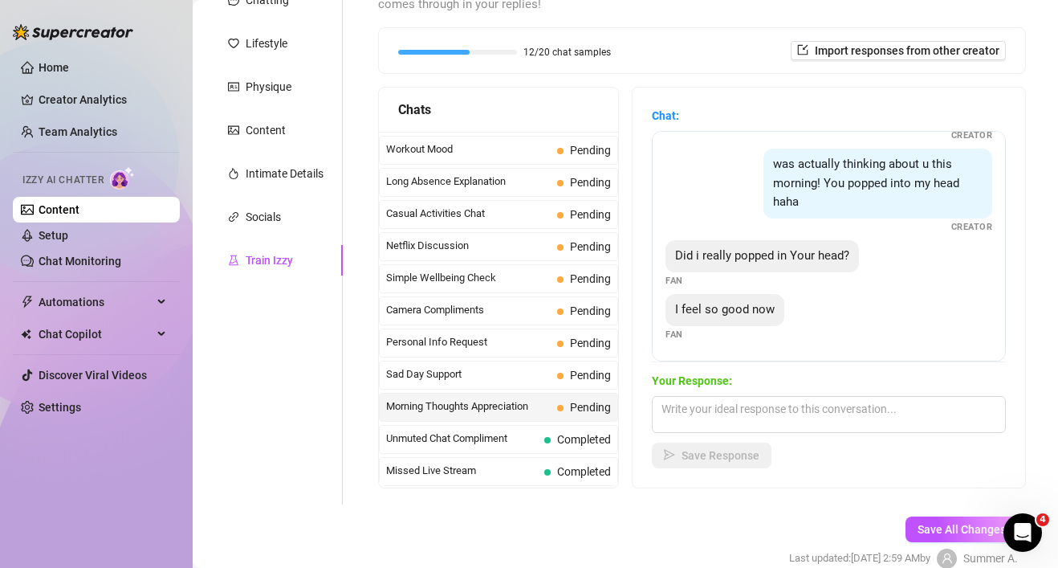
click at [867, 290] on div "Hey my sexy goddess, how are you? Fan hellloo cutie Creator im doing great! Cre…" at bounding box center [829, 246] width 354 height 230
click at [791, 412] on textarea at bounding box center [829, 414] width 354 height 37
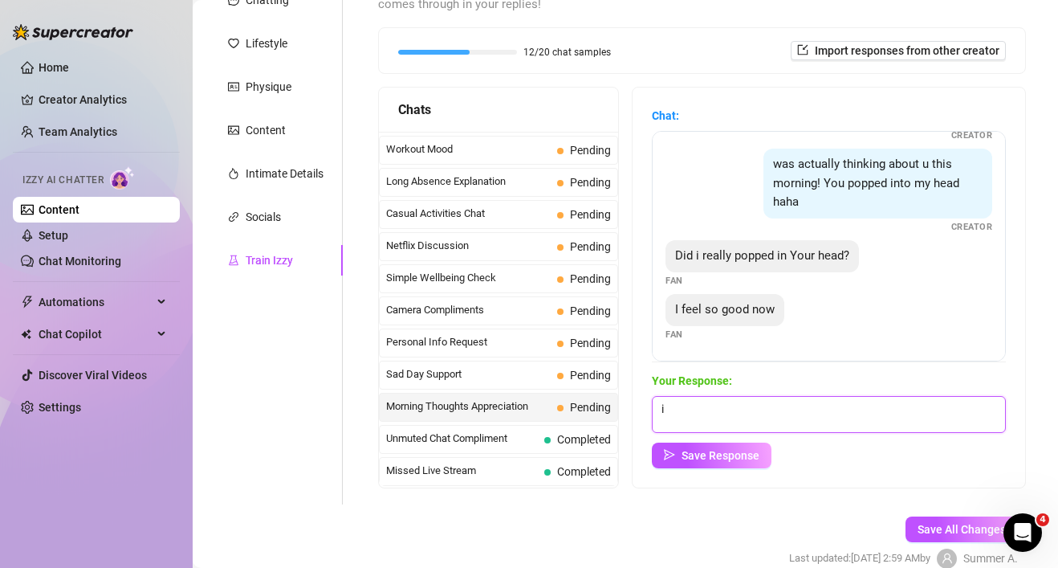
type textarea "i"
click at [804, 413] on textarea "Everytime we talk i want to ake you happy" at bounding box center [829, 414] width 354 height 37
click at [920, 407] on textarea "Everytime we talk i want to make you happy" at bounding box center [829, 414] width 354 height 37
click at [886, 408] on textarea "Everytime we talk i want to make you happy ad yes really." at bounding box center [829, 414] width 354 height 37
click at [960, 406] on textarea "Everytime we talk i want to make you happy and yes really." at bounding box center [829, 414] width 354 height 37
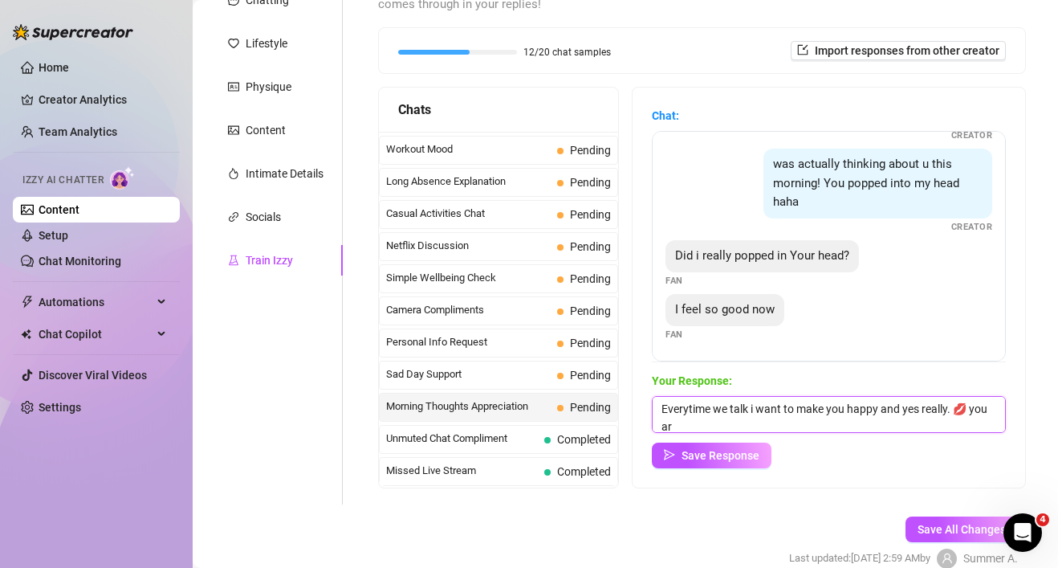
scroll to position [1, 0]
type textarea "Everytime we talk i want to make you happy and yes really. 💋 you are my favorite"
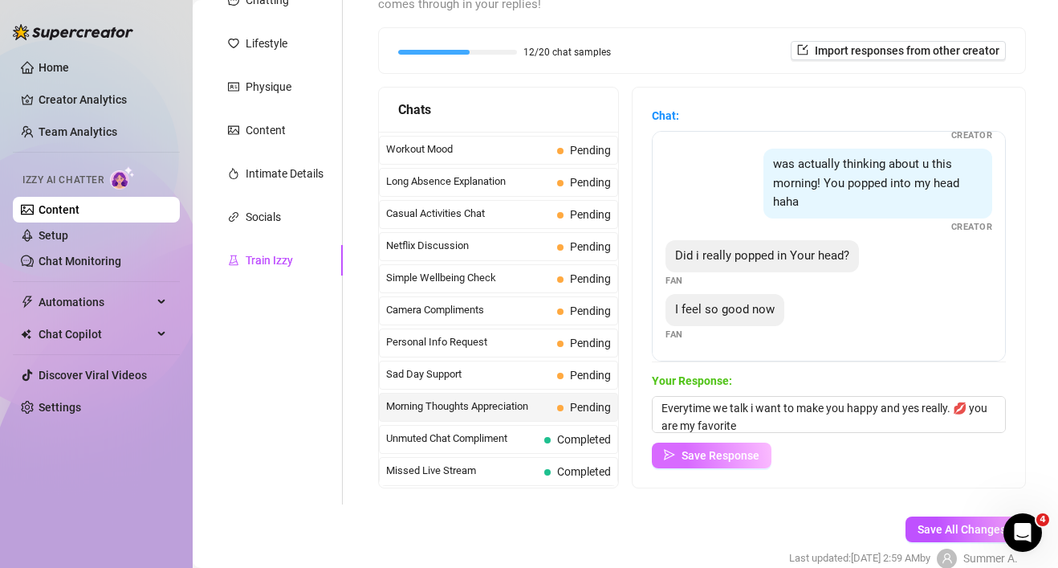
click at [755, 449] on span "Save Response" at bounding box center [721, 455] width 78 height 13
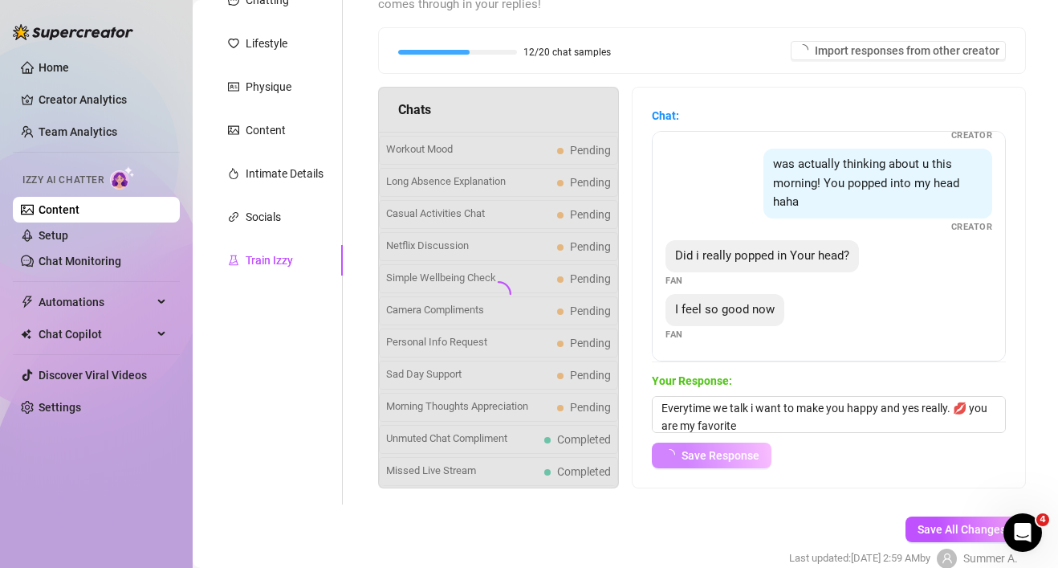
scroll to position [155, 0]
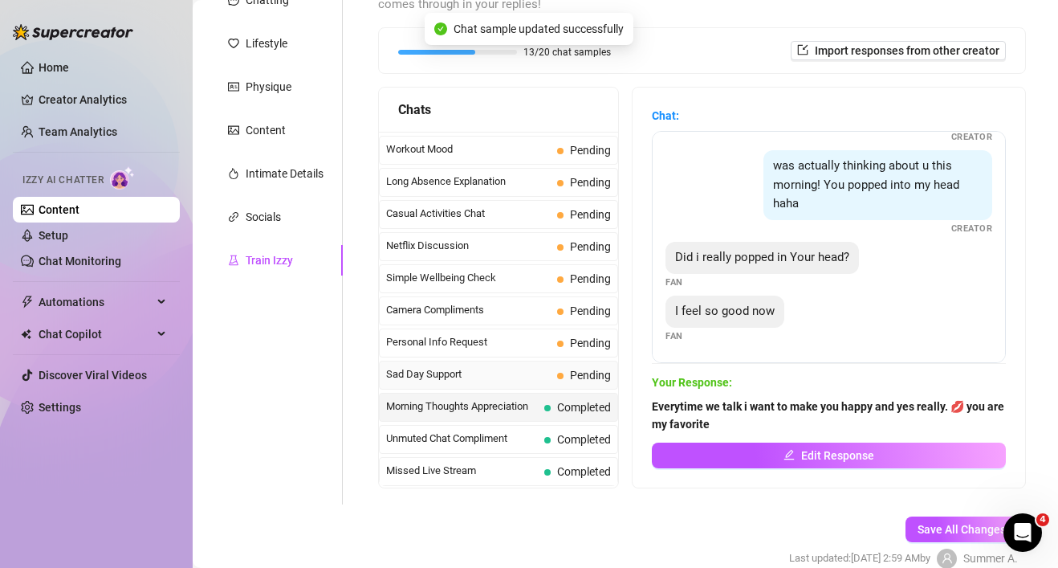
click at [535, 377] on span "Sad Day Support" at bounding box center [468, 374] width 165 height 16
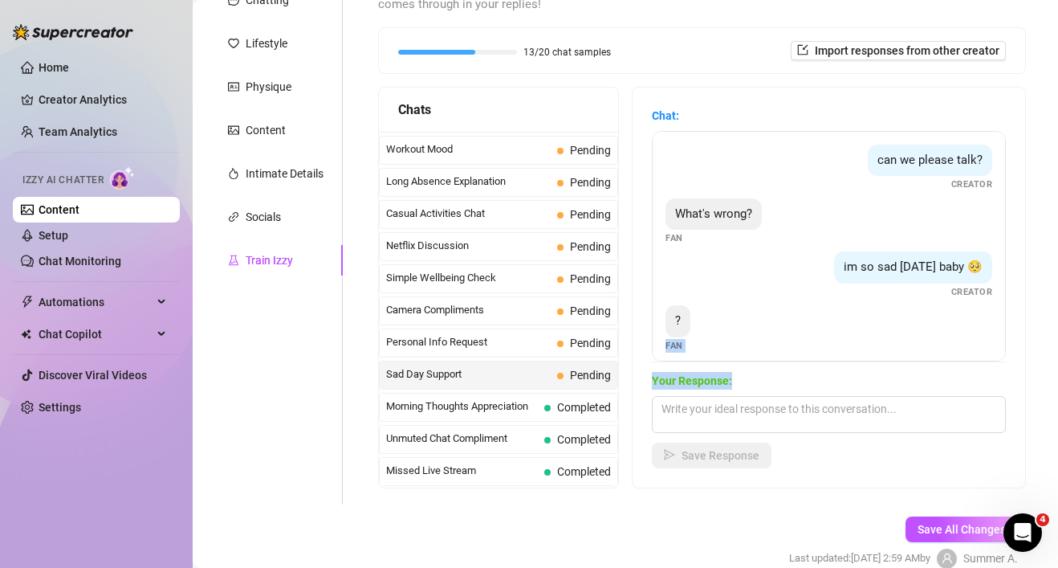
drag, startPoint x: 878, startPoint y: 320, endPoint x: 870, endPoint y: 381, distance: 62.2
click at [870, 381] on div "Chat: can we please talk? Creator What's wrong? Fan im so sad [DATE] baby 🥺 Cre…" at bounding box center [829, 287] width 354 height 361
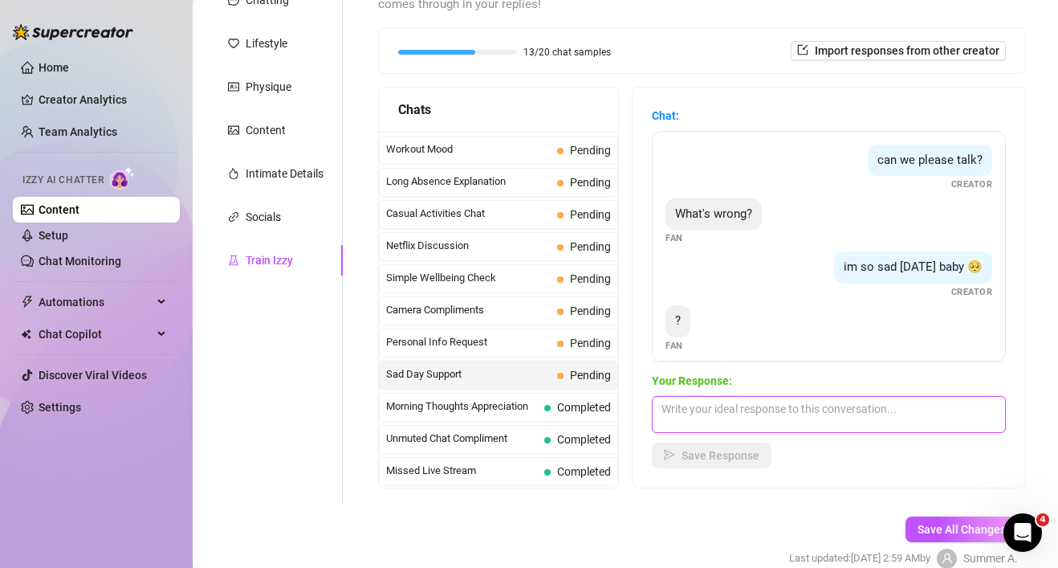
click at [842, 405] on textarea at bounding box center [829, 414] width 354 height 37
drag, startPoint x: 764, startPoint y: 405, endPoint x: 943, endPoint y: 412, distance: 179.2
click at [943, 412] on textarea "I feel like i never get "Me" time anymore." at bounding box center [829, 414] width 354 height 37
click at [939, 402] on textarea "I feel like i never get "Me" time anymore." at bounding box center [829, 414] width 354 height 37
drag, startPoint x: 896, startPoint y: 414, endPoint x: 762, endPoint y: 401, distance: 134.6
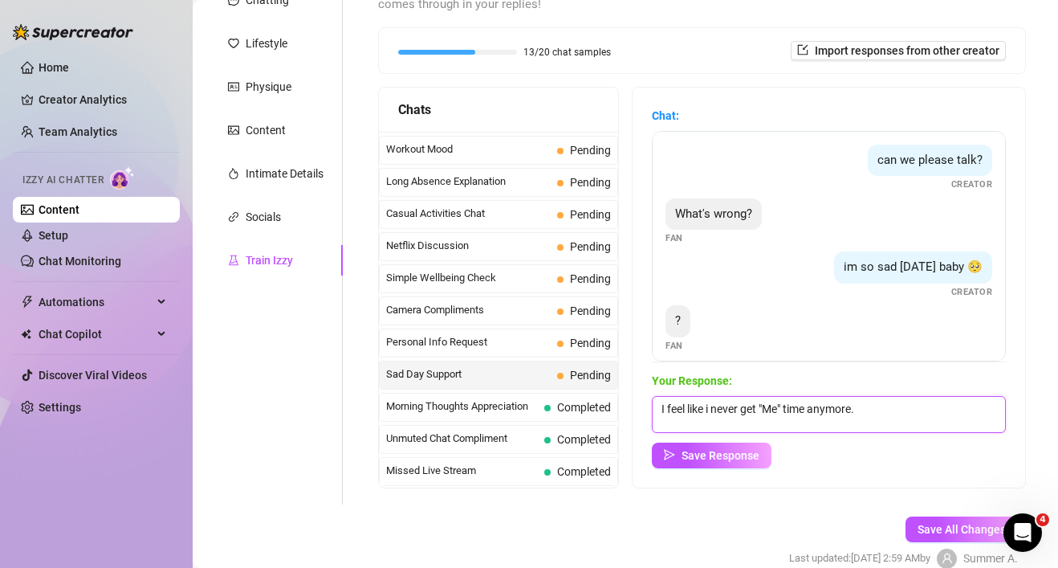
click at [762, 401] on textarea "I feel like i never get "Me" time anymore." at bounding box center [829, 414] width 354 height 37
click at [907, 401] on textarea "I feel like i never get "Me" time anymore." at bounding box center [829, 414] width 354 height 37
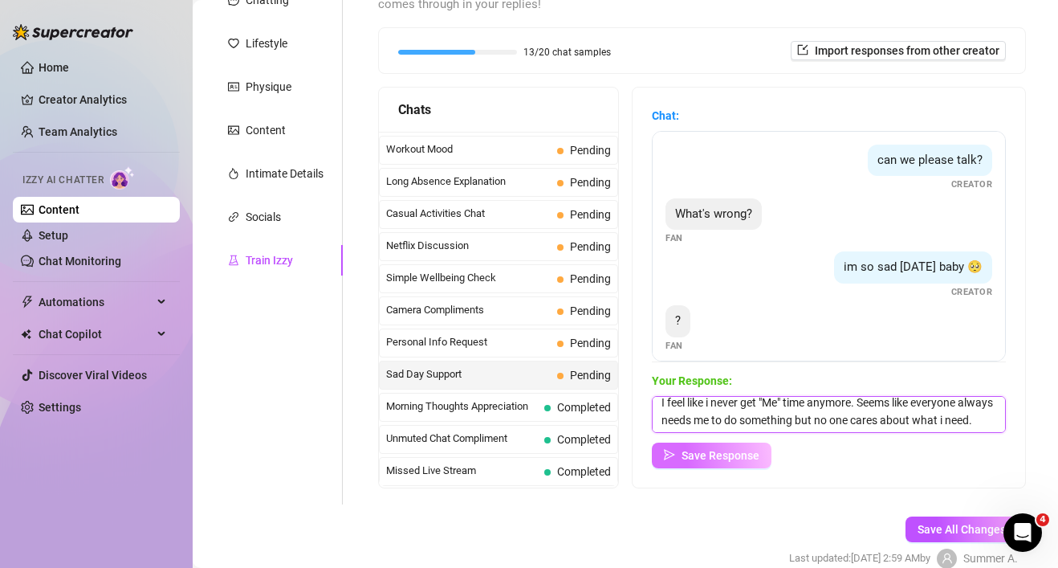
type textarea "I feel like i never get "Me" time anymore. Seems like everyone always needs me …"
click at [715, 457] on span "Save Response" at bounding box center [721, 455] width 78 height 13
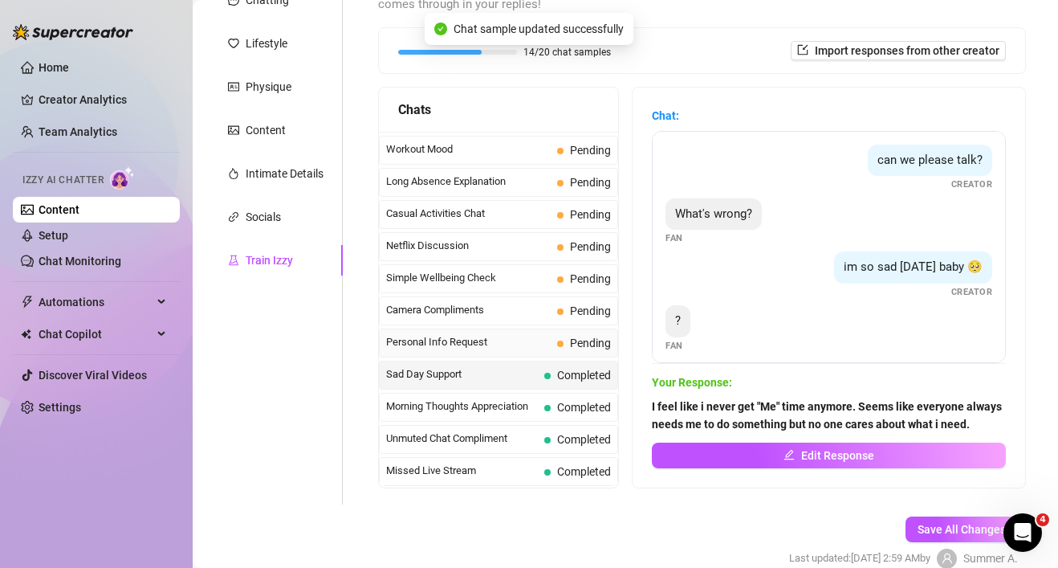
click at [530, 339] on span "Personal Info Request" at bounding box center [468, 342] width 165 height 16
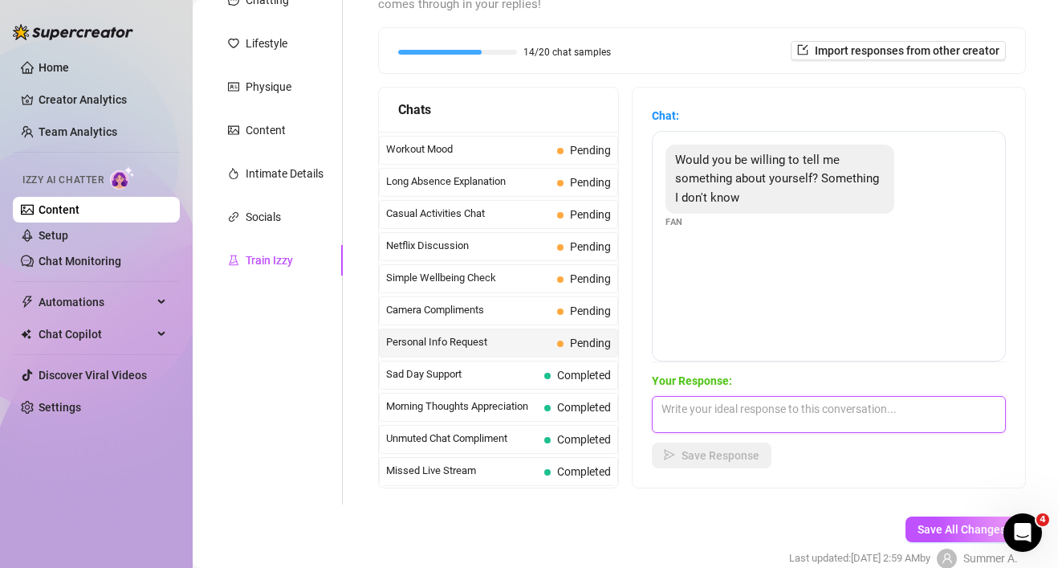
click at [862, 417] on textarea at bounding box center [829, 414] width 354 height 37
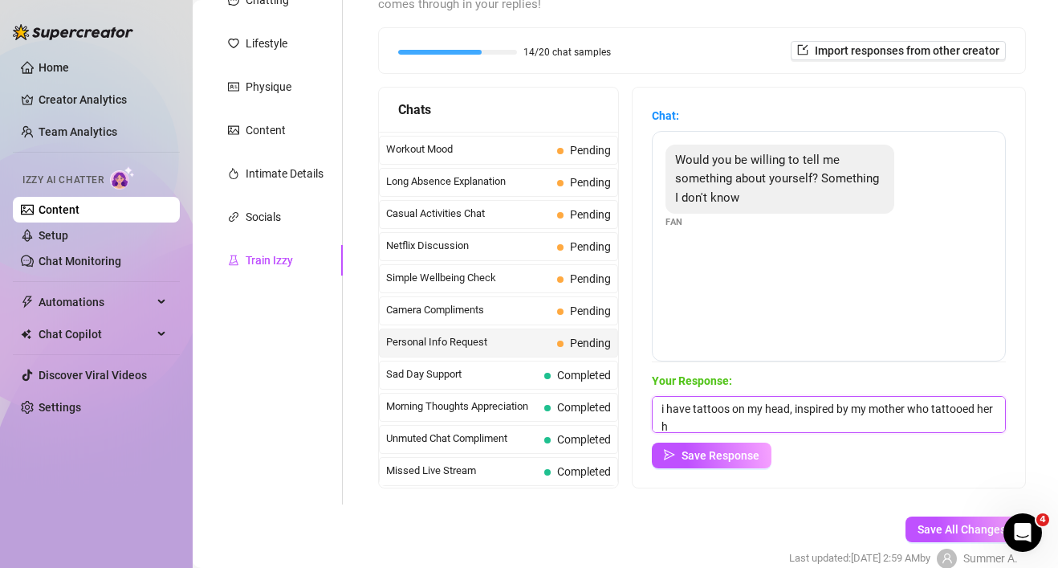
scroll to position [1, 0]
click at [802, 425] on textarea "i have tattoos on my head, inspired by my mother who tattooed her head with ros…" at bounding box center [829, 414] width 354 height 37
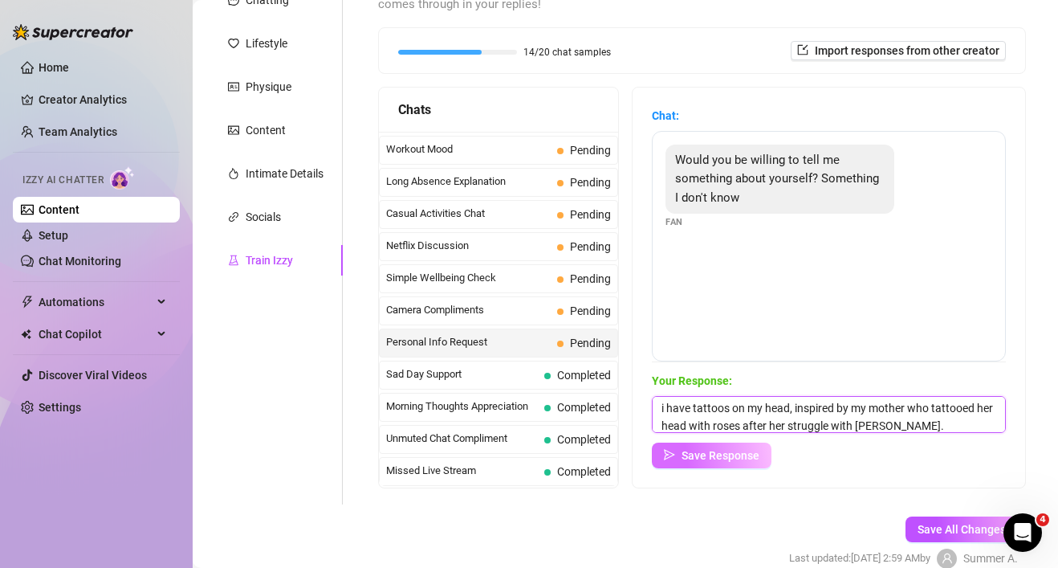
type textarea "i have tattoos on my head, inspired by my mother who tattooed her head with ros…"
click at [752, 449] on span "Save Response" at bounding box center [721, 455] width 78 height 13
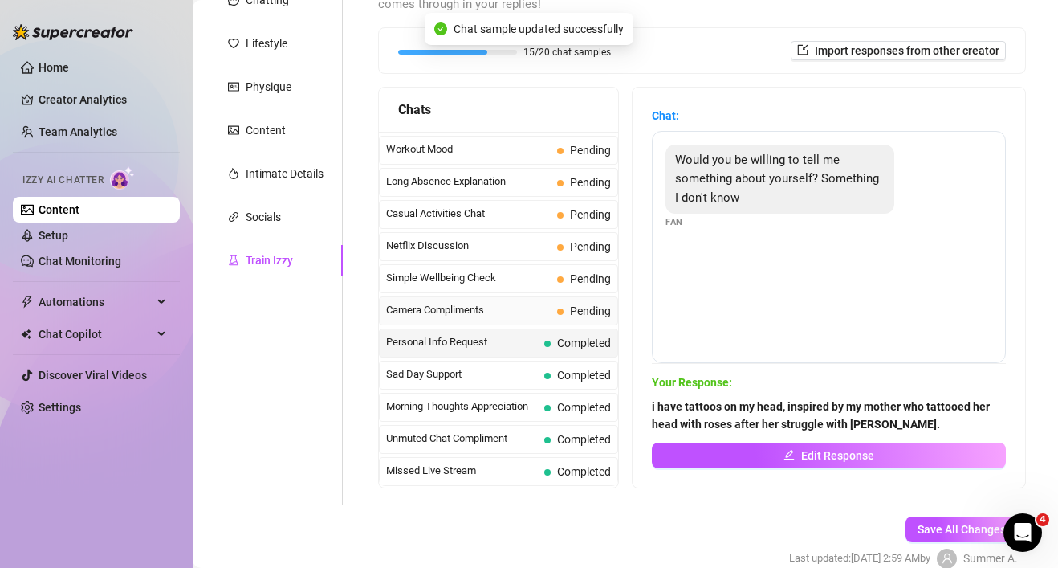
click at [445, 313] on span "Camera Compliments" at bounding box center [468, 310] width 165 height 16
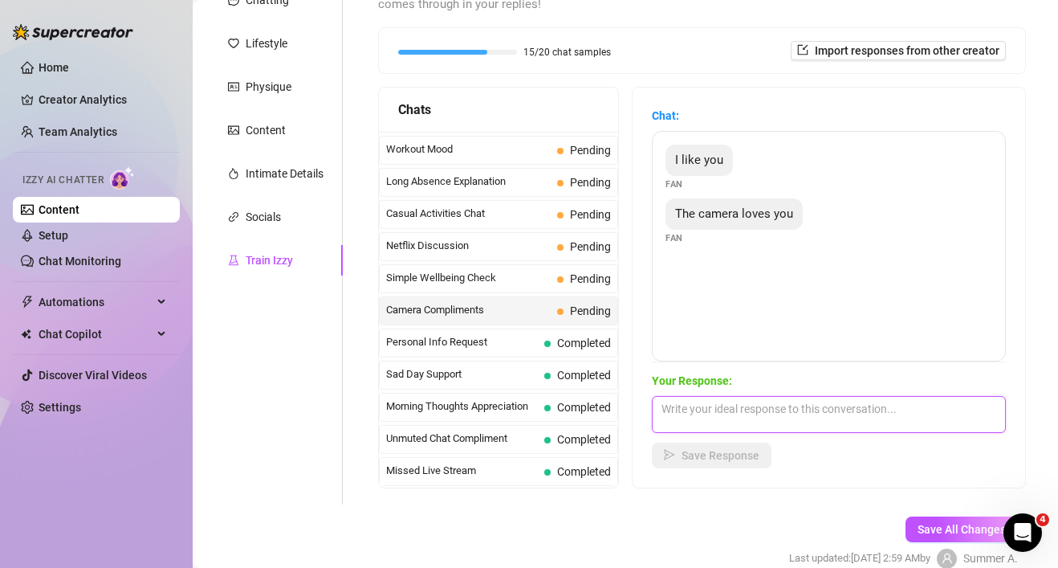
click at [731, 407] on textarea at bounding box center [829, 414] width 354 height 37
type textarea "🤭☺️ stopppppp think so?"
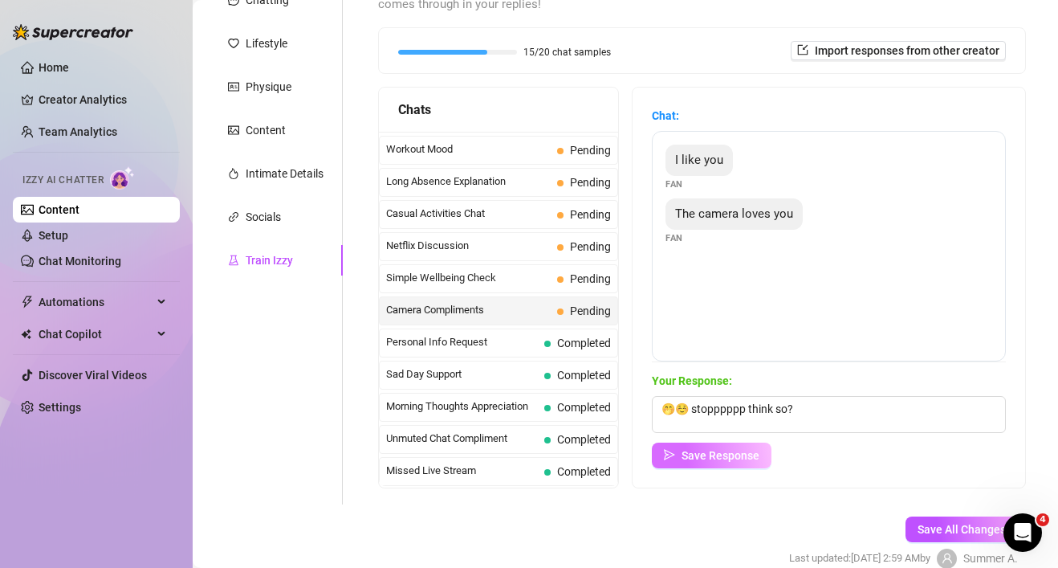
click at [687, 459] on span "Save Response" at bounding box center [721, 455] width 78 height 13
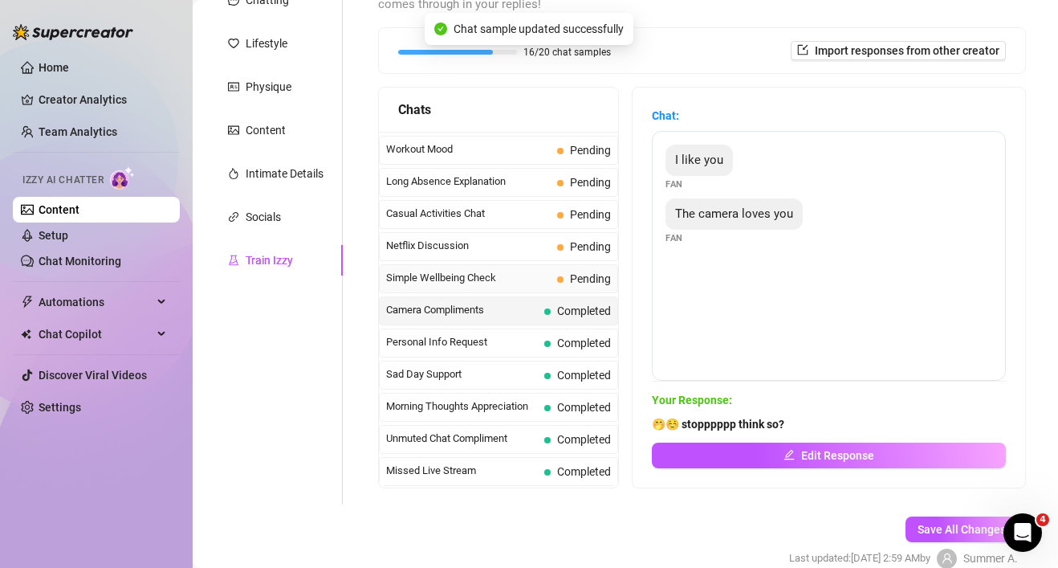
click at [498, 287] on div "Simple Wellbeing Check Pending" at bounding box center [498, 278] width 239 height 29
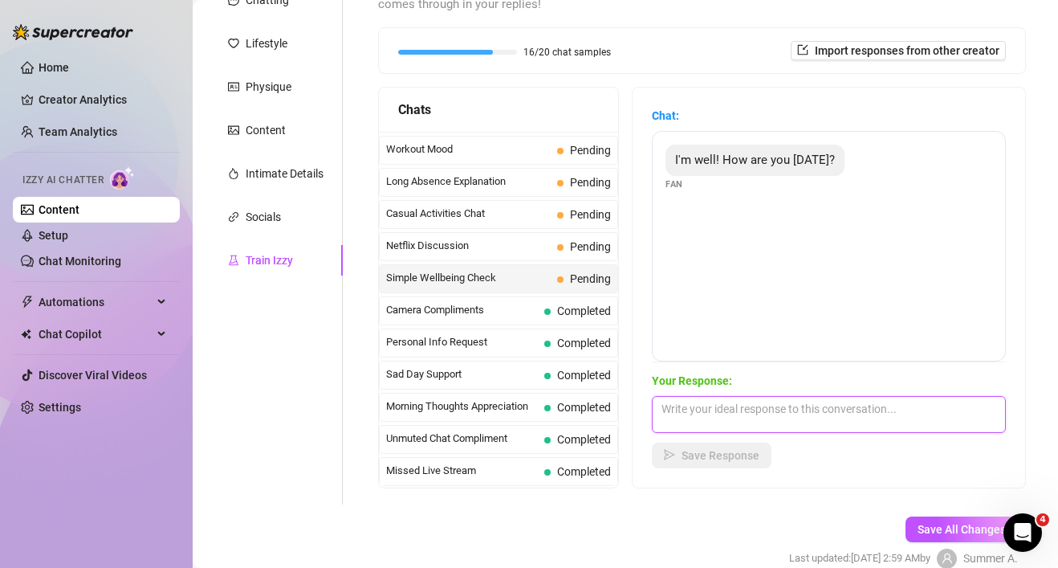
click at [719, 409] on textarea at bounding box center [829, 414] width 354 height 37
click at [815, 410] on textarea "I'm good, just thinking of meals to cook." at bounding box center [829, 414] width 354 height 37
click at [789, 408] on textarea "I'm good, just thinking of meal to cook." at bounding box center [829, 414] width 354 height 37
click at [808, 411] on textarea "I'm good, just thinking of ameal to cook." at bounding box center [829, 414] width 354 height 37
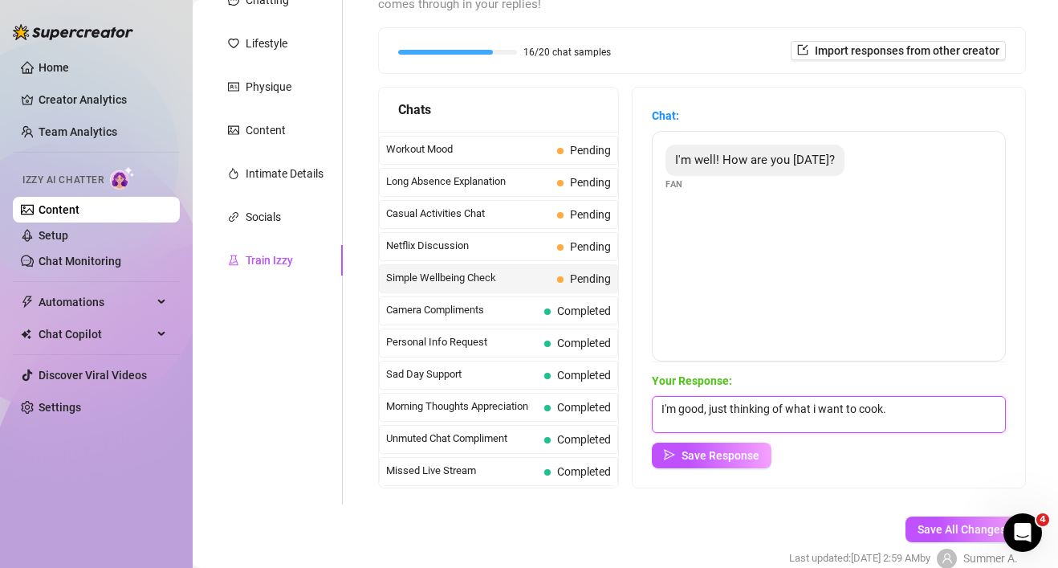
click at [910, 408] on textarea "I'm good, just thinking of what i want to cook." at bounding box center [829, 414] width 354 height 37
type textarea "I'm good, just thinking of what i want to cook. Any ideas?"
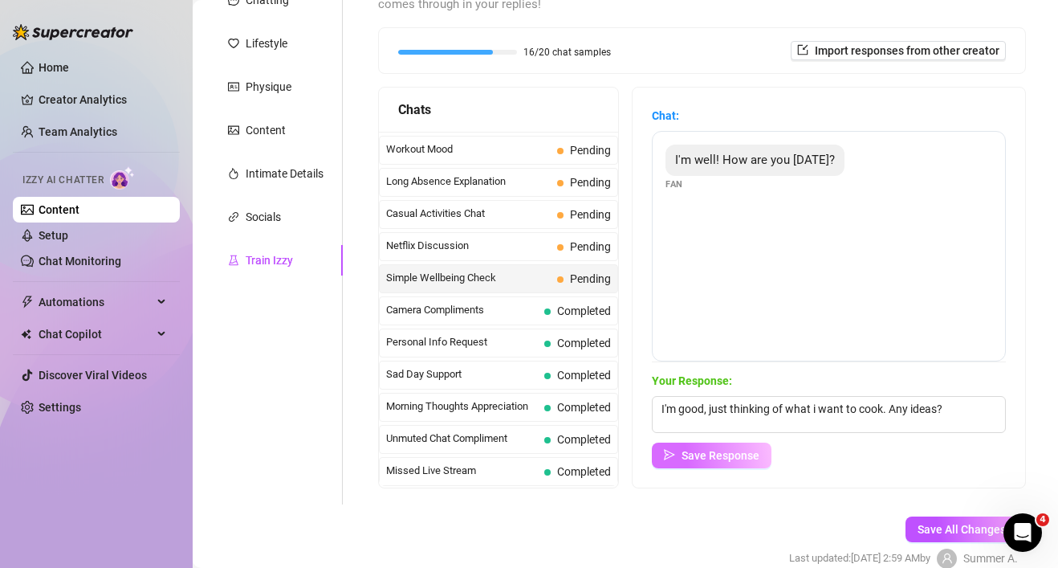
click at [729, 454] on span "Save Response" at bounding box center [721, 455] width 78 height 13
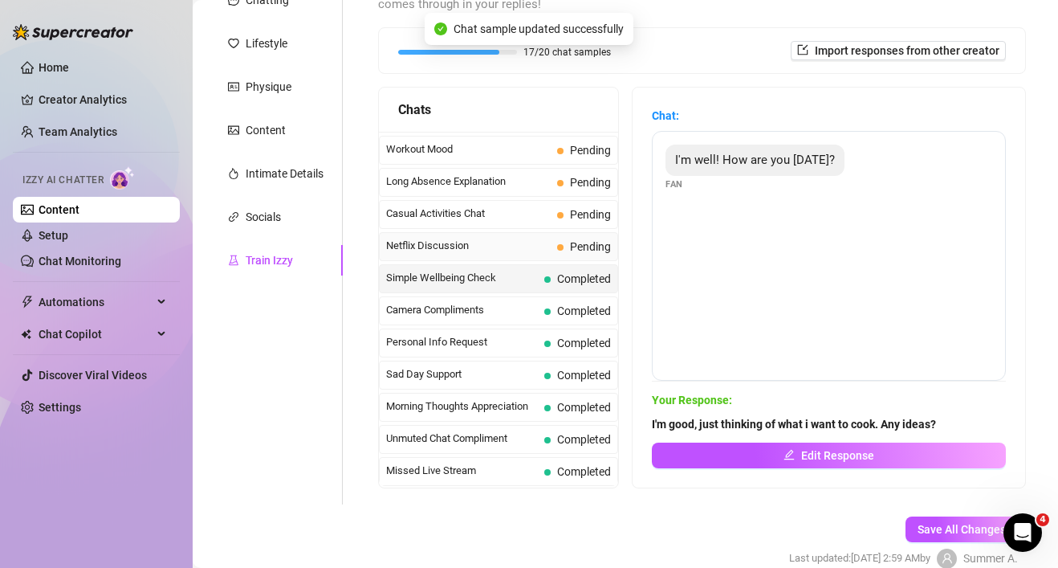
click at [510, 247] on span "Netflix Discussion" at bounding box center [468, 246] width 165 height 16
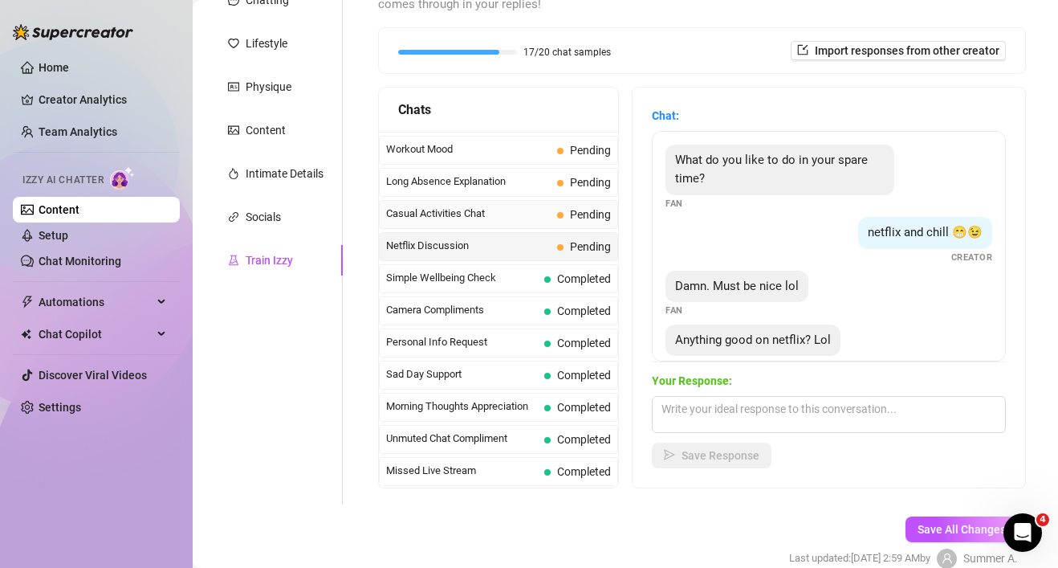
click at [518, 217] on span "Casual Activities Chat" at bounding box center [468, 214] width 165 height 16
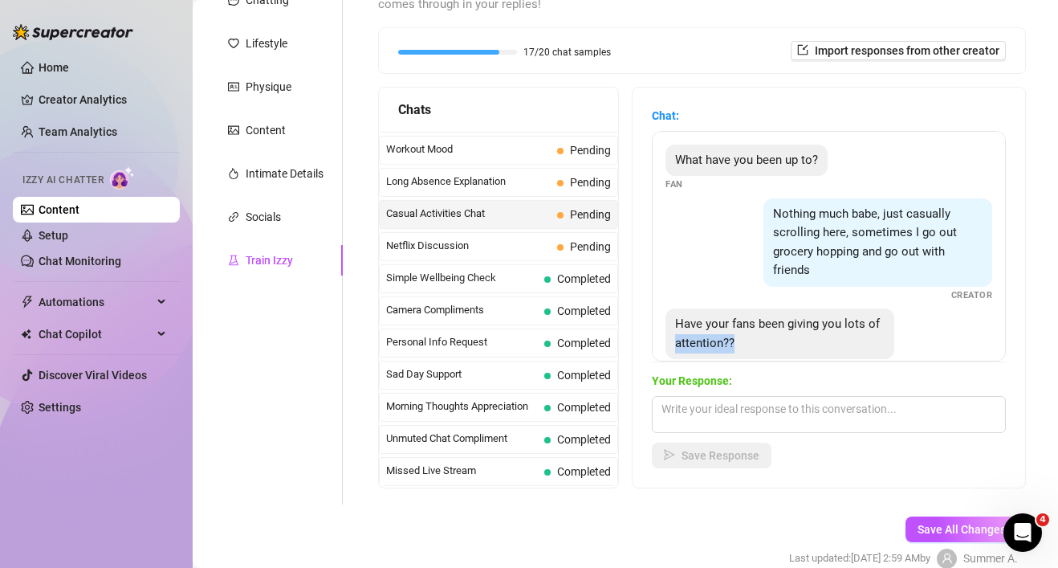
scroll to position [34, 0]
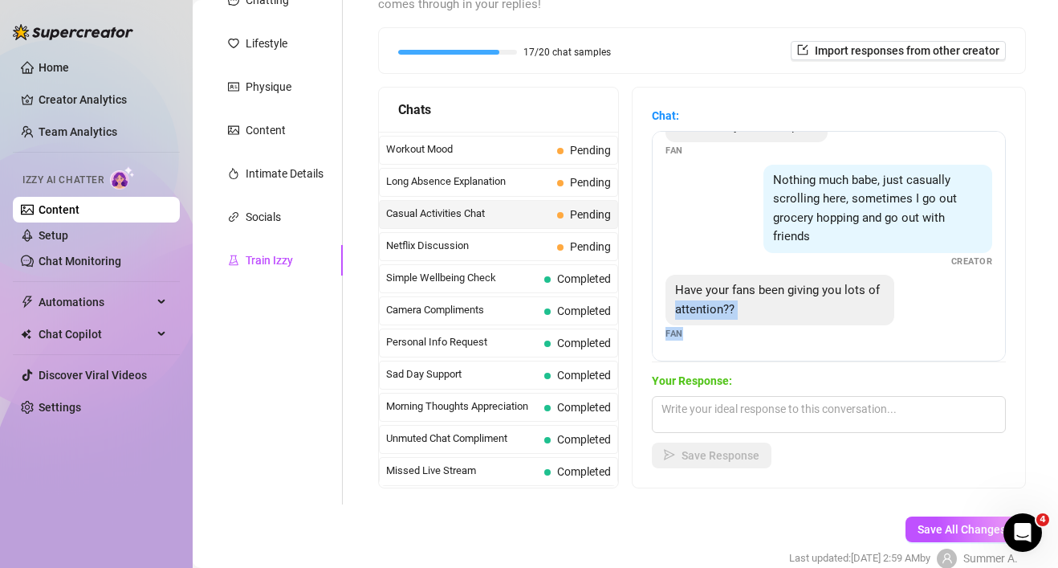
drag, startPoint x: 943, startPoint y: 324, endPoint x: 927, endPoint y: 367, distance: 46.0
click at [927, 367] on div "Chat: What have you been up to? Fan Nothing much babe, just casually scrolling …" at bounding box center [829, 287] width 354 height 361
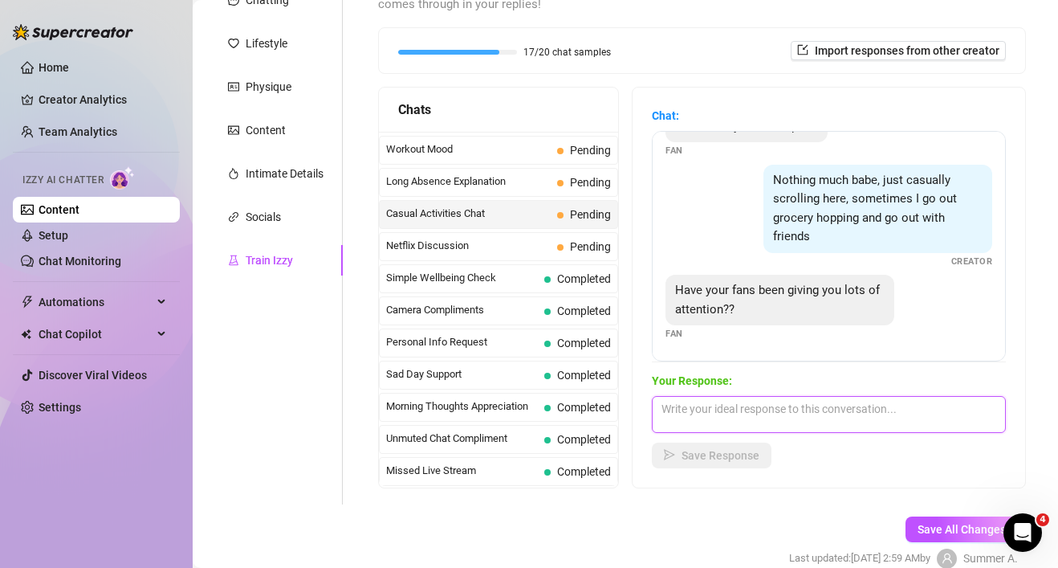
click at [821, 408] on textarea at bounding box center [829, 414] width 354 height 37
click at [742, 413] on textarea "Who cares, i wat yours" at bounding box center [829, 414] width 354 height 37
click at [821, 411] on textarea "Who cares, i want yours" at bounding box center [829, 414] width 354 height 37
type textarea "Who cares, i want yours 😈"
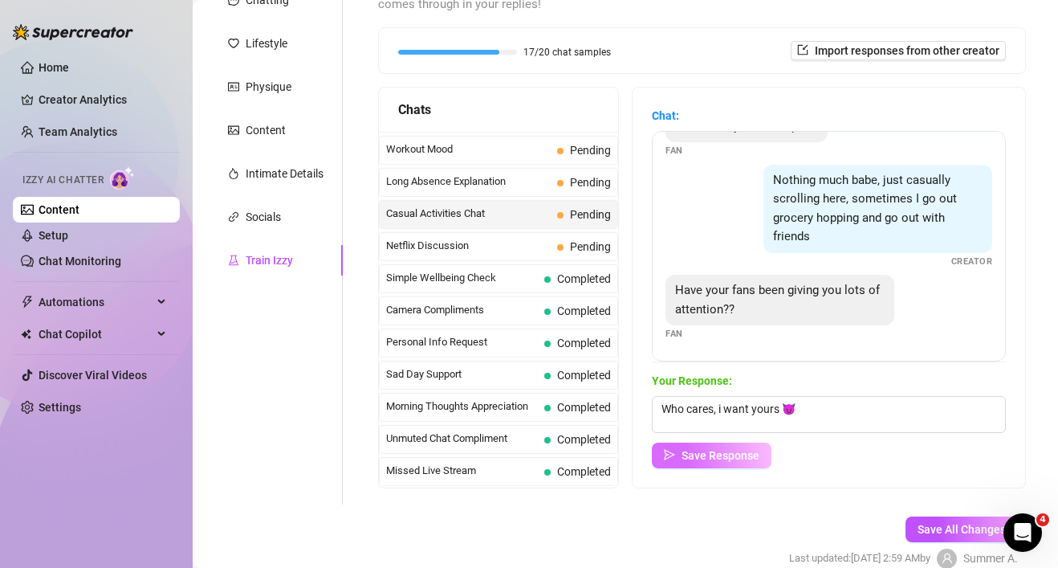
click at [705, 459] on span "Save Response" at bounding box center [721, 455] width 78 height 13
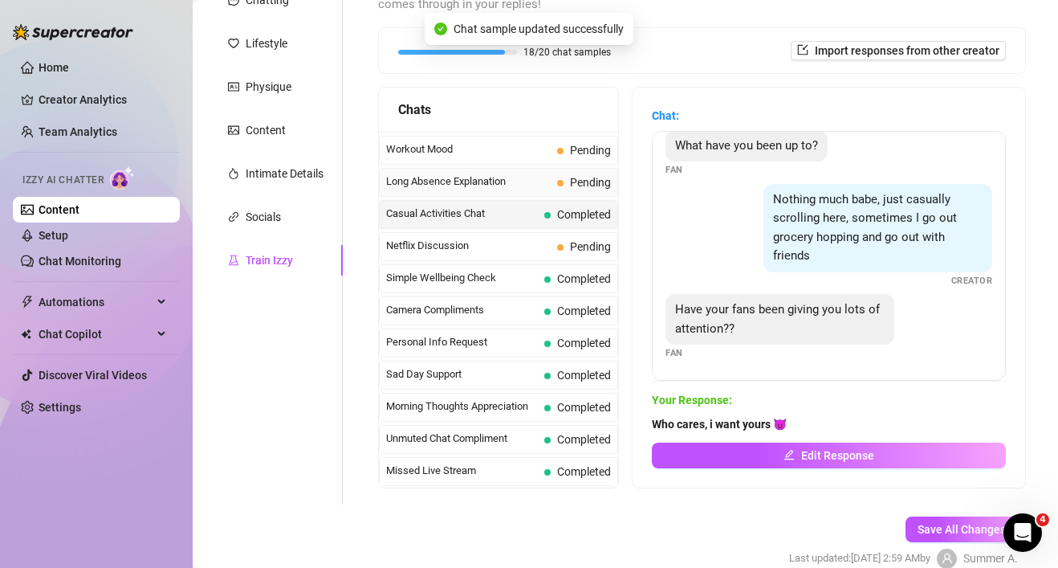
scroll to position [14, 0]
click at [522, 185] on span "Long Absence Explanation" at bounding box center [468, 181] width 165 height 16
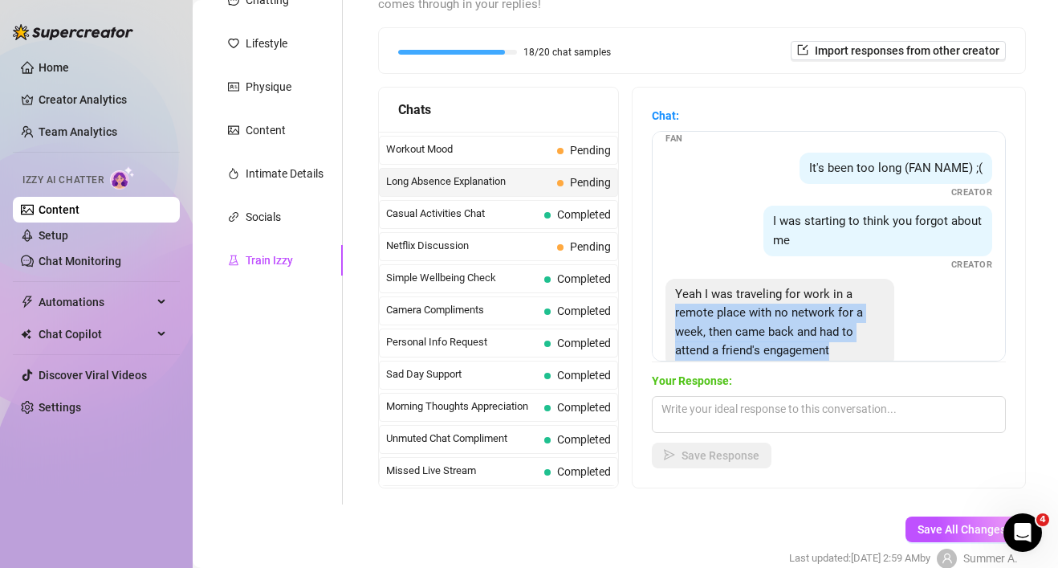
scroll to position [87, 0]
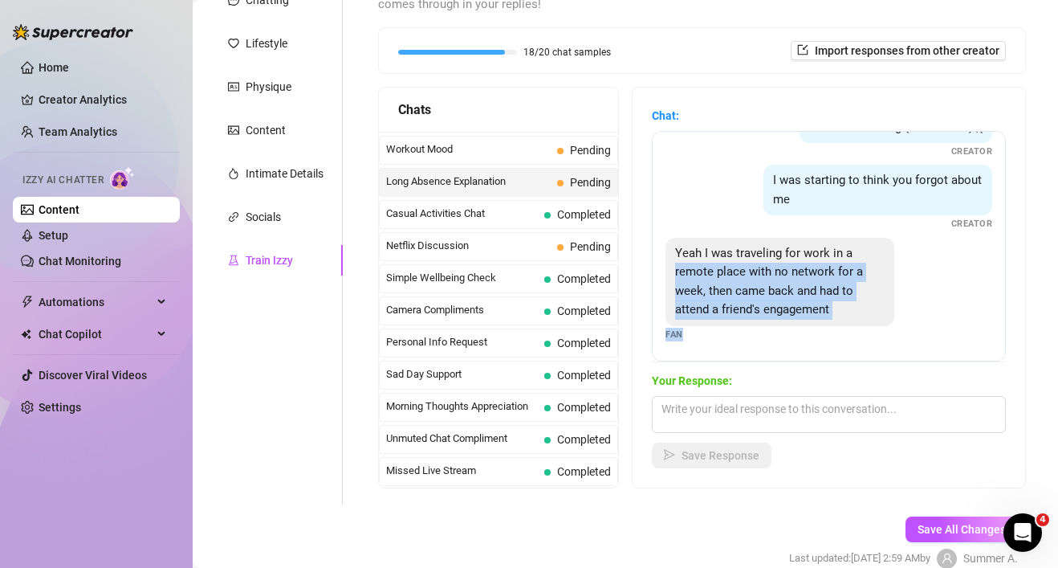
drag, startPoint x: 935, startPoint y: 338, endPoint x: 935, endPoint y: 369, distance: 30.5
click at [935, 369] on div "Chat: Hey sorry been a bit busy work Fan It's been too long (FAN NAME) ;( Creat…" at bounding box center [829, 287] width 354 height 361
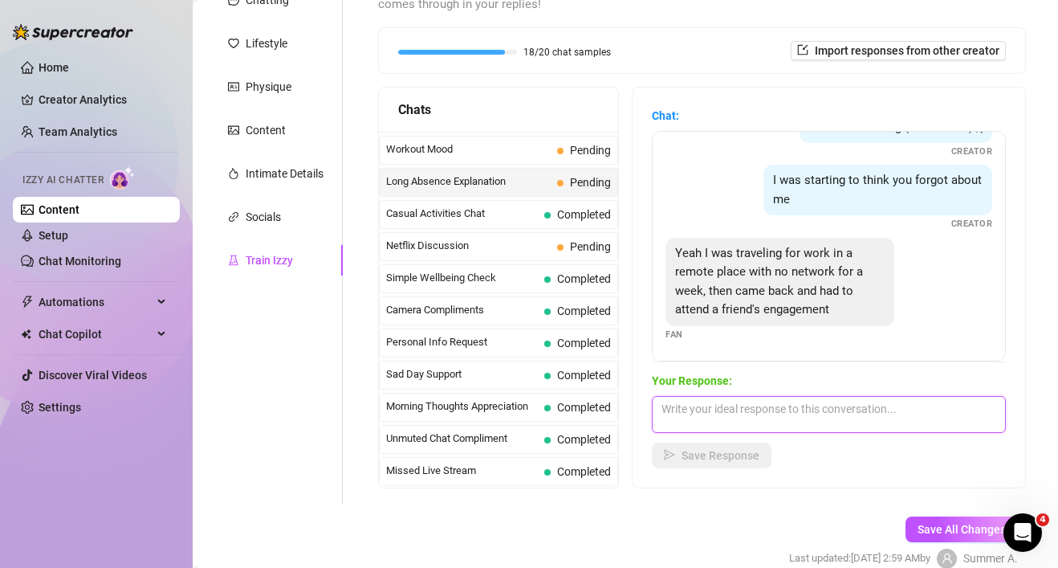
click at [836, 407] on textarea at bounding box center [829, 414] width 354 height 37
type textarea "H"
type textarea "W"
click at [722, 414] on textarea "Busy bee! i uderstand, just dont forget about me" at bounding box center [829, 414] width 354 height 37
click at [951, 407] on textarea "Busy bee! i understand, just dont forget about me" at bounding box center [829, 414] width 354 height 37
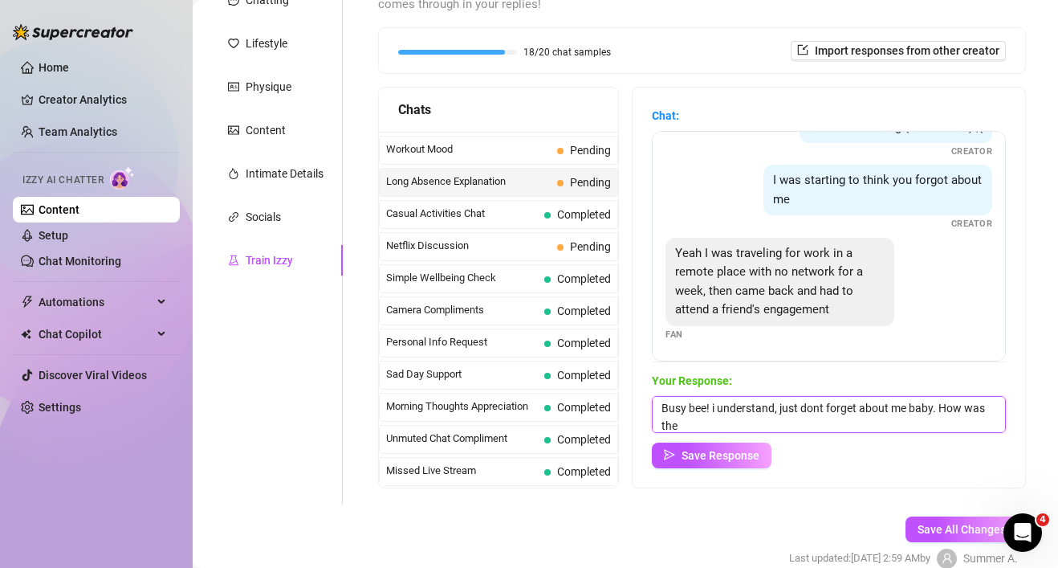
scroll to position [6, 0]
drag, startPoint x: 939, startPoint y: 407, endPoint x: 1028, endPoint y: 430, distance: 91.3
click at [1028, 430] on div "Help fine-tune [PERSON_NAME] by replying to chats in your own tone and style. S…" at bounding box center [702, 222] width 680 height 563
type textarea "Busy bee! i understand, just dont forget about me baby. Was it hard without ser…"
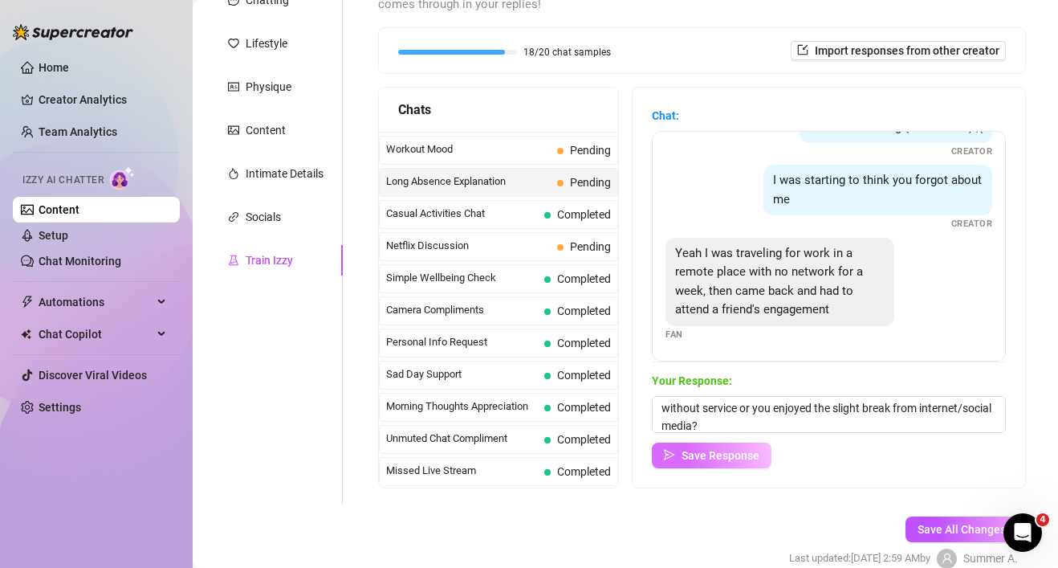
click at [703, 458] on span "Save Response" at bounding box center [721, 455] width 78 height 13
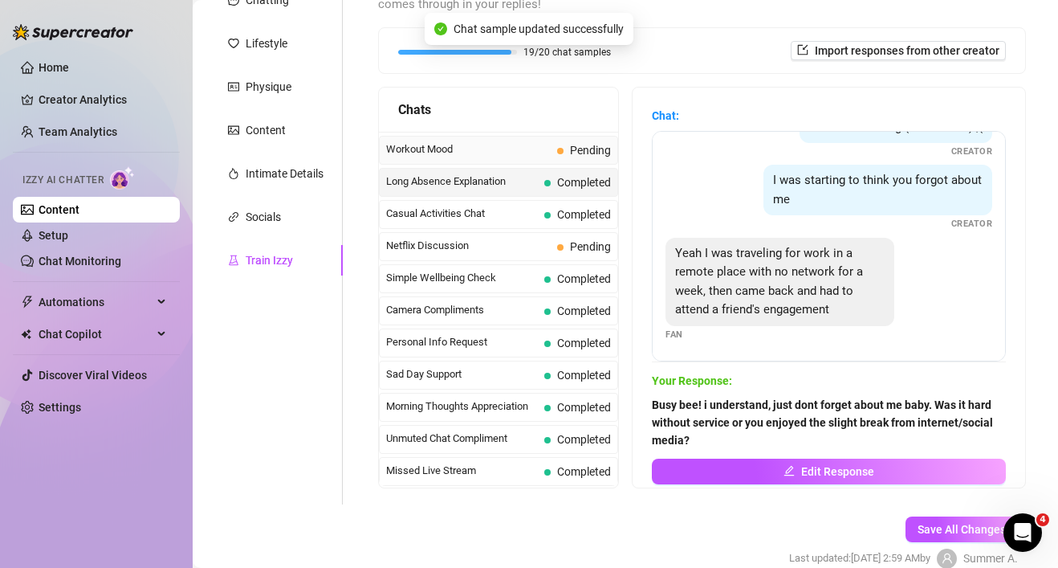
click at [538, 148] on span "Workout Mood" at bounding box center [468, 149] width 165 height 16
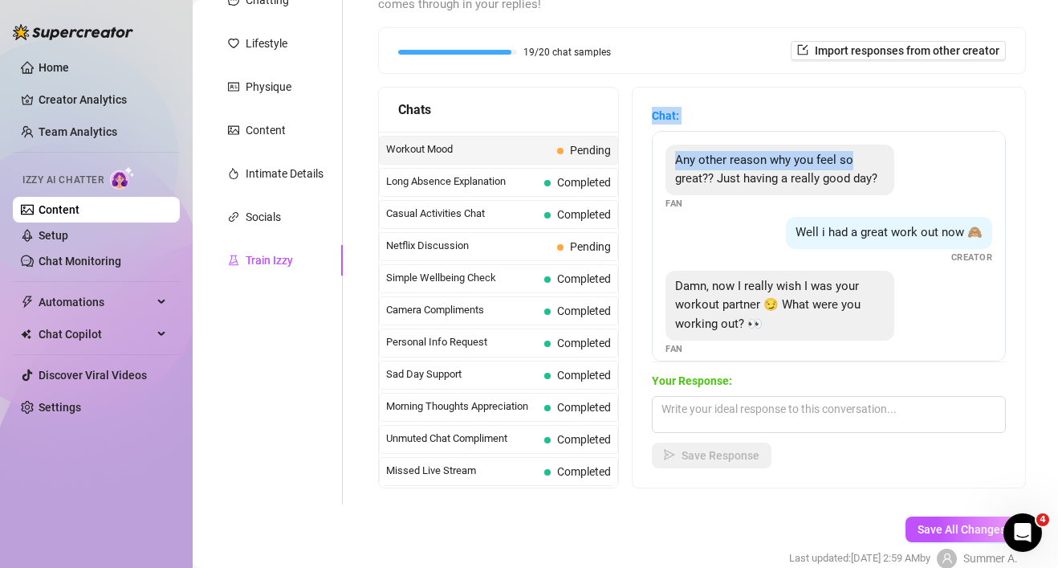
drag, startPoint x: 953, startPoint y: 160, endPoint x: 950, endPoint y: 81, distance: 78.8
click at [950, 81] on div "Help fine-tune [PERSON_NAME] by replying to chats in your own tone and style. S…" at bounding box center [702, 222] width 648 height 531
click at [935, 173] on div "Any other reason why you feel so great?? Just having a really good day? Fan" at bounding box center [829, 178] width 327 height 66
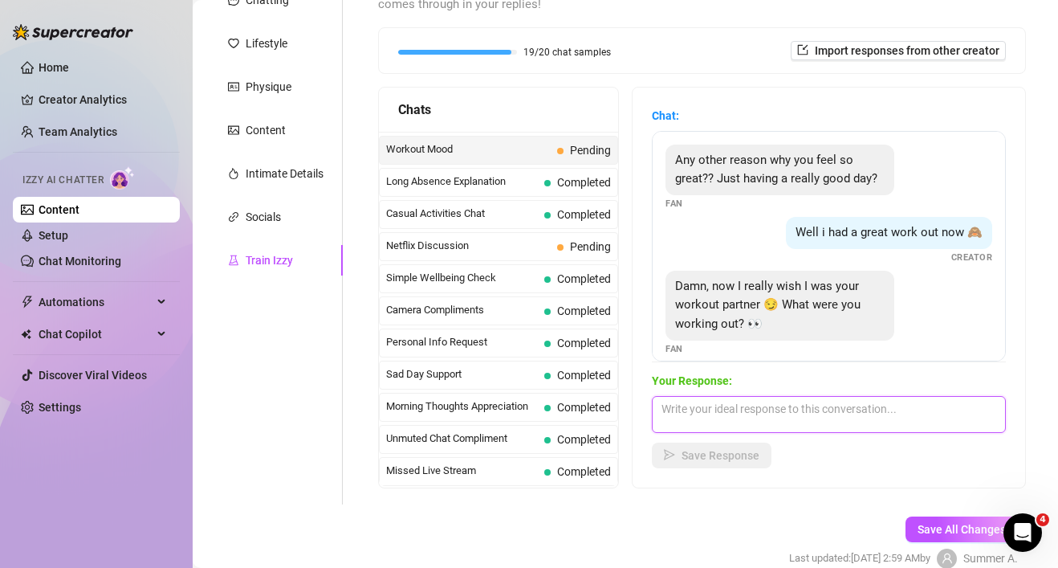
click at [819, 402] on textarea at bounding box center [829, 414] width 354 height 37
click at [673, 408] on textarea "Just abs" at bounding box center [829, 414] width 354 height 37
click at [728, 409] on textarea "First abs" at bounding box center [829, 414] width 354 height 37
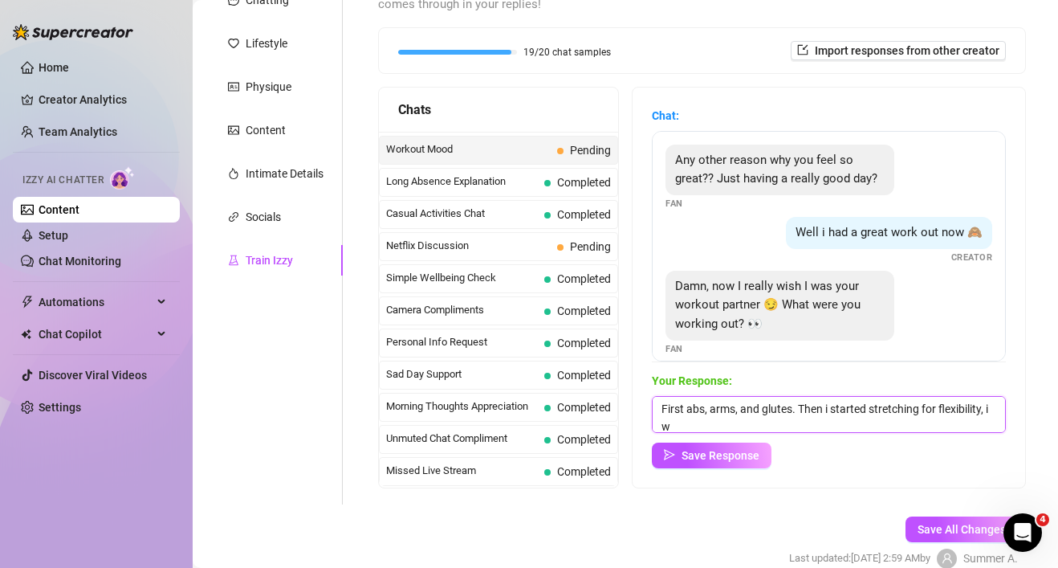
scroll to position [1, 0]
click at [837, 424] on textarea "First abs, arms, and glutes. Then i started stretching for flexibility, i was f…" at bounding box center [829, 414] width 354 height 37
click at [967, 426] on textarea "First abs, arms, and glutes. Then i started stretching for flexibility, i was f…" at bounding box center [829, 414] width 354 height 37
drag, startPoint x: 968, startPoint y: 337, endPoint x: 966, endPoint y: 403, distance: 65.9
click at [967, 403] on div "Chat: Any other reason why you feel so great?? Just having a really good day? F…" at bounding box center [829, 287] width 354 height 361
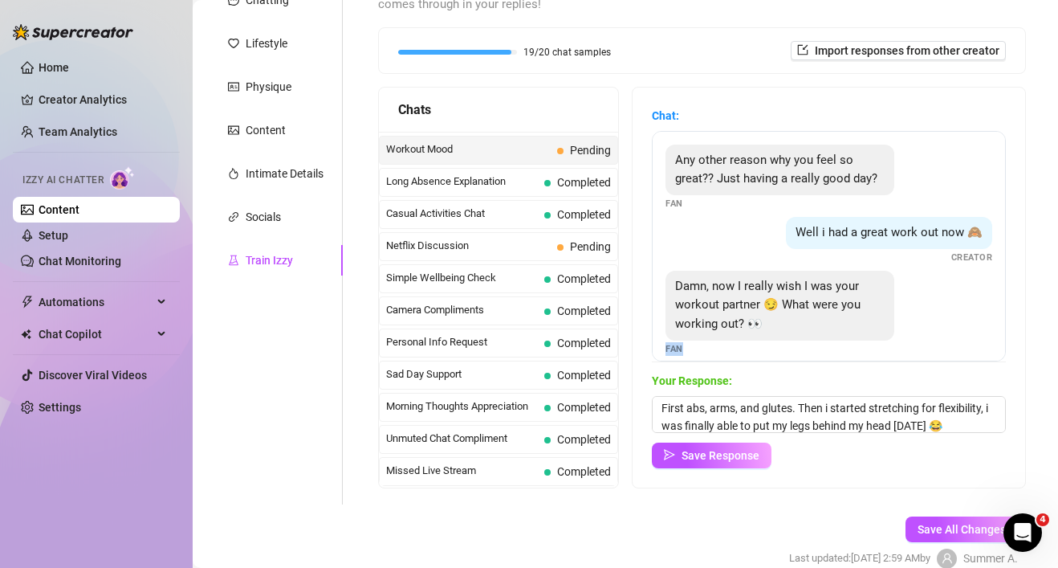
click at [970, 324] on div "Damn, now I really wish I was your workout partner 😏 What were you working out?…" at bounding box center [829, 313] width 327 height 85
click at [961, 424] on textarea "First abs, arms, and glutes. Then i started stretching for flexibility, i was f…" at bounding box center [829, 414] width 354 height 37
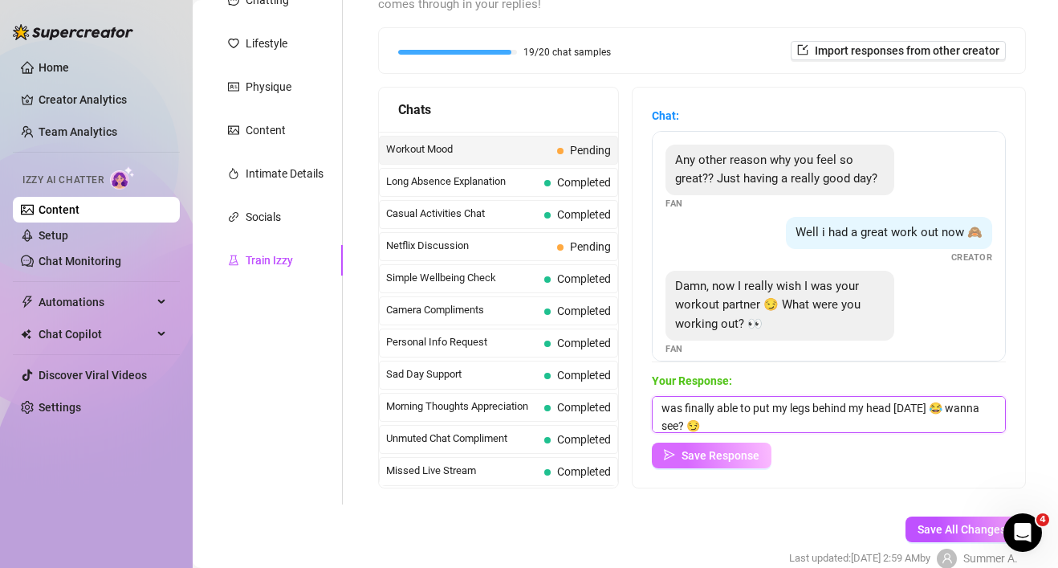
type textarea "First abs, arms, and glutes. Then i started stretching for flexibility, i was f…"
click at [689, 458] on span "Save Response" at bounding box center [721, 455] width 78 height 13
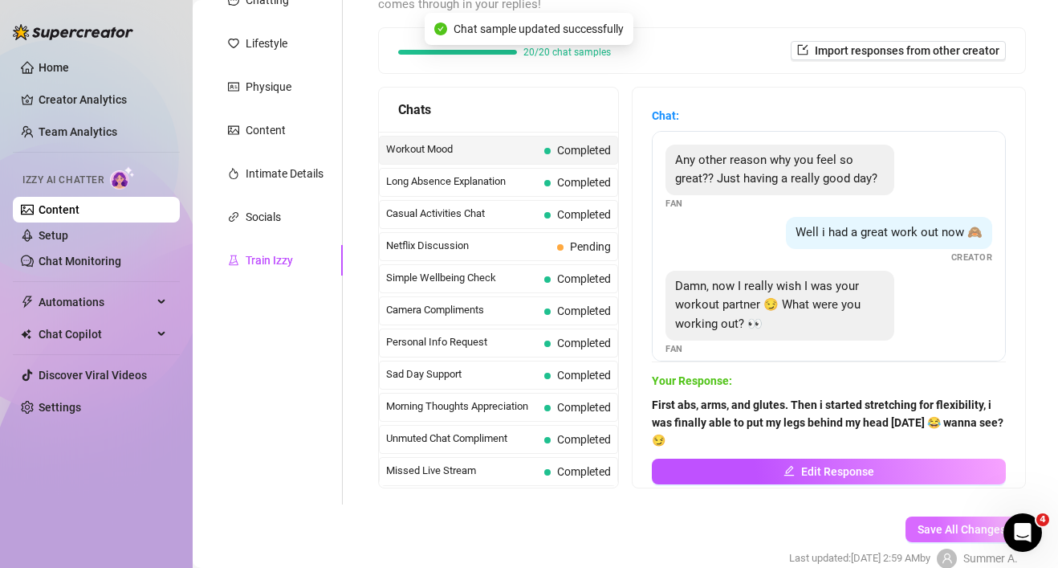
click at [943, 525] on span "Save All Changes" at bounding box center [962, 529] width 88 height 13
click at [290, 365] on div "Personal Info Chatting Lifestyle Physique Content Intimate Details Socials Trai…" at bounding box center [276, 222] width 134 height 563
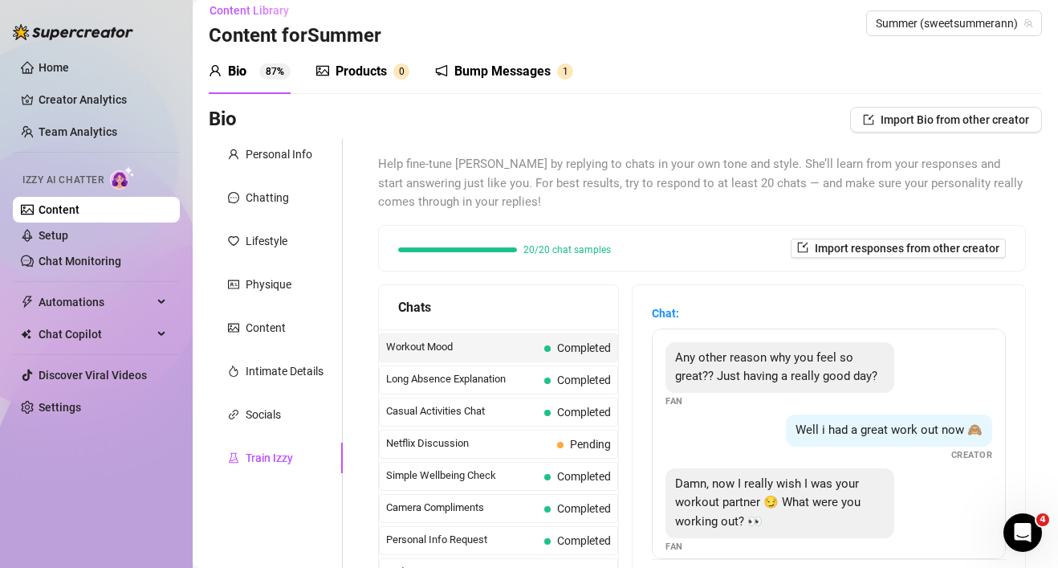
scroll to position [0, 0]
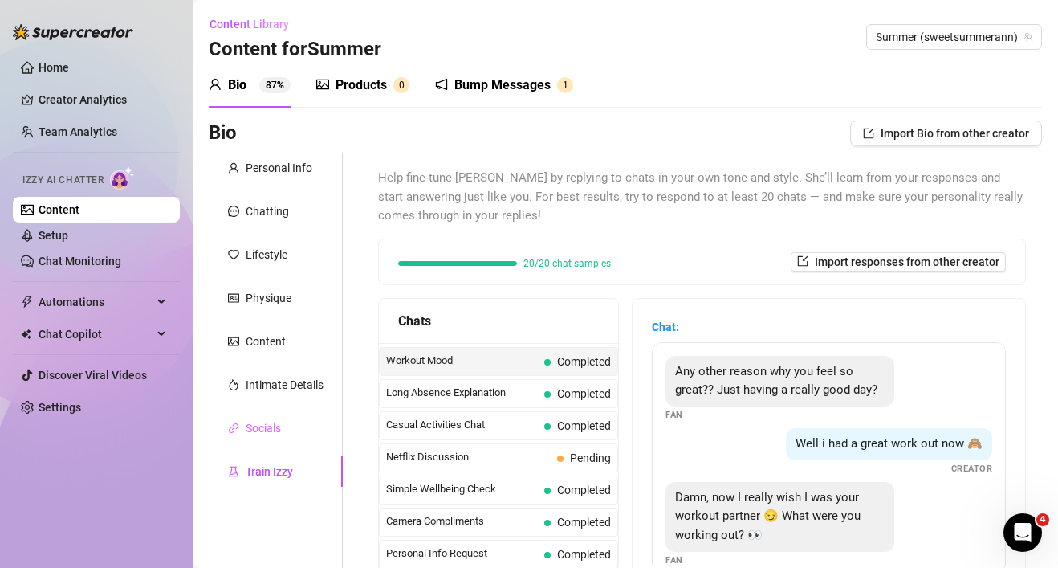
click at [260, 439] on div "Socials" at bounding box center [276, 428] width 134 height 31
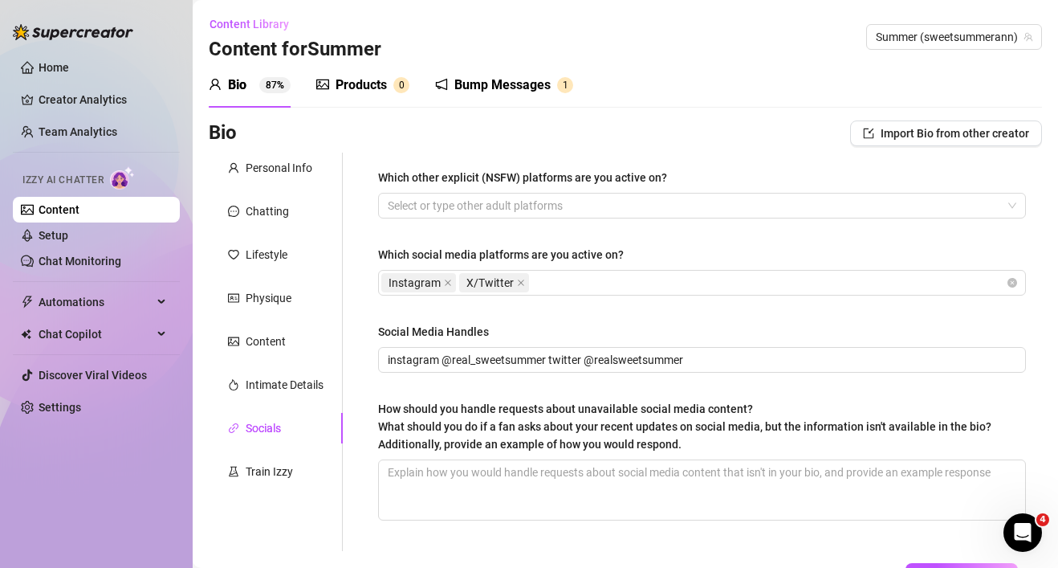
click at [336, 86] on div "Products" at bounding box center [361, 84] width 51 height 19
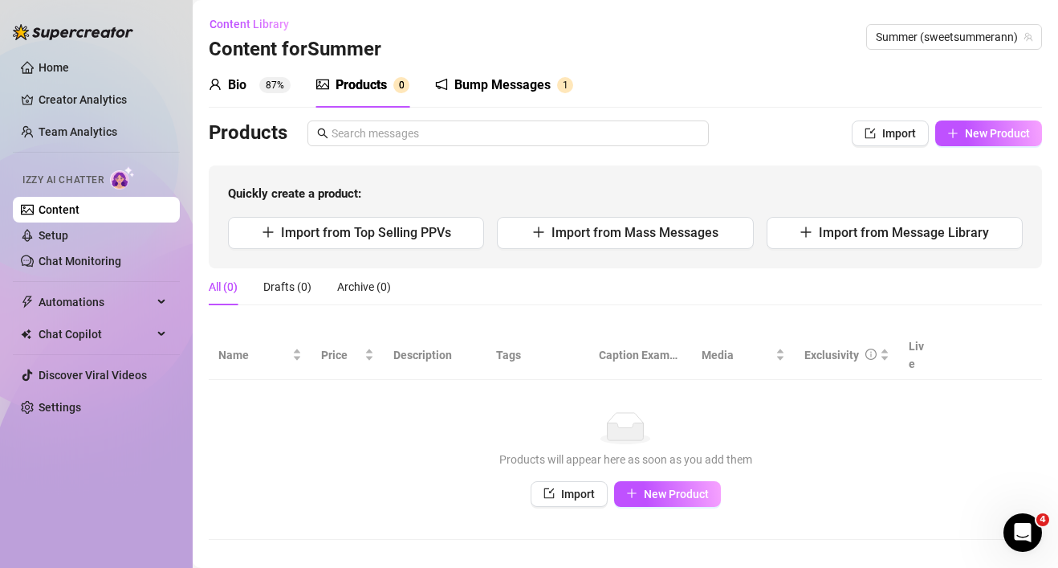
click at [477, 88] on div "Bump Messages" at bounding box center [502, 84] width 96 height 19
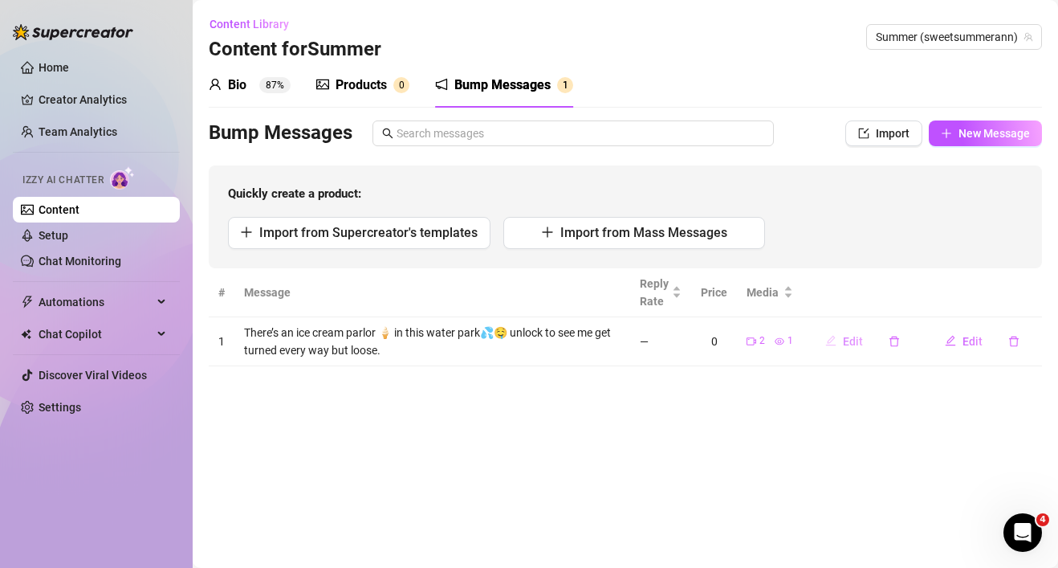
click at [849, 336] on span "Edit" at bounding box center [853, 341] width 20 height 13
type textarea "There’s an ice cream parlor 🍦 in this water park💦🤤 unlock to see me get turned …"
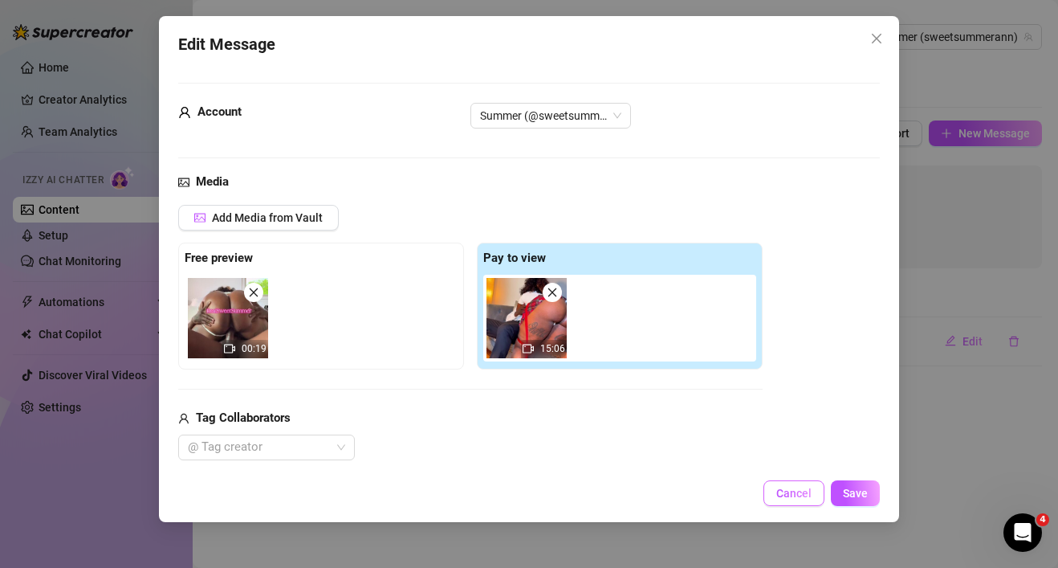
click at [809, 487] on span "Cancel" at bounding box center [793, 493] width 35 height 13
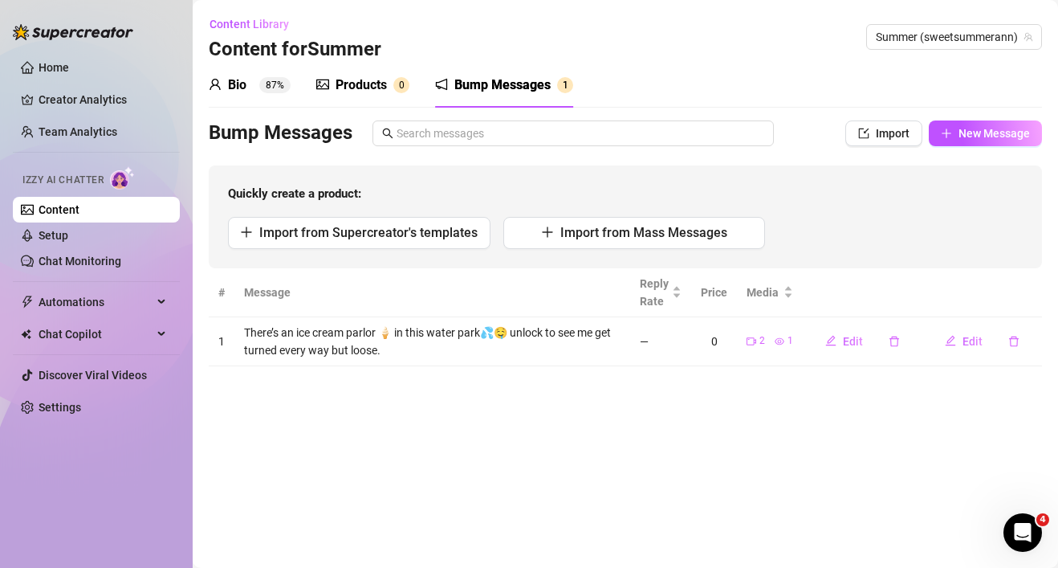
click at [713, 337] on div "0" at bounding box center [714, 341] width 26 height 18
click at [968, 341] on span "Edit" at bounding box center [973, 341] width 20 height 13
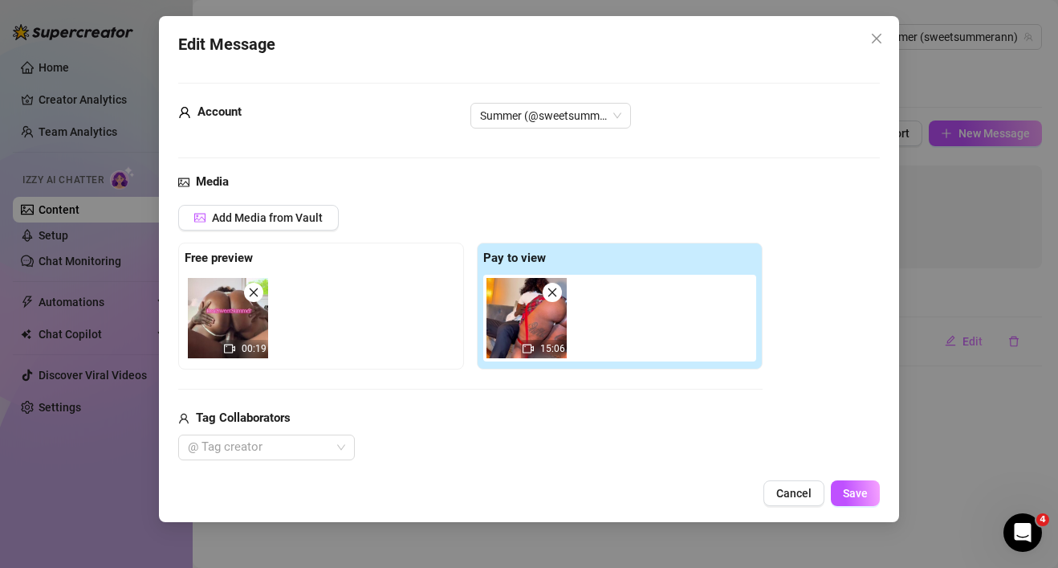
click at [570, 421] on div "Tag Collaborators" at bounding box center [470, 418] width 585 height 19
click at [794, 490] on span "Cancel" at bounding box center [793, 493] width 35 height 13
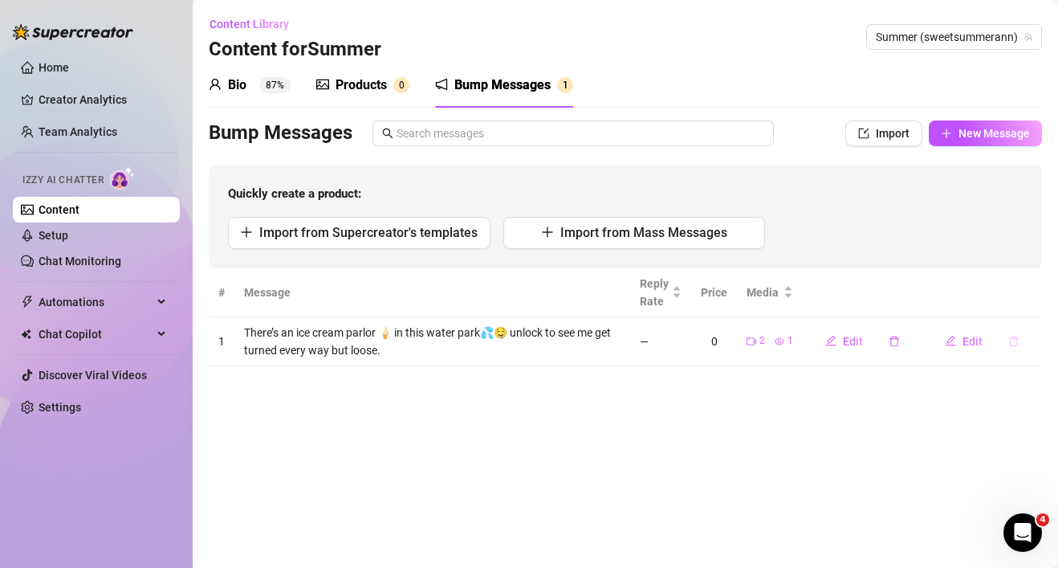
click at [1013, 343] on icon "delete" at bounding box center [1014, 341] width 11 height 11
click at [1043, 293] on button "Yes" at bounding box center [1031, 299] width 31 height 19
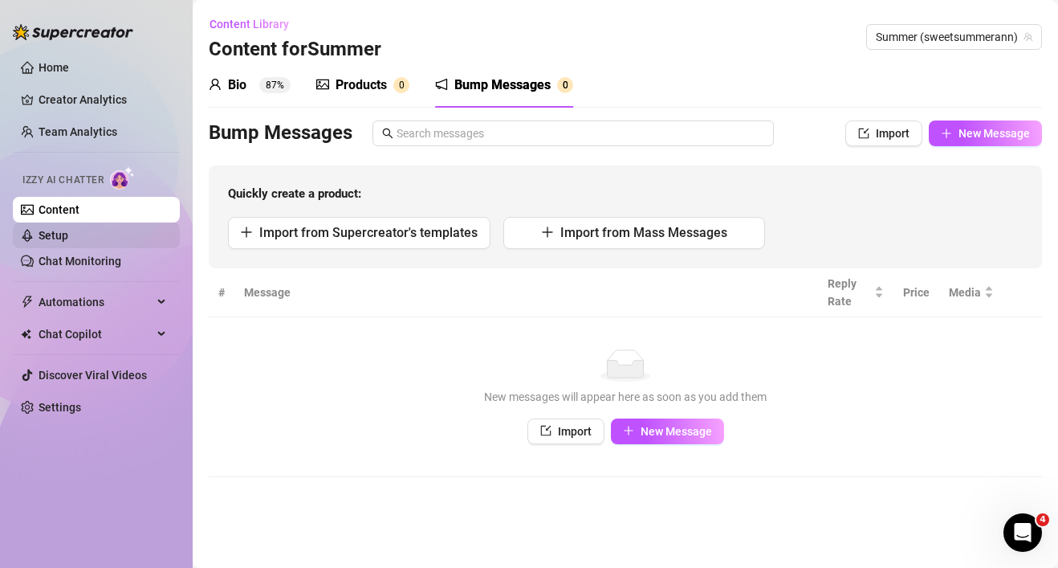
click at [68, 230] on link "Setup" at bounding box center [54, 235] width 30 height 13
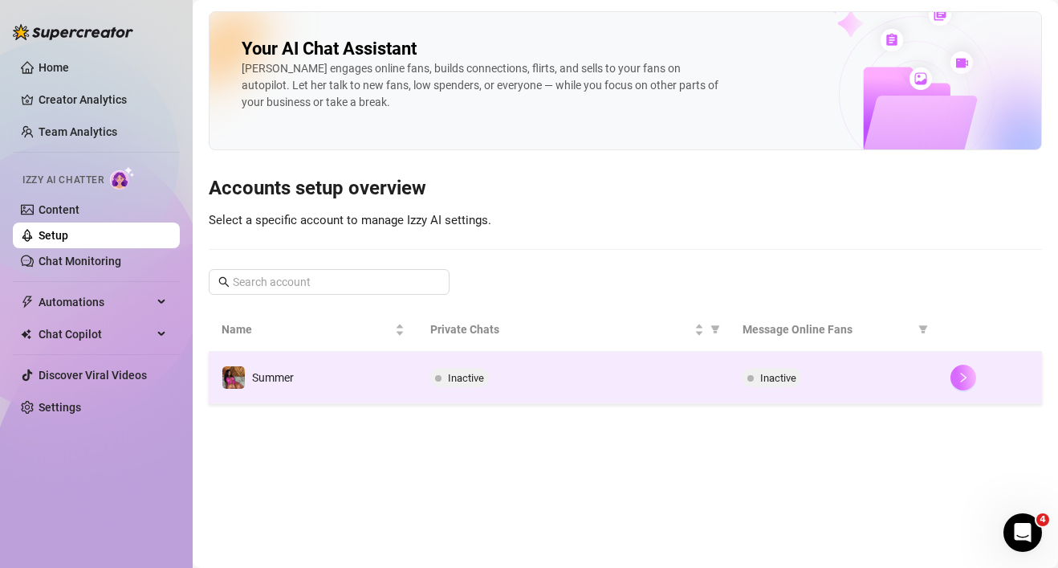
click at [970, 377] on button "button" at bounding box center [964, 378] width 26 height 26
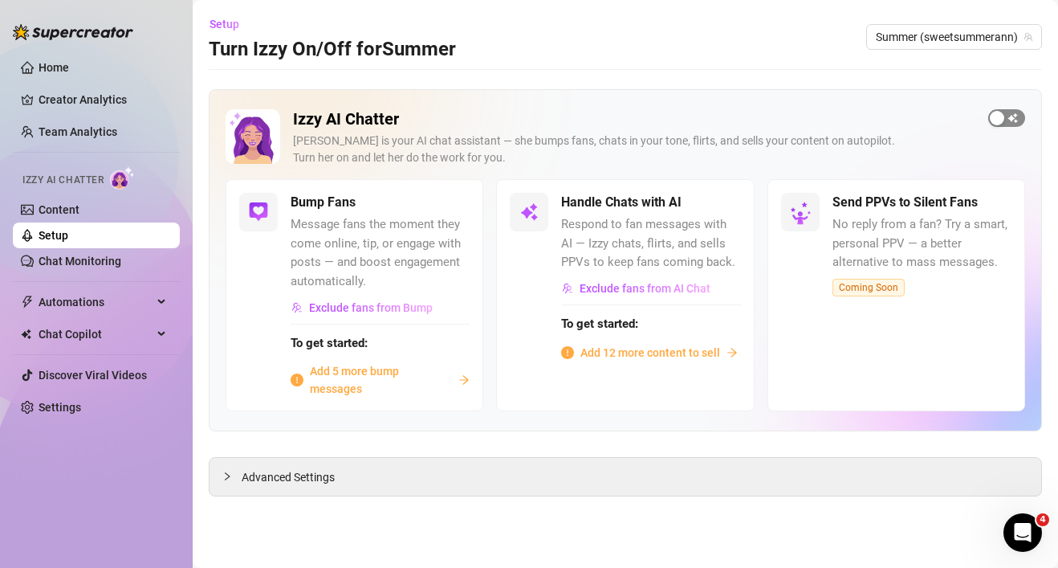
click at [1000, 120] on div "button" at bounding box center [997, 118] width 14 height 14
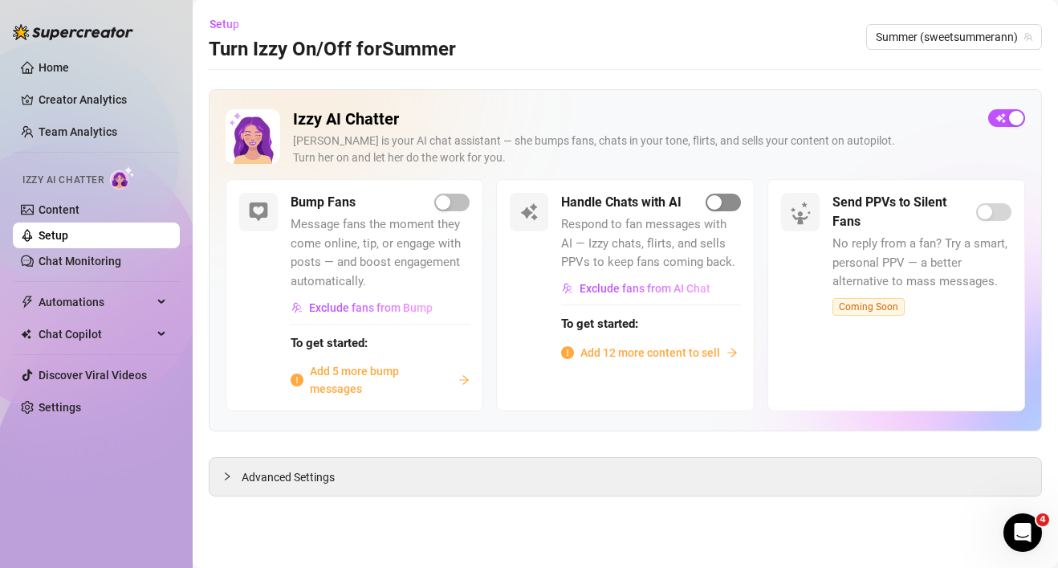
click at [721, 206] on div "button" at bounding box center [714, 202] width 14 height 14
click at [652, 348] on span "Add 12 more content to sell" at bounding box center [651, 353] width 140 height 18
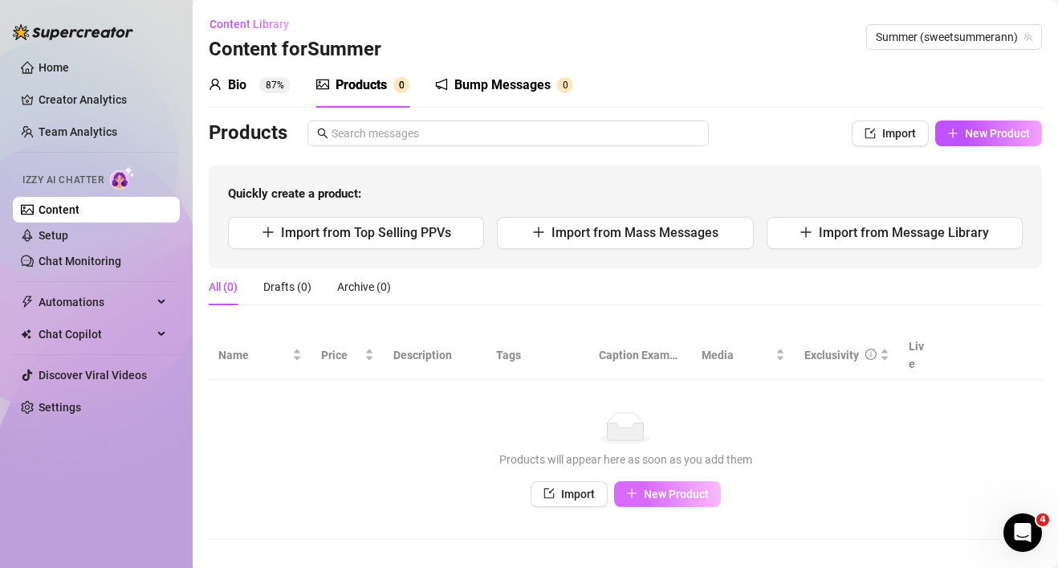
click at [654, 487] on span "New Product" at bounding box center [676, 493] width 65 height 13
type textarea "Type your message here..."
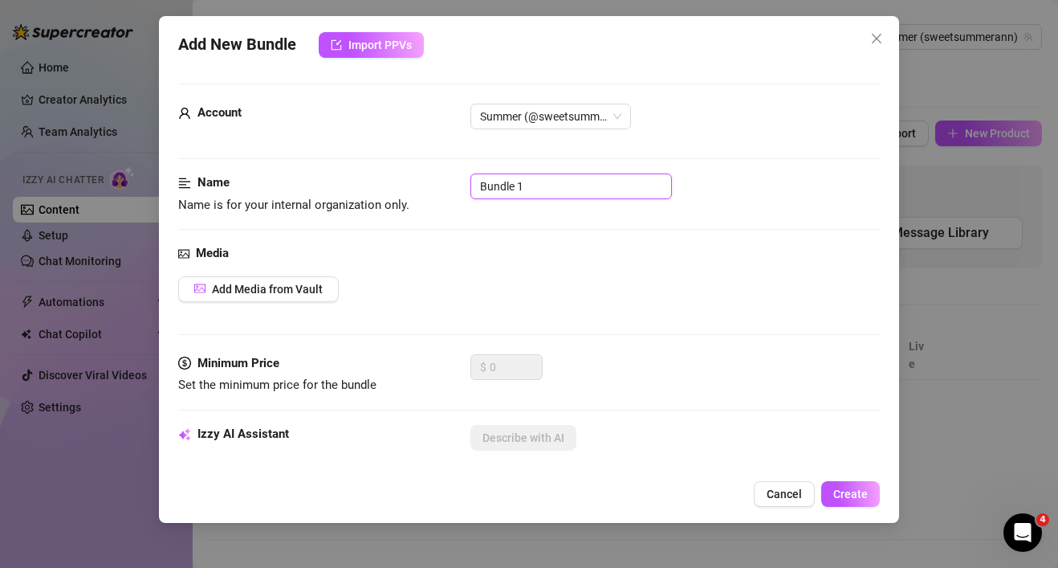
click at [548, 178] on input "Bundle 1" at bounding box center [572, 186] width 202 height 26
click at [288, 287] on span "Add Media from Vault" at bounding box center [267, 289] width 111 height 13
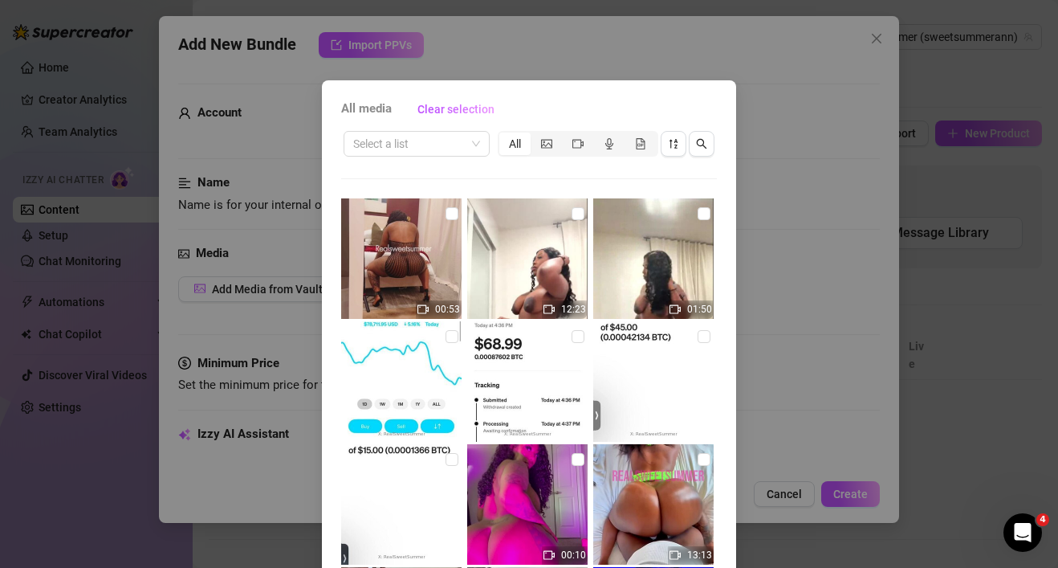
click at [595, 178] on div at bounding box center [529, 178] width 376 height 1
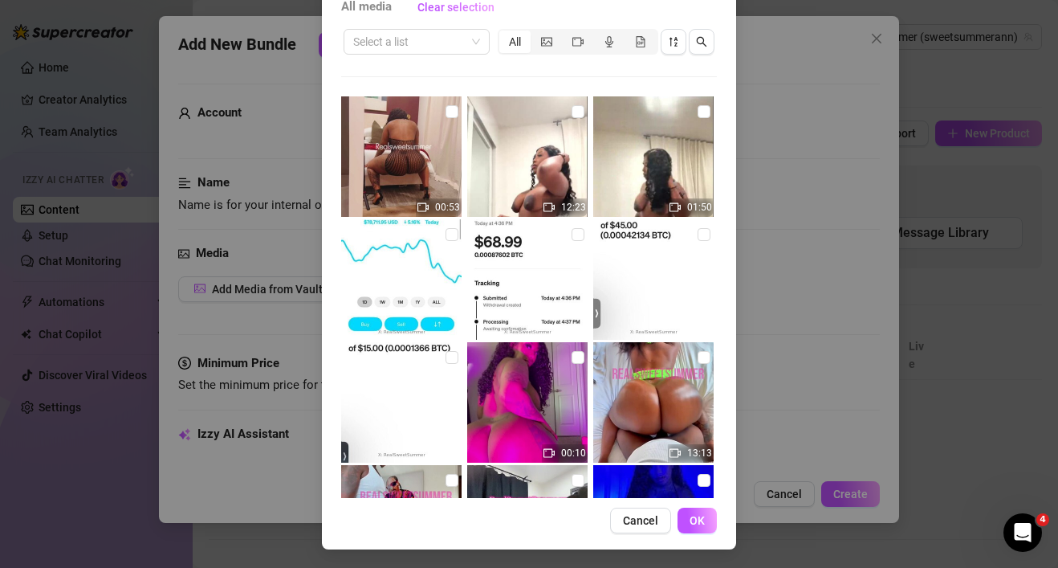
scroll to position [103, 0]
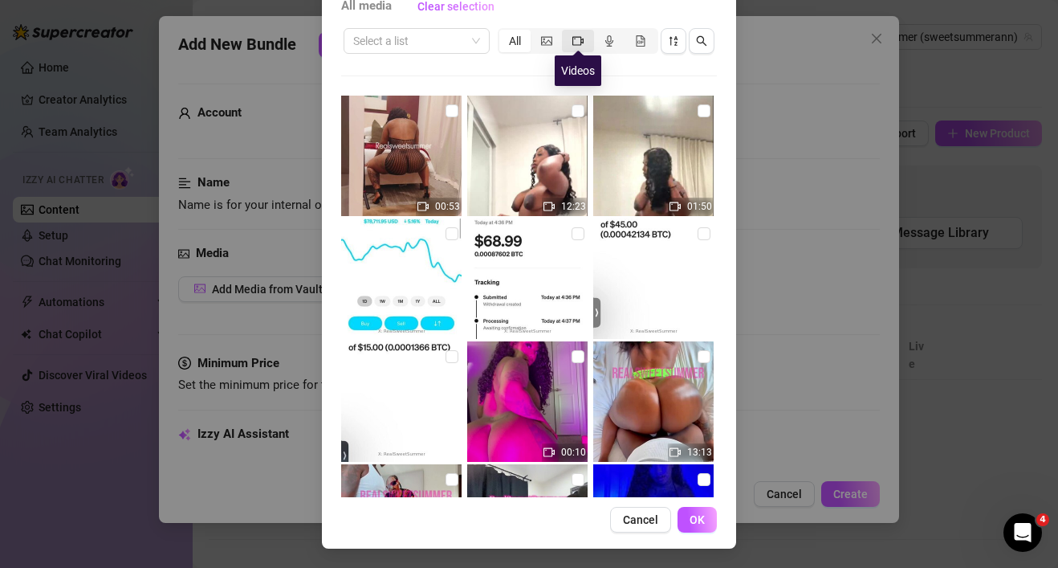
click at [578, 36] on icon "video-camera" at bounding box center [578, 40] width 11 height 9
click at [566, 32] on input "segmented control" at bounding box center [566, 32] width 0 height 0
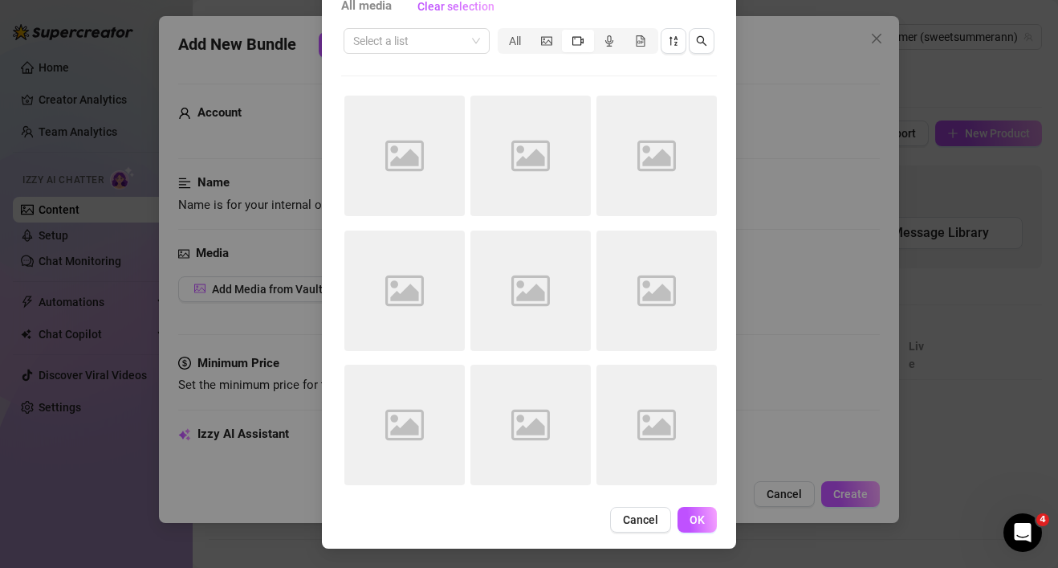
click at [684, 79] on div "Select a list All Image placeholder Image placeholder Image placeholder Image p…" at bounding box center [529, 261] width 376 height 471
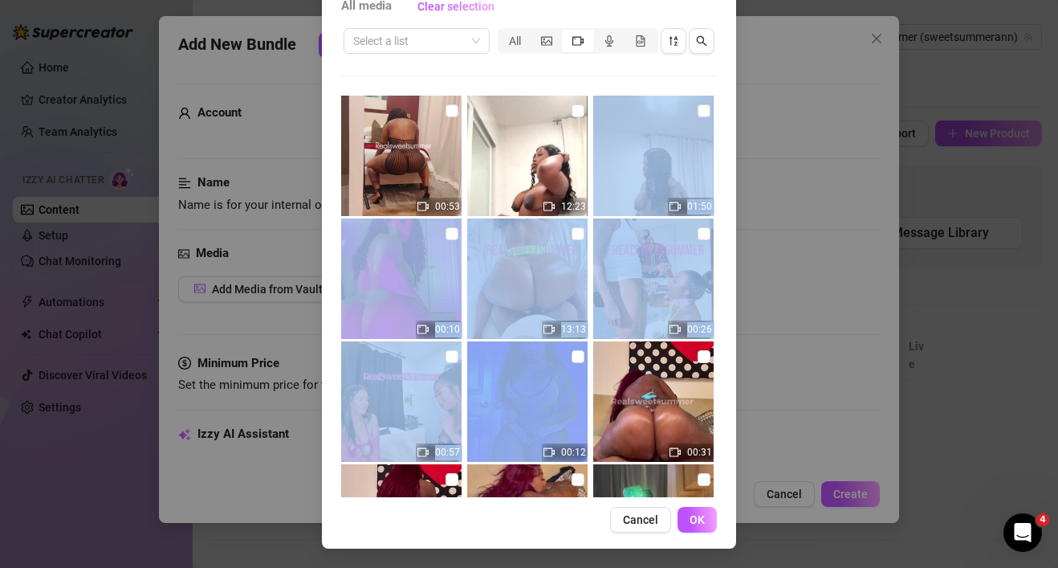
drag, startPoint x: 719, startPoint y: 151, endPoint x: 566, endPoint y: 462, distance: 346.2
click at [569, 462] on div "All media Clear selection Select a list All 00:53 12:23 01:50 00:10 13:13 00:26…" at bounding box center [529, 263] width 414 height 571
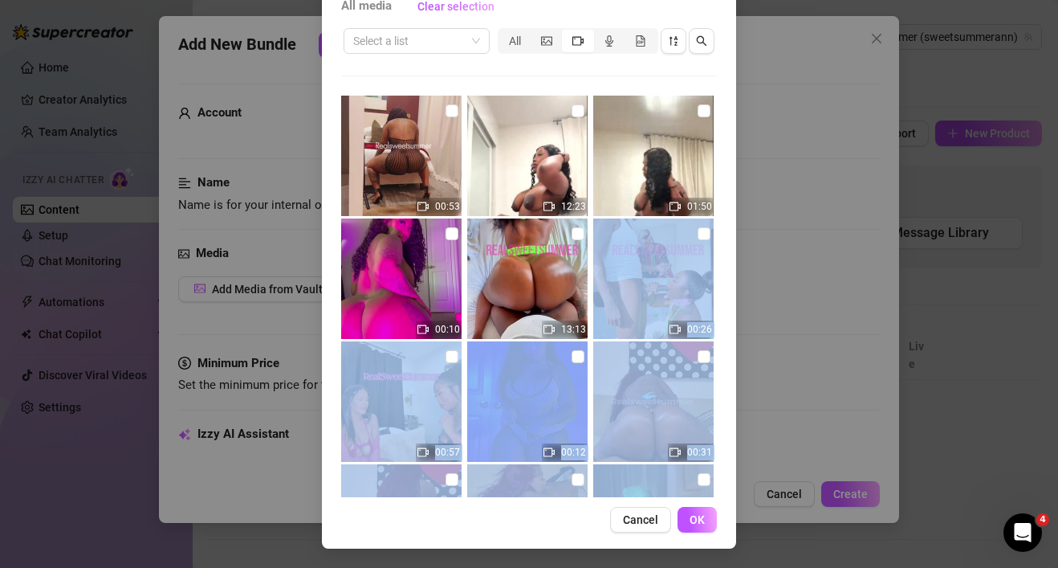
drag, startPoint x: 728, startPoint y: 327, endPoint x: 602, endPoint y: 556, distance: 262.0
click at [602, 558] on div "All media Clear selection Select a list All 00:53 12:23 01:50 00:10 13:13 00:26…" at bounding box center [529, 284] width 1058 height 568
click at [721, 407] on div "All media Clear selection Select a list All 00:53 12:23 01:50 00:10 13:13 00:26…" at bounding box center [529, 263] width 414 height 571
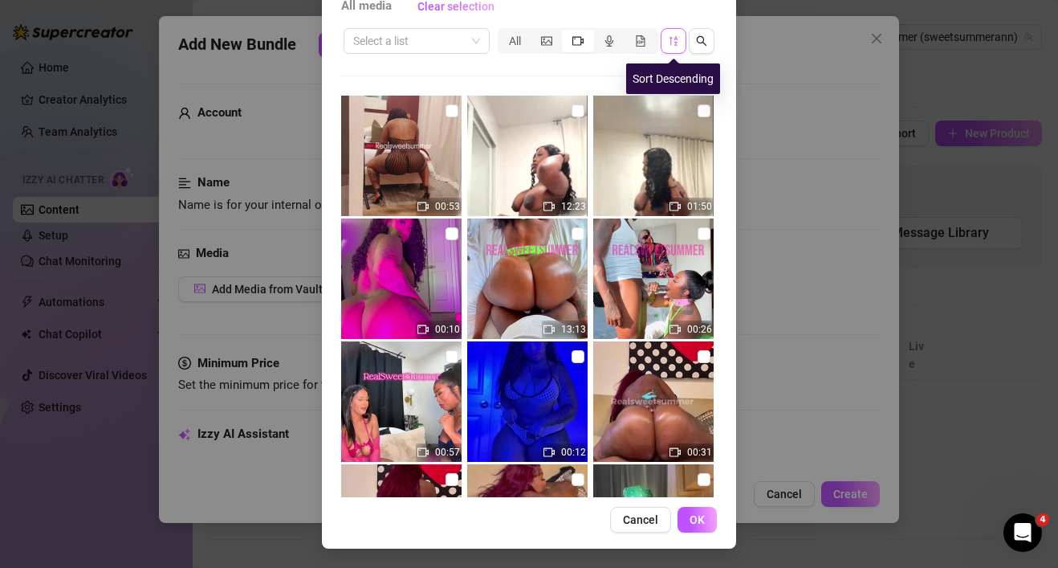
click at [672, 42] on icon "sort-descending" at bounding box center [673, 40] width 11 height 11
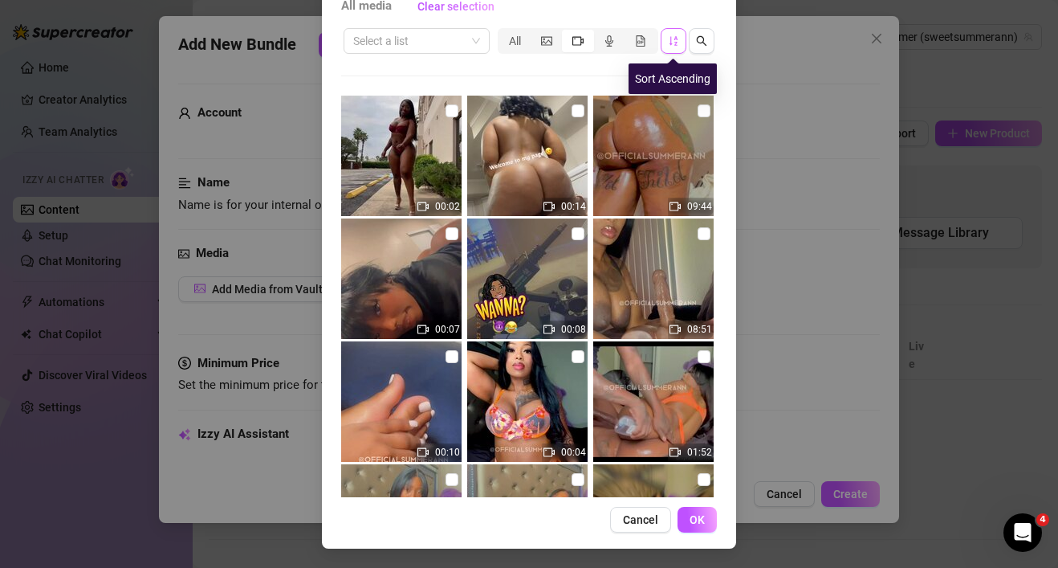
click at [671, 43] on icon "sort-ascending" at bounding box center [674, 41] width 8 height 10
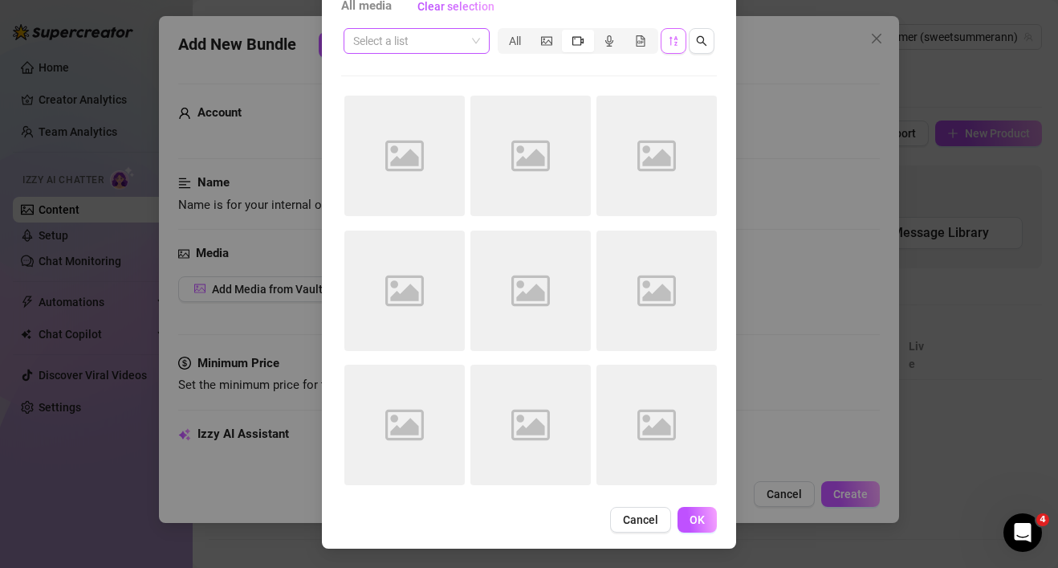
click at [462, 47] on input "search" at bounding box center [409, 41] width 112 height 24
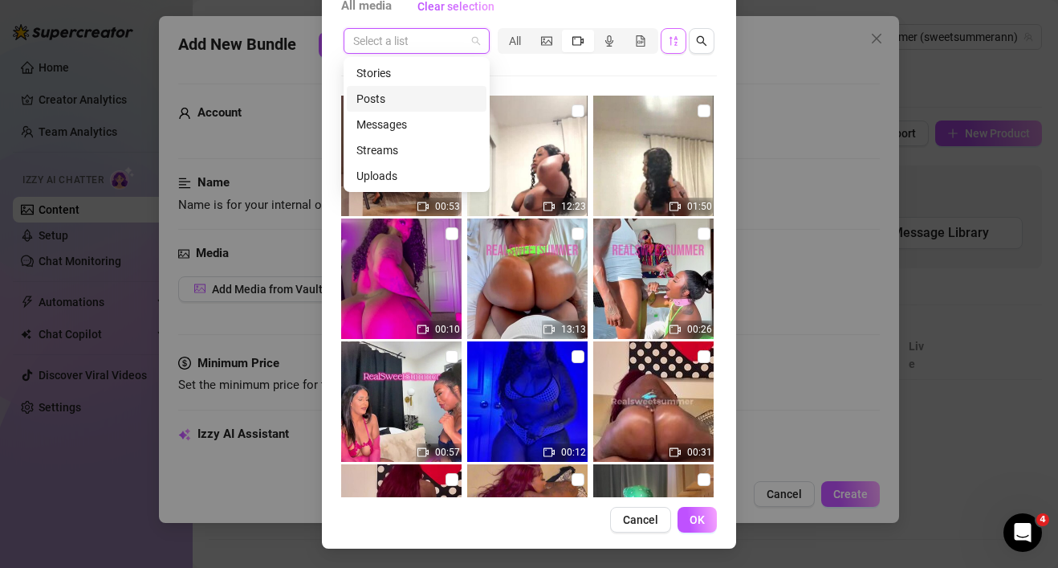
click at [410, 103] on div "Posts" at bounding box center [417, 99] width 120 height 18
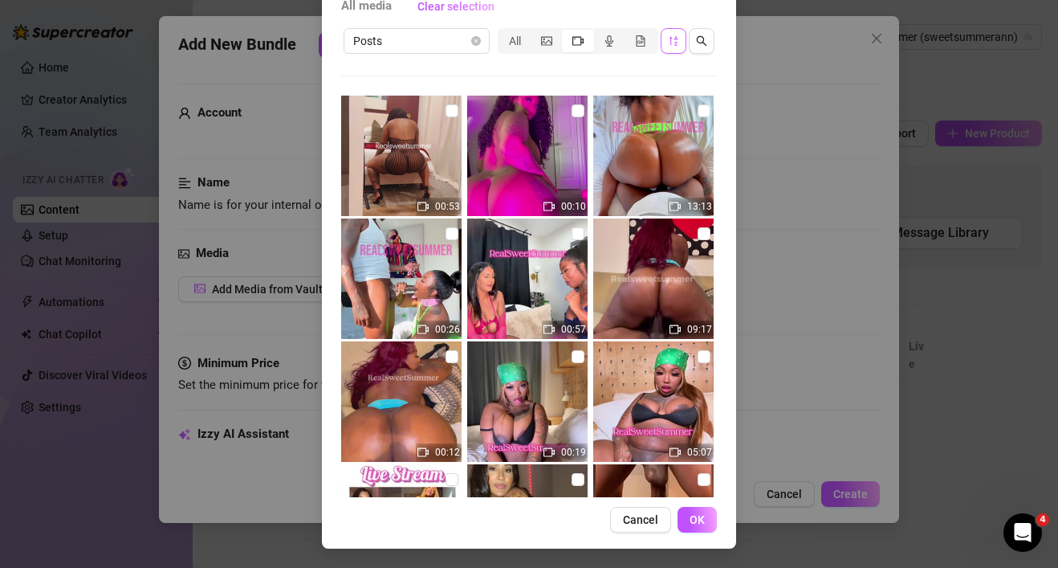
click at [724, 174] on div "All media Clear selection Posts All 00:53 00:10 13:13 00:26 00:57 09:17 00:12 0…" at bounding box center [529, 263] width 414 height 571
click at [654, 514] on span "Cancel" at bounding box center [640, 519] width 35 height 13
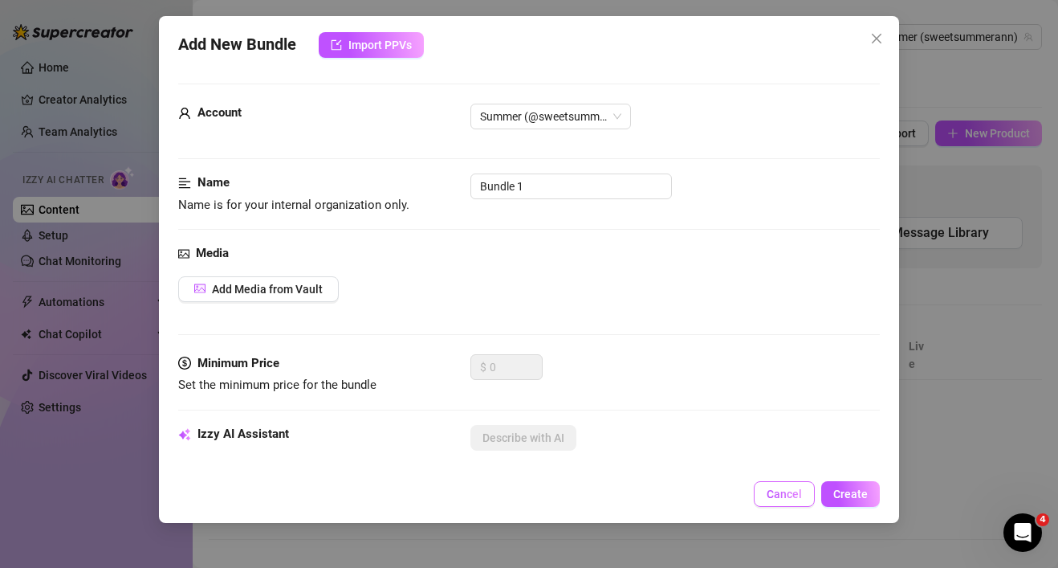
click at [776, 490] on span "Cancel" at bounding box center [784, 493] width 35 height 13
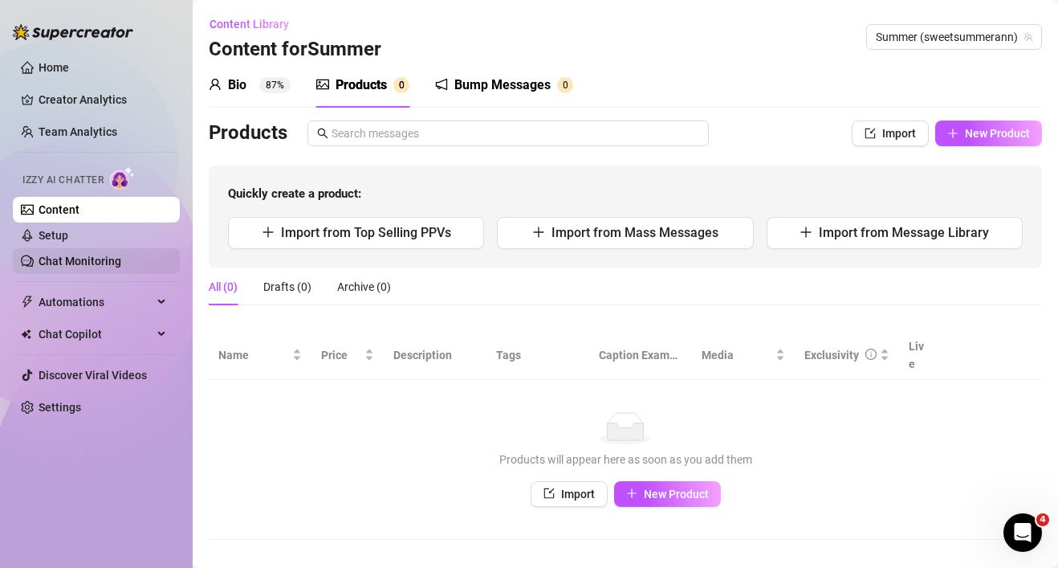
click at [120, 260] on link "Chat Monitoring" at bounding box center [80, 261] width 83 height 13
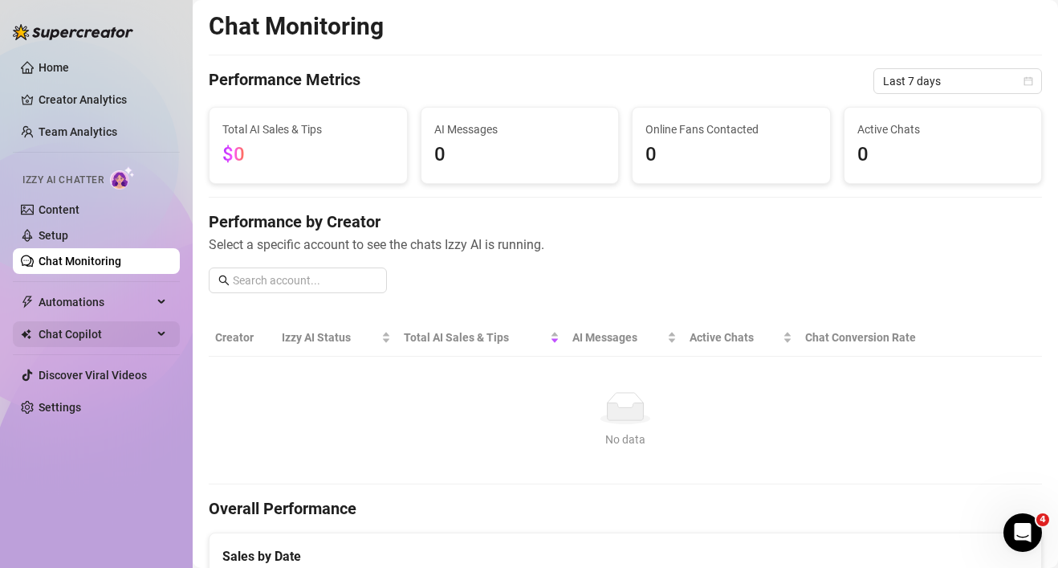
click at [116, 339] on span "Chat Copilot" at bounding box center [96, 334] width 114 height 26
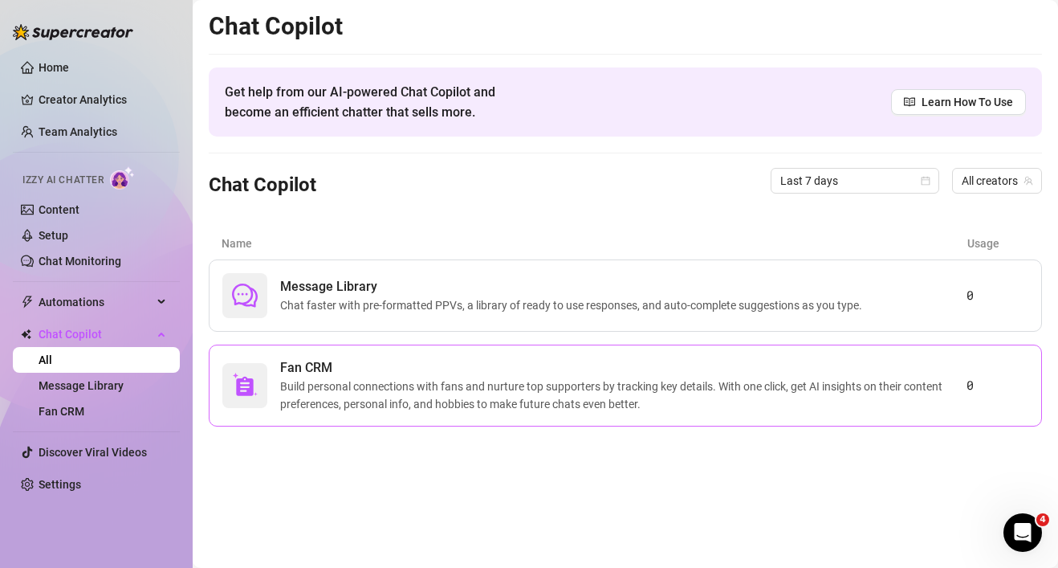
click at [412, 381] on span "Build personal connections with fans and nurture top supporters by tracking key…" at bounding box center [623, 394] width 687 height 35
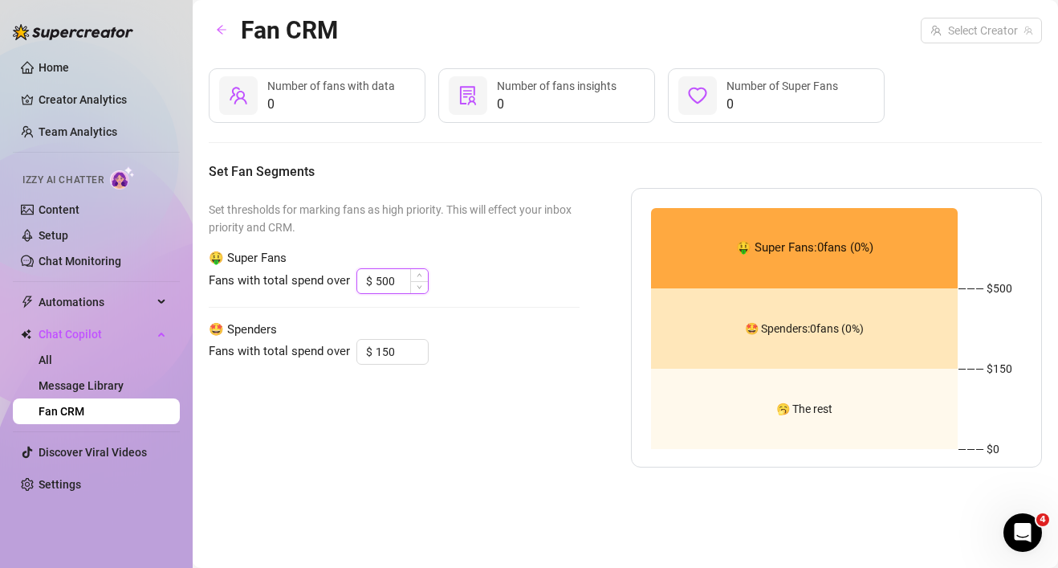
drag, startPoint x: 405, startPoint y: 276, endPoint x: 363, endPoint y: 281, distance: 42.8
click at [363, 281] on div "$ 500" at bounding box center [393, 281] width 72 height 26
type input "500"
click at [391, 354] on input "150" at bounding box center [402, 352] width 52 height 24
click at [420, 286] on icon "down" at bounding box center [420, 286] width 6 height 6
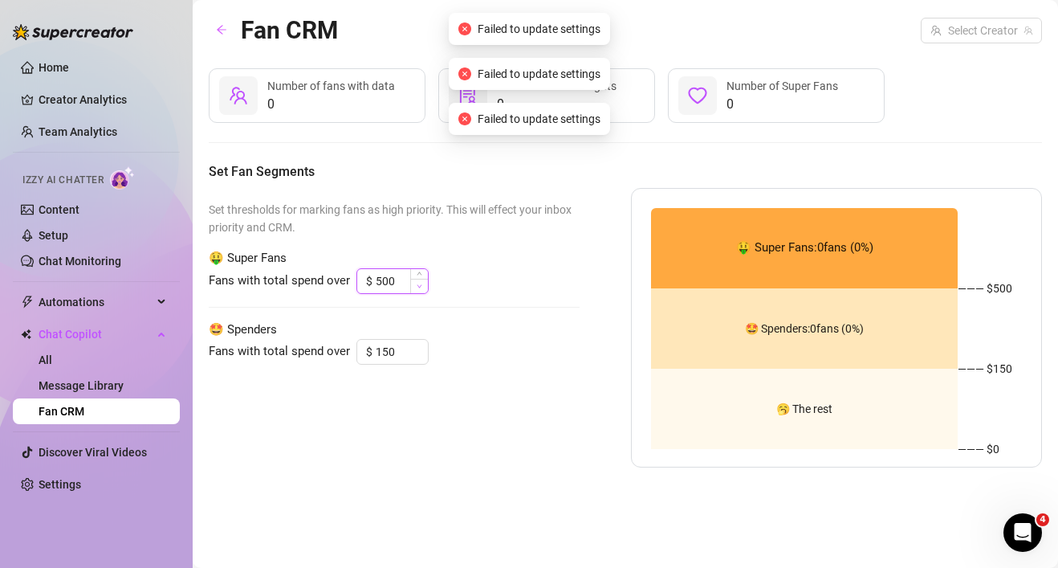
click at [420, 286] on icon "down" at bounding box center [420, 286] width 6 height 6
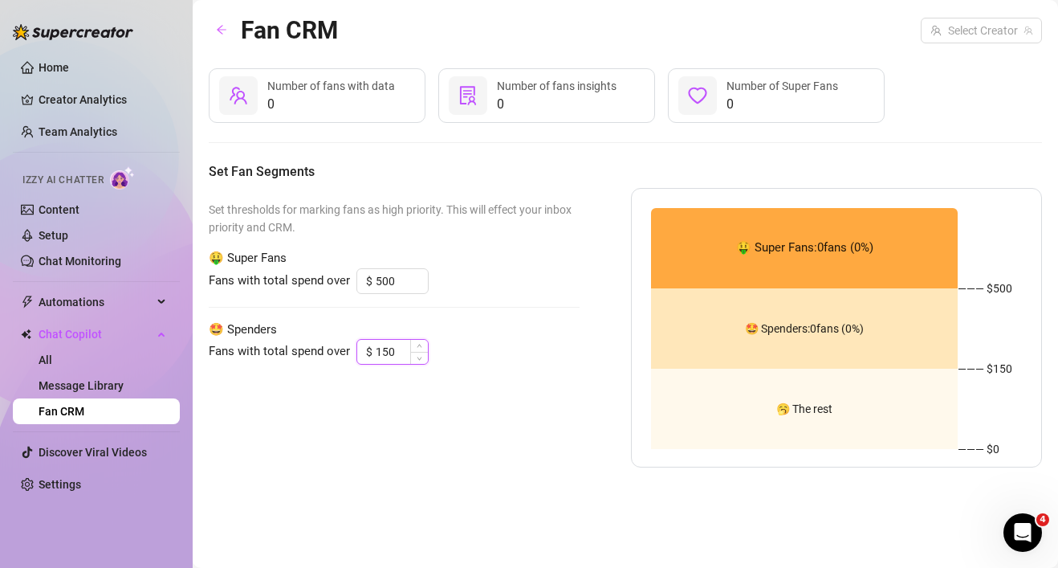
drag, startPoint x: 400, startPoint y: 348, endPoint x: 362, endPoint y: 348, distance: 37.7
click at [362, 348] on div "$ 150" at bounding box center [393, 352] width 72 height 26
type input "150"
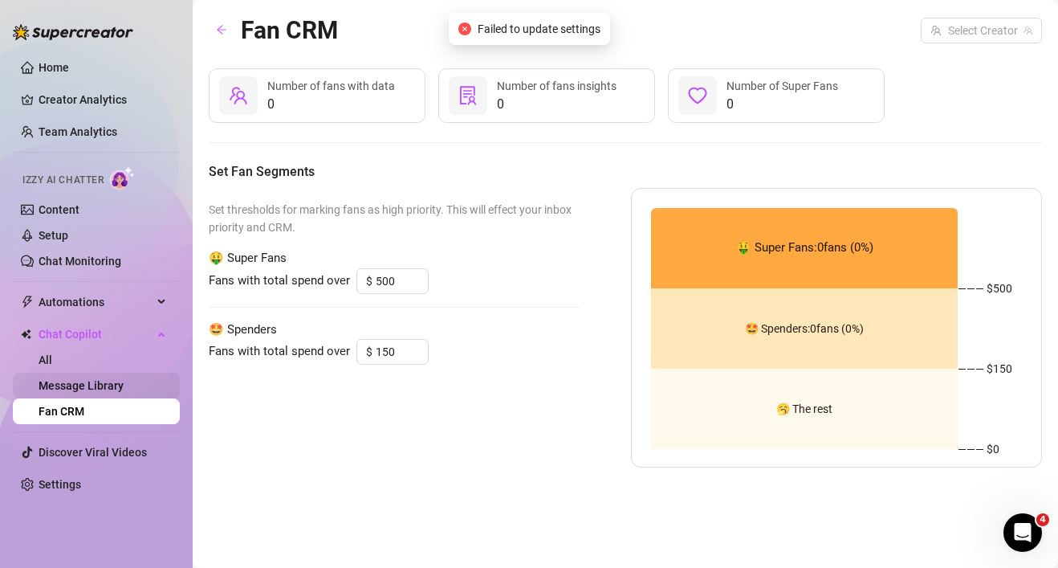
click at [117, 386] on link "Message Library" at bounding box center [81, 385] width 85 height 13
